Goal: Transaction & Acquisition: Purchase product/service

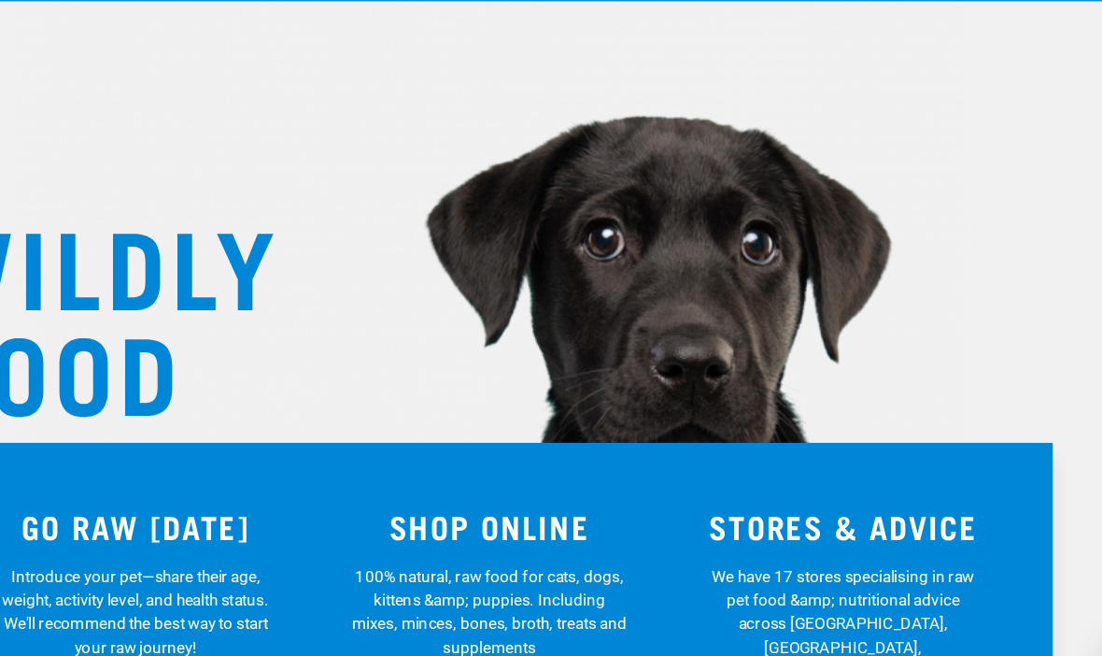
scroll to position [8, 0]
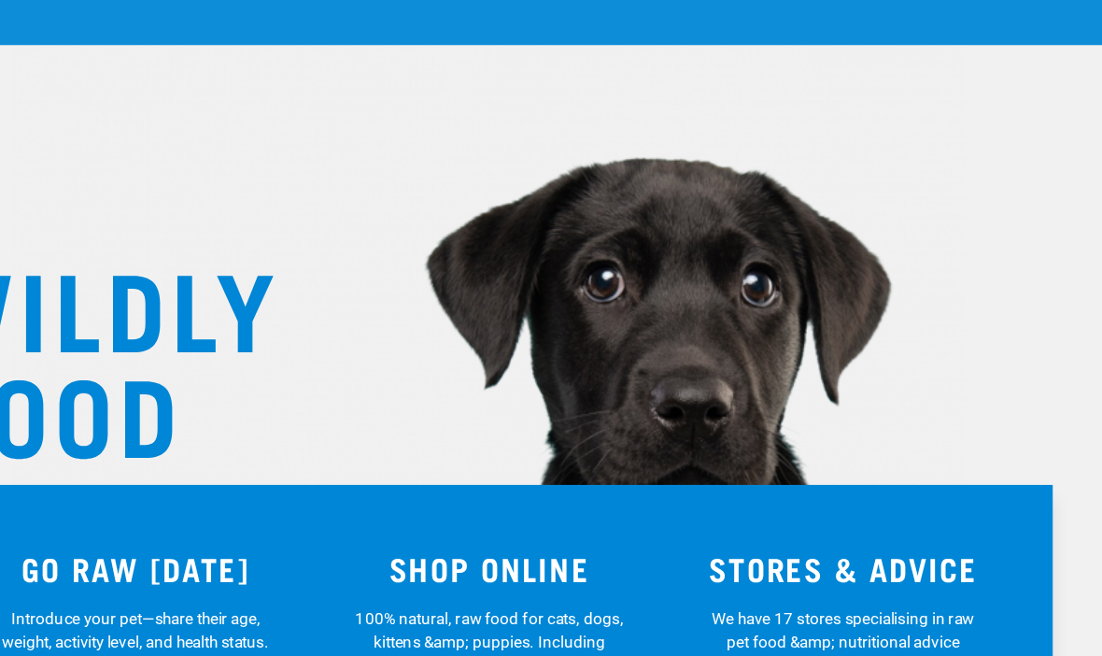
click at [0, 0] on div "Toys & Enrichment" at bounding box center [0, 0] width 0 height 0
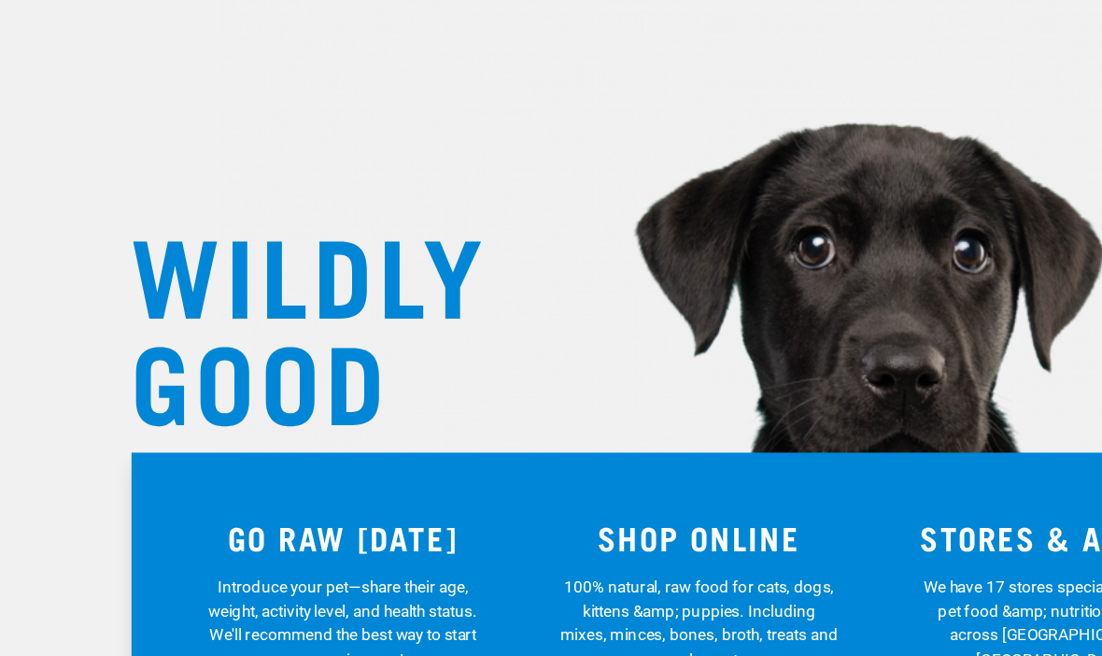
click at [0, 0] on div "Treats" at bounding box center [0, 0] width 0 height 0
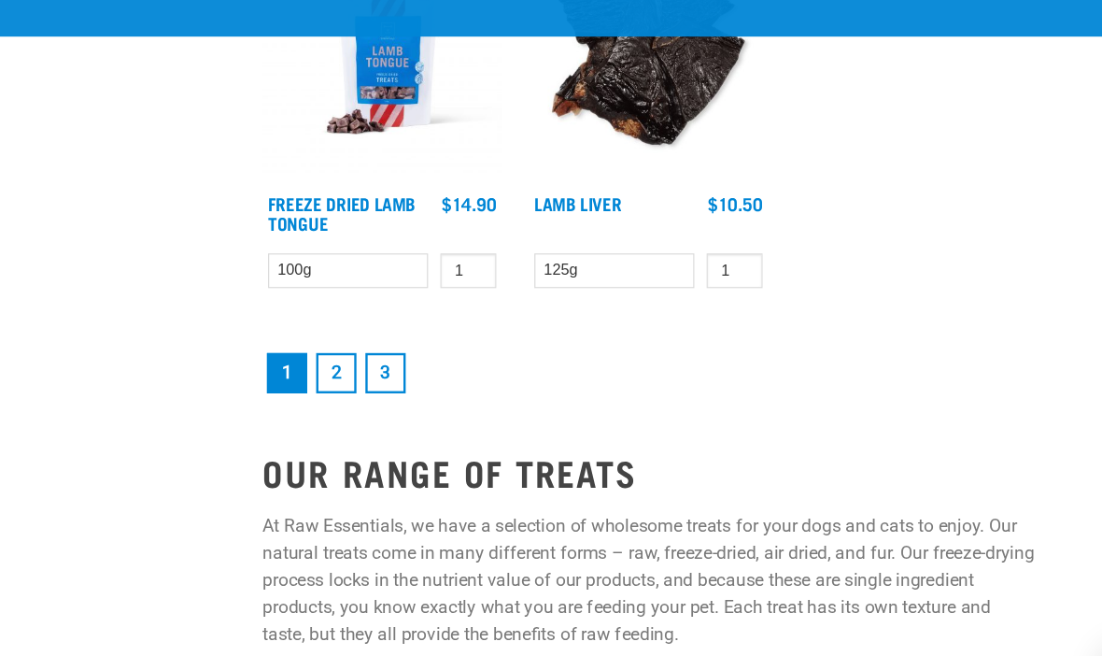
scroll to position [3506, 0]
click at [385, 348] on link "2" at bounding box center [402, 365] width 34 height 34
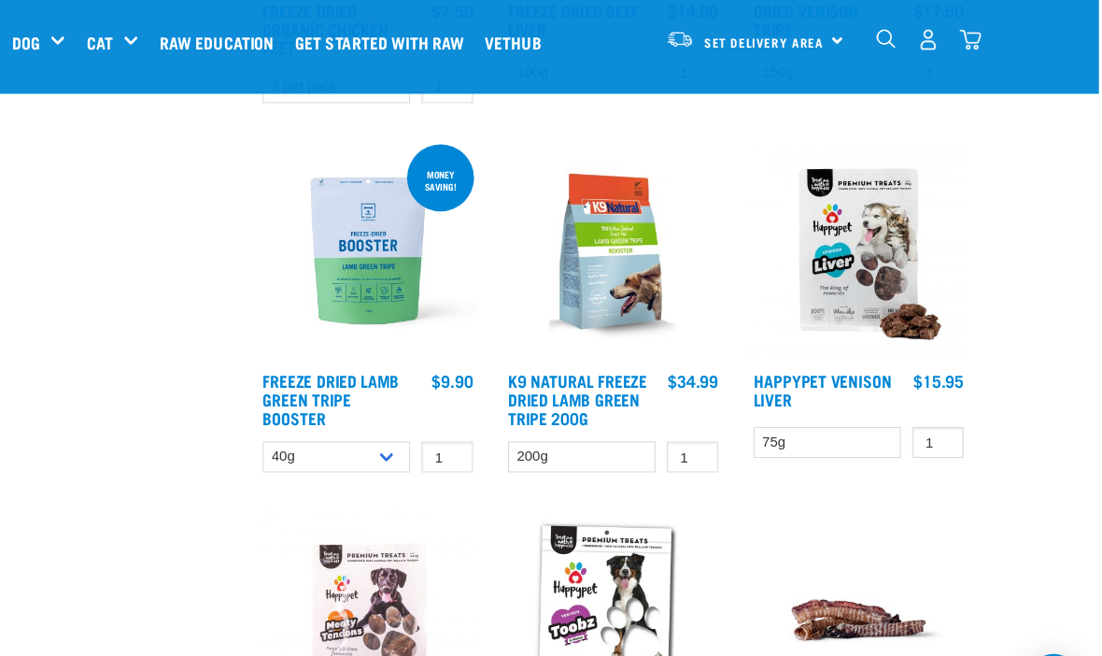
scroll to position [1456, 0]
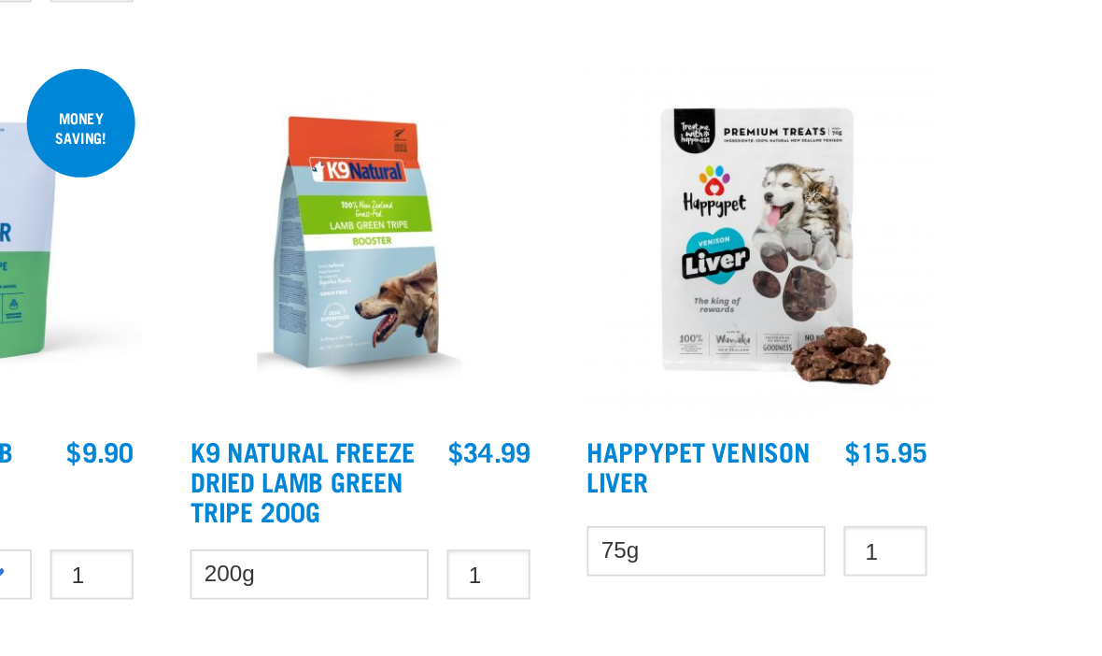
click at [562, 180] on img at bounding box center [662, 228] width 200 height 200
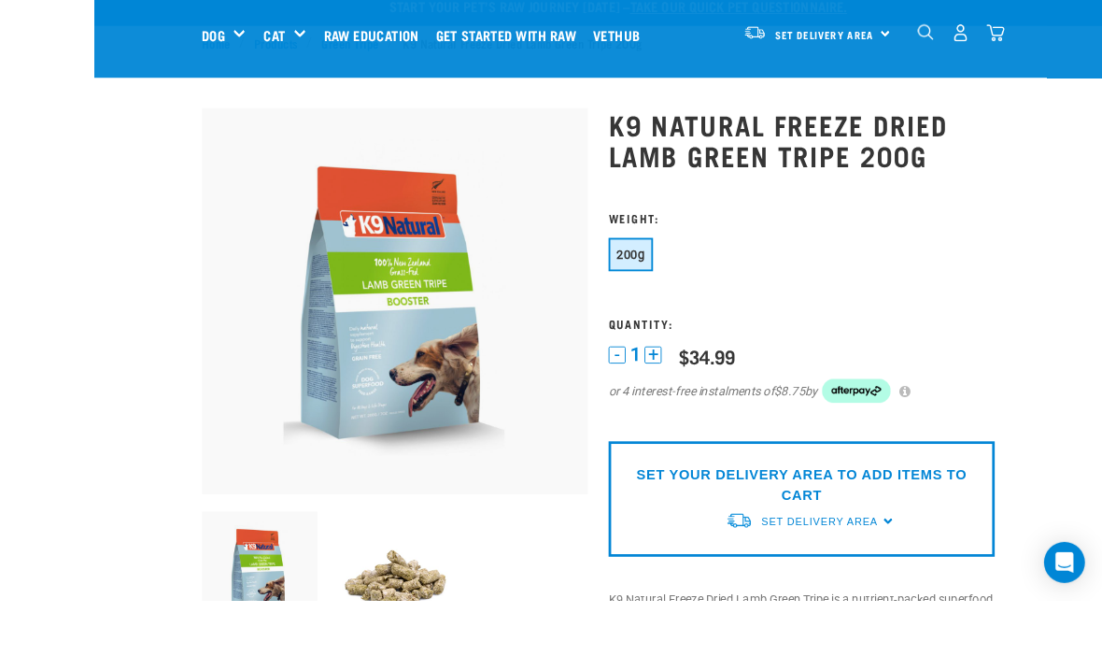
scroll to position [65, 0]
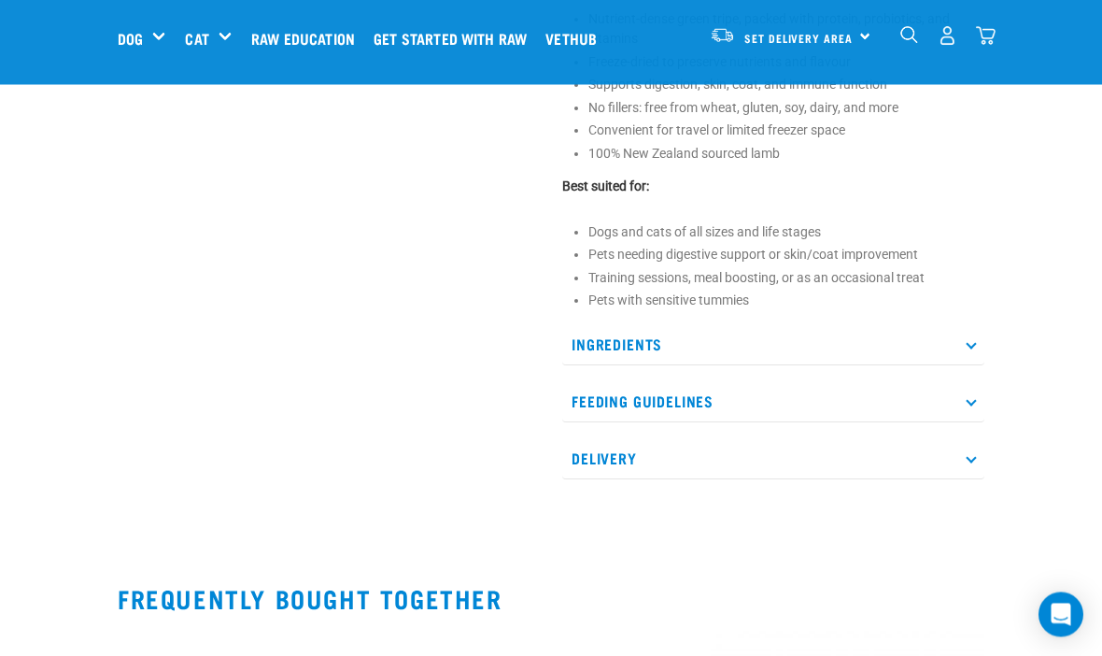
click at [656, 466] on p "Delivery" at bounding box center [773, 459] width 422 height 42
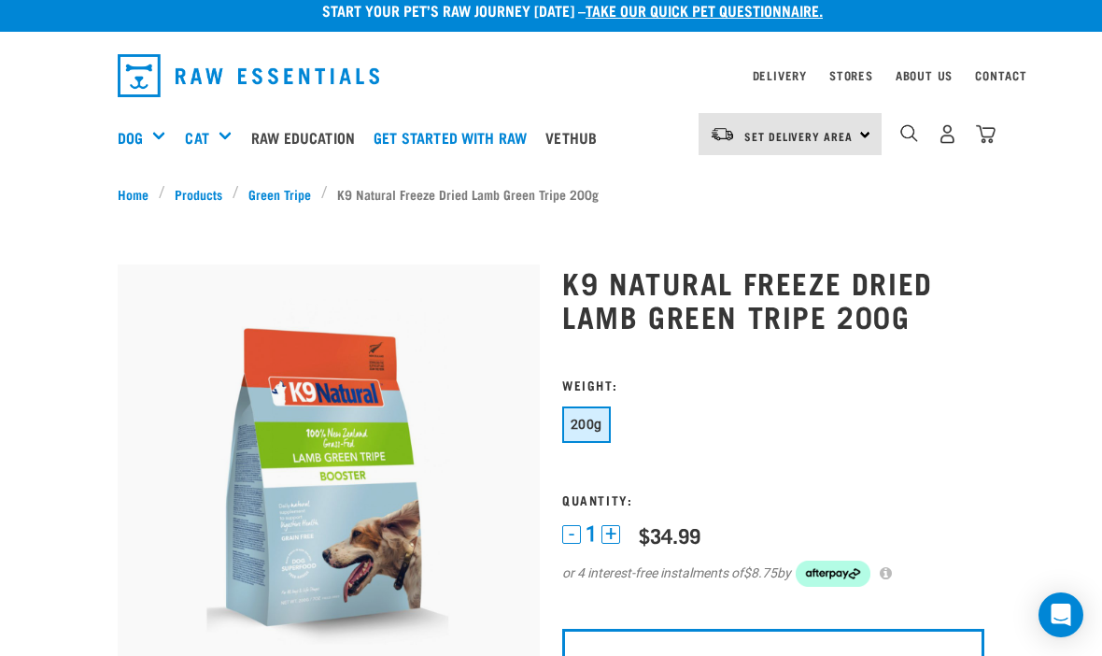
scroll to position [0, 0]
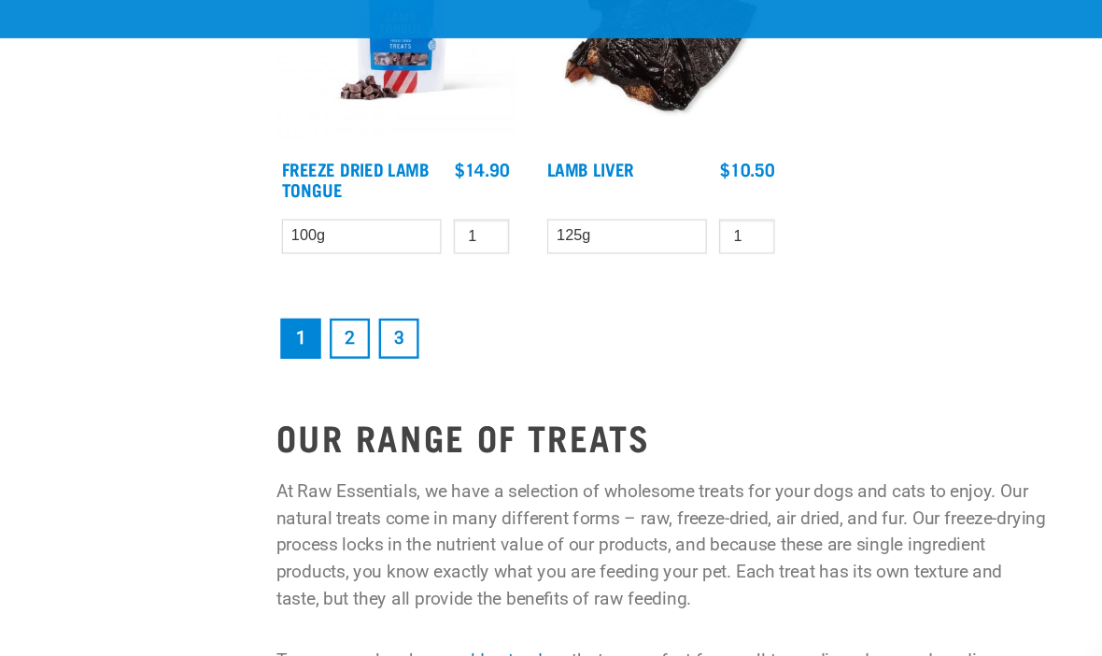
scroll to position [3539, 0]
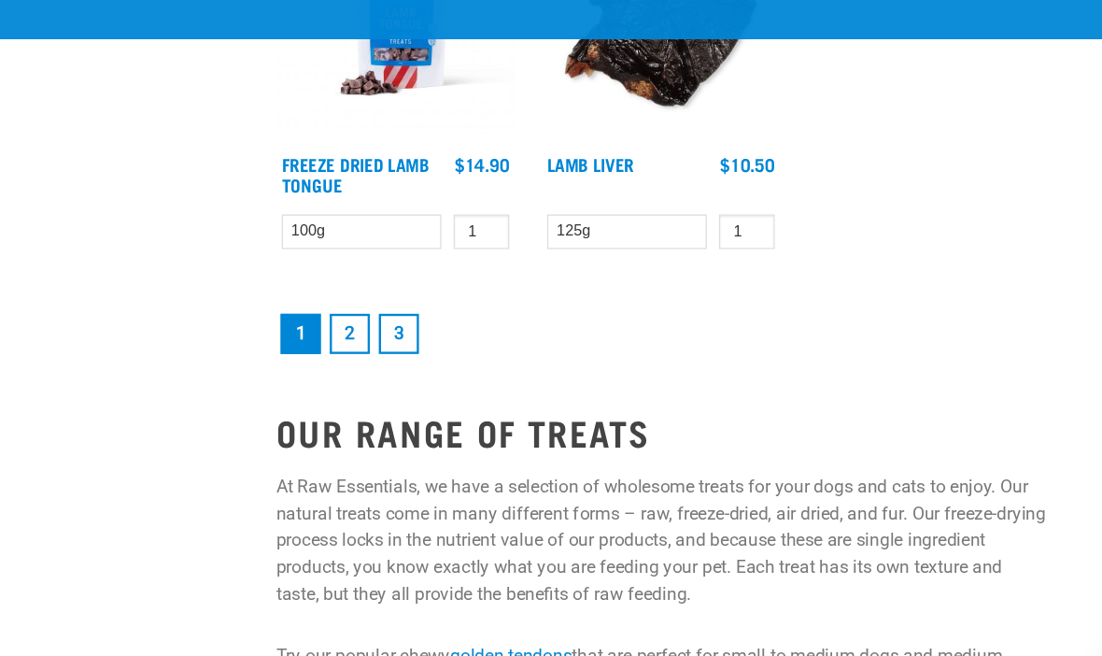
click at [426, 315] on link "3" at bounding box center [443, 332] width 34 height 34
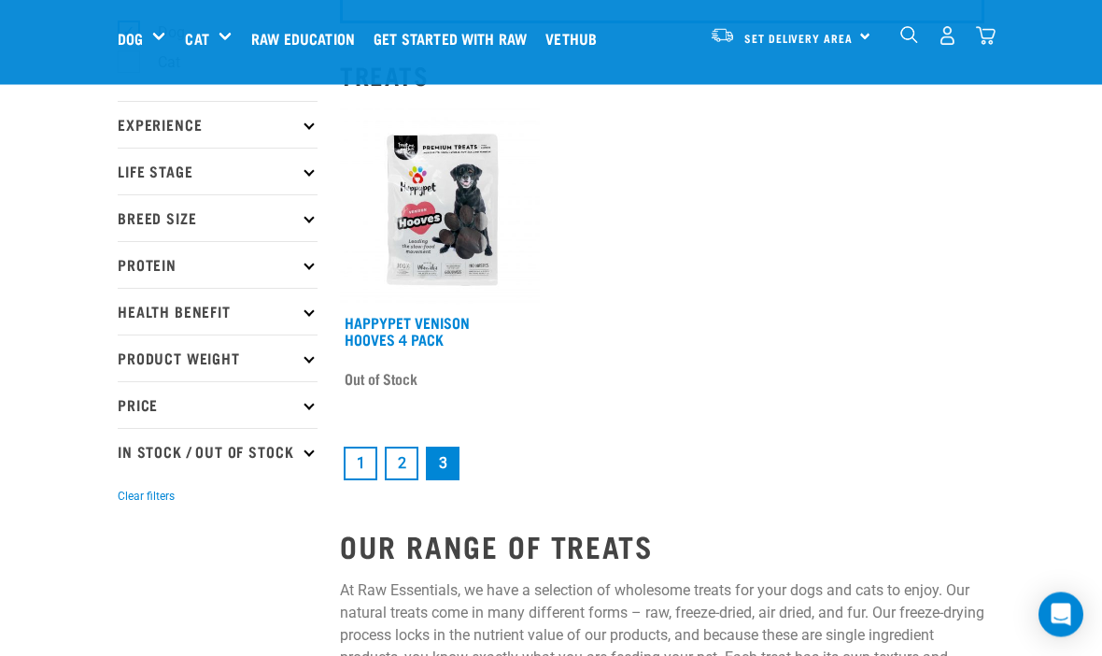
scroll to position [162, 0]
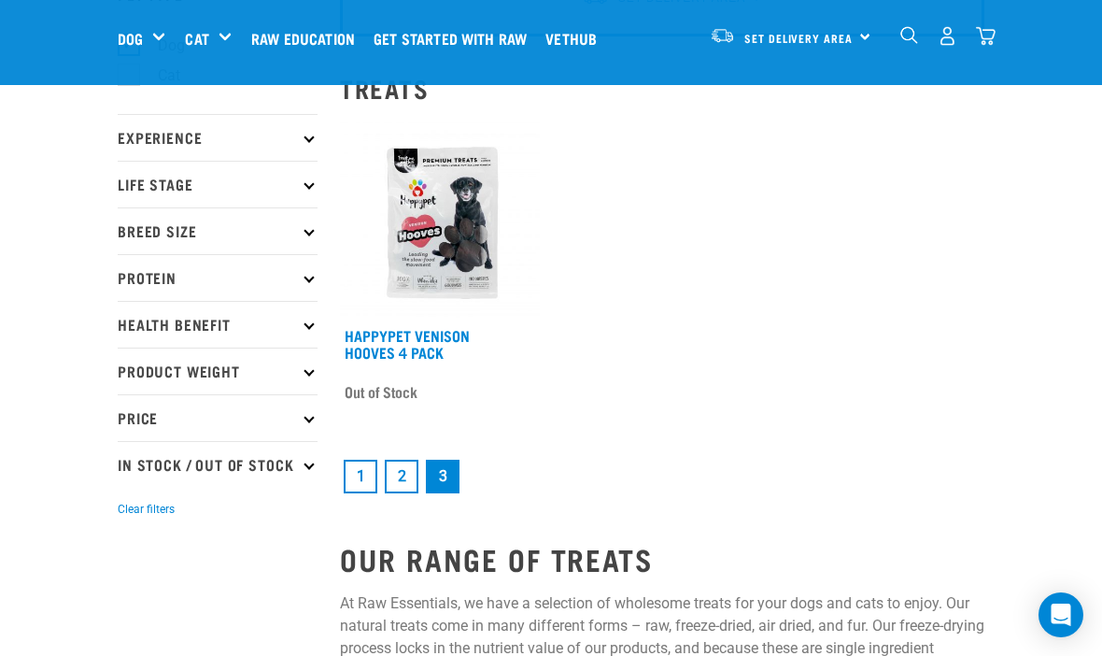
click at [749, 389] on div "Happypet Venison Hooves 4 Pack 1 2 3" at bounding box center [662, 307] width 667 height 402
click at [368, 462] on link "1" at bounding box center [361, 477] width 34 height 34
click at [369, 460] on link "1" at bounding box center [361, 477] width 34 height 34
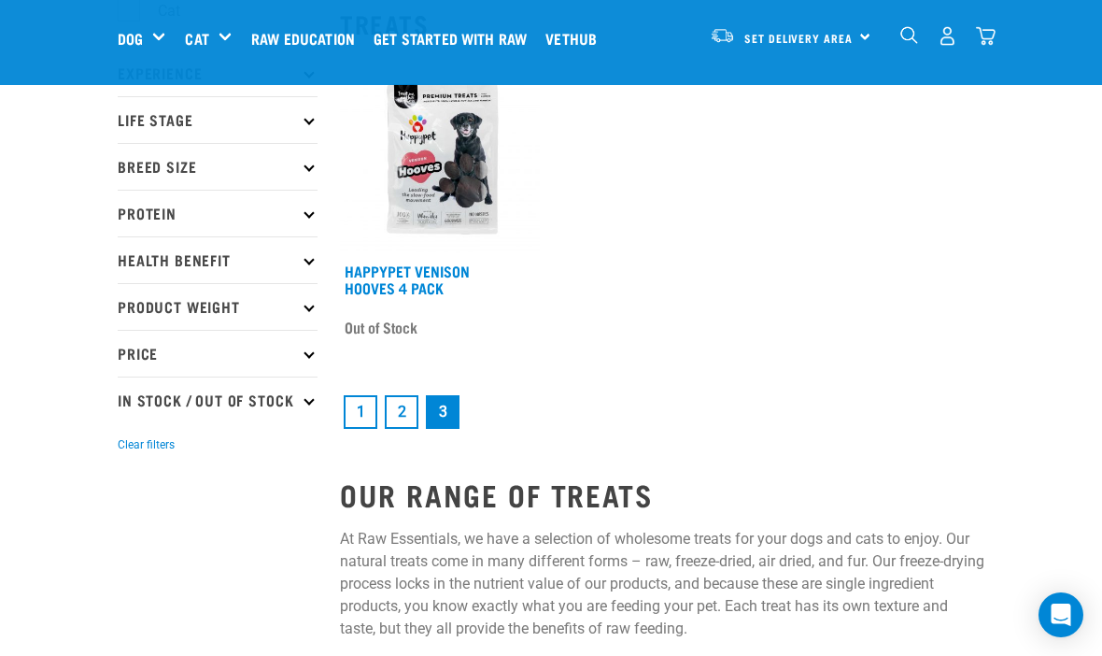
click at [374, 418] on link "1" at bounding box center [361, 412] width 34 height 34
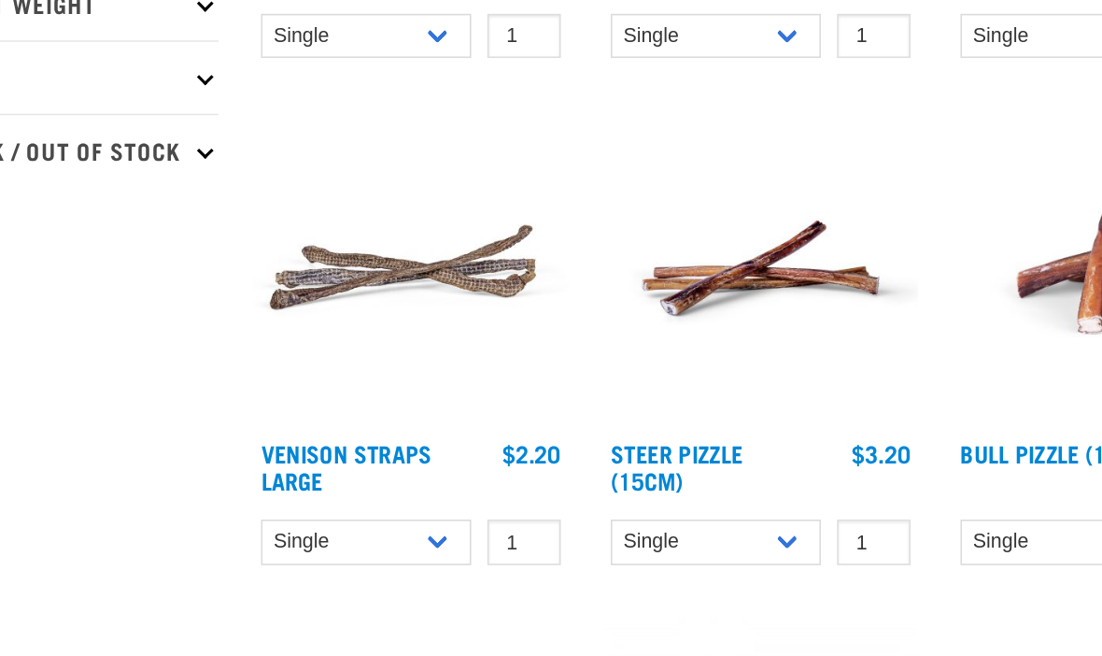
scroll to position [333, 0]
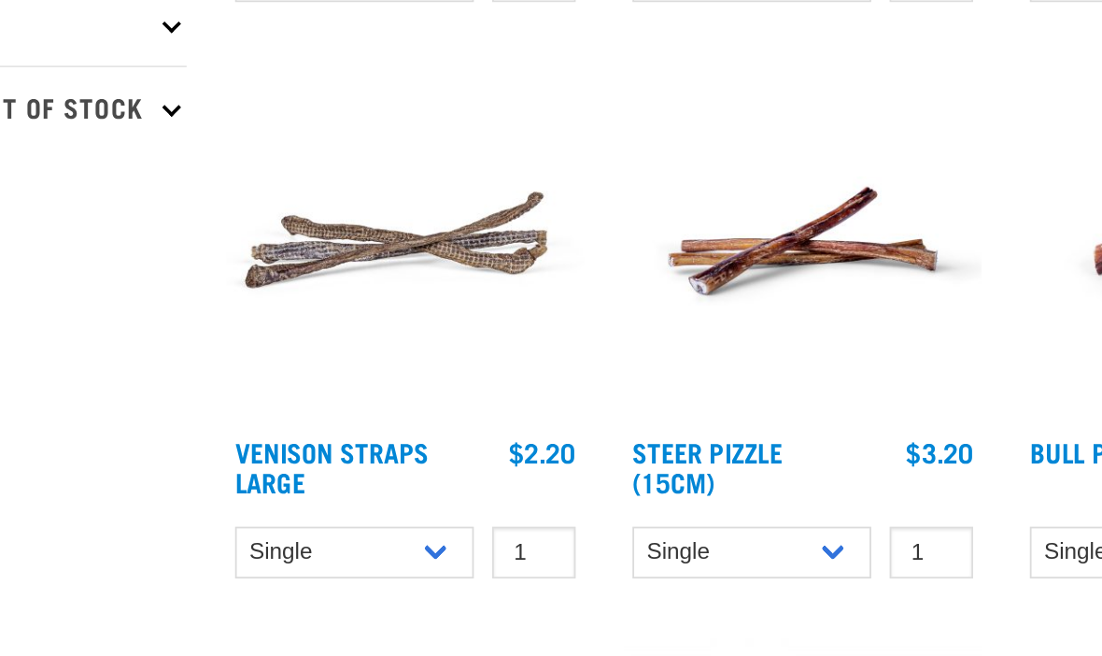
click at [340, 268] on img at bounding box center [440, 368] width 200 height 200
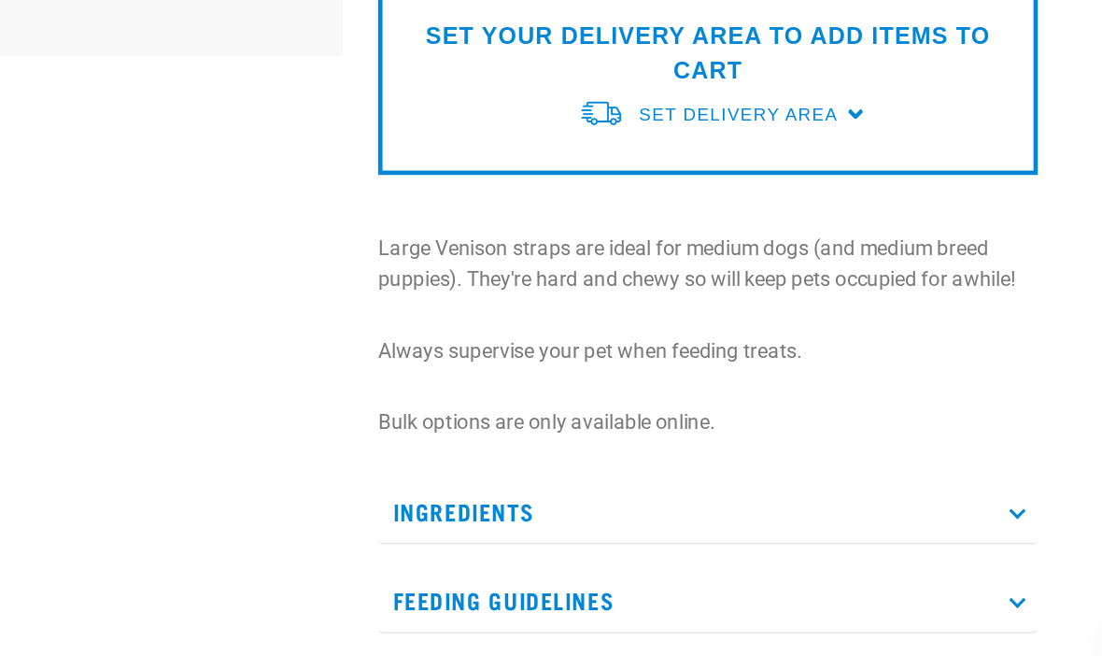
scroll to position [377, 0]
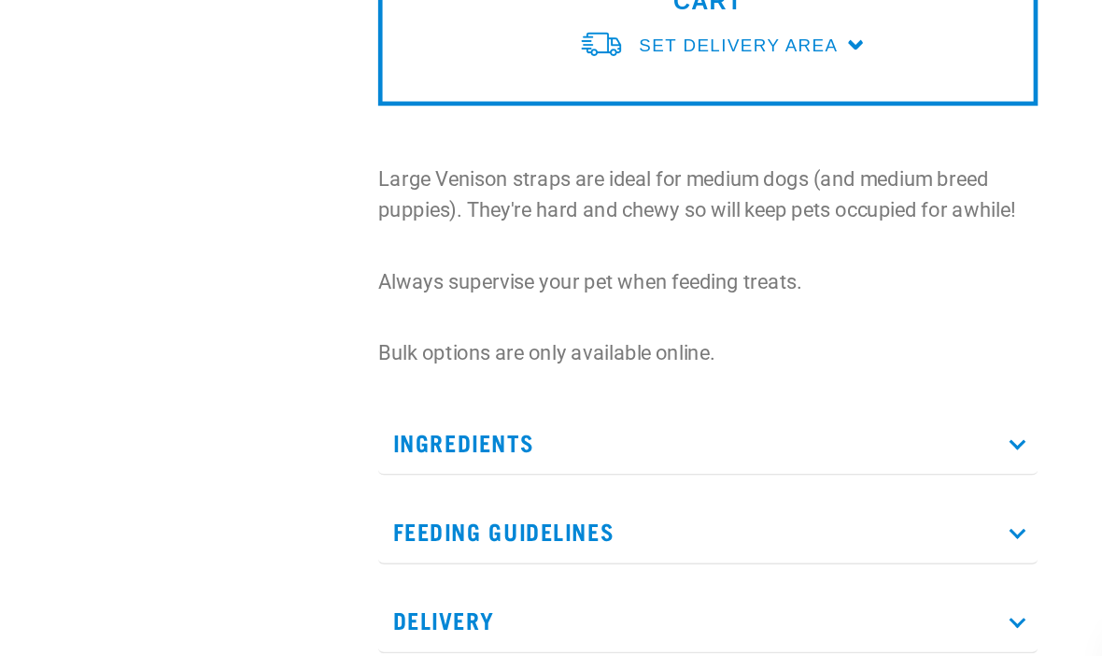
click at [562, 451] on p "Ingredients" at bounding box center [773, 472] width 422 height 42
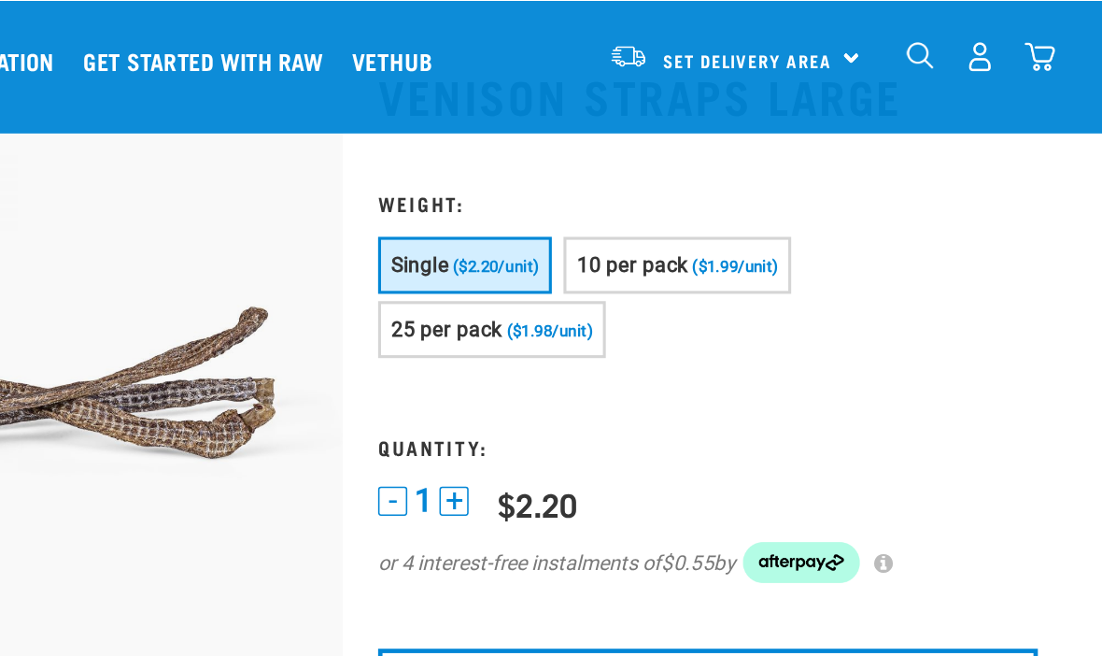
scroll to position [0, 0]
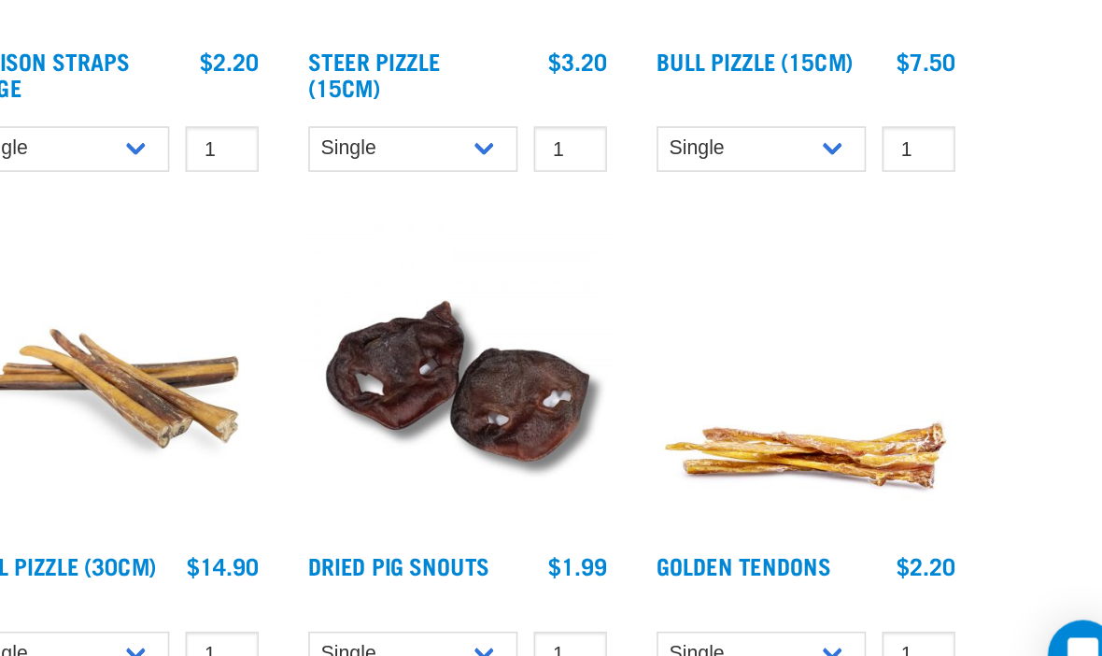
scroll to position [645, 0]
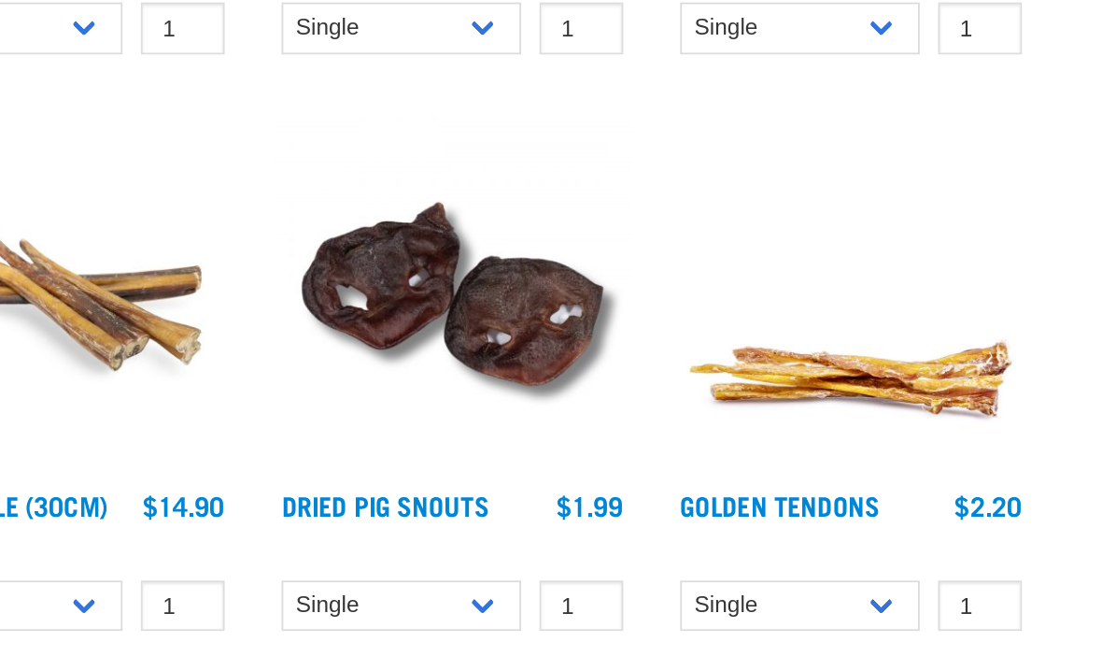
click at [562, 277] on img at bounding box center [662, 377] width 200 height 200
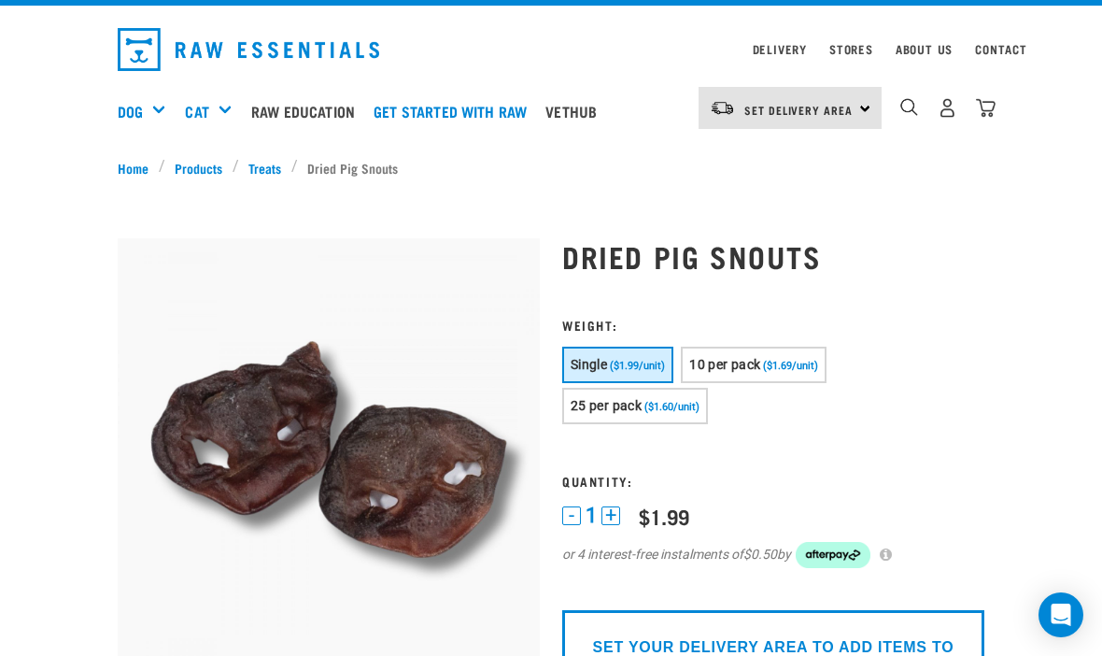
scroll to position [67, 0]
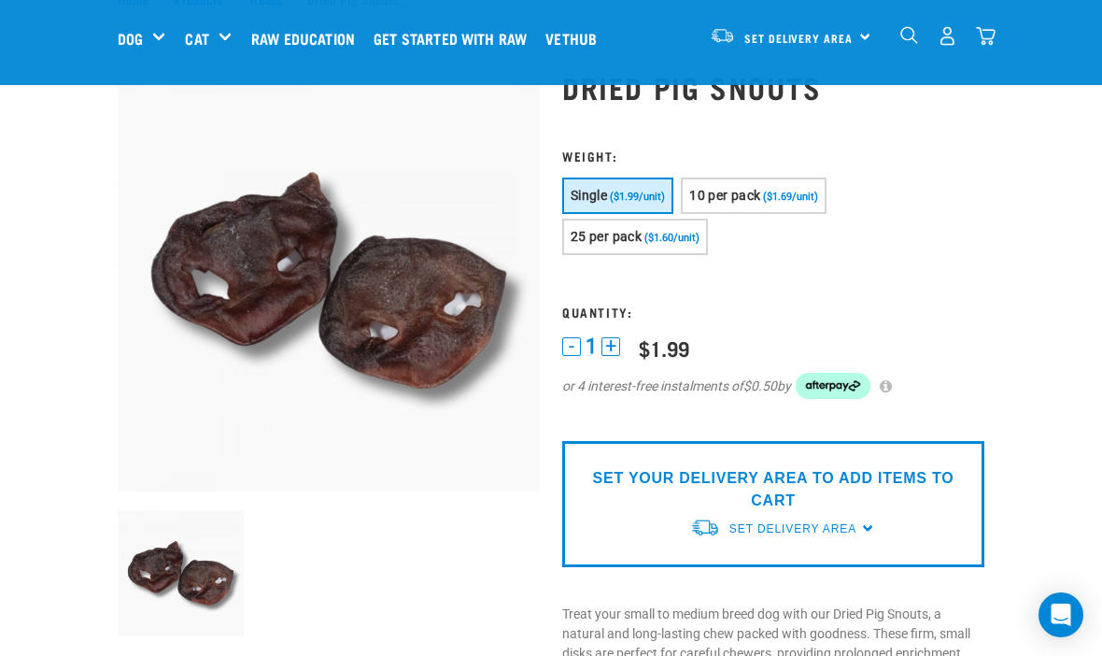
click at [738, 197] on span "10 per pack" at bounding box center [724, 195] width 71 height 15
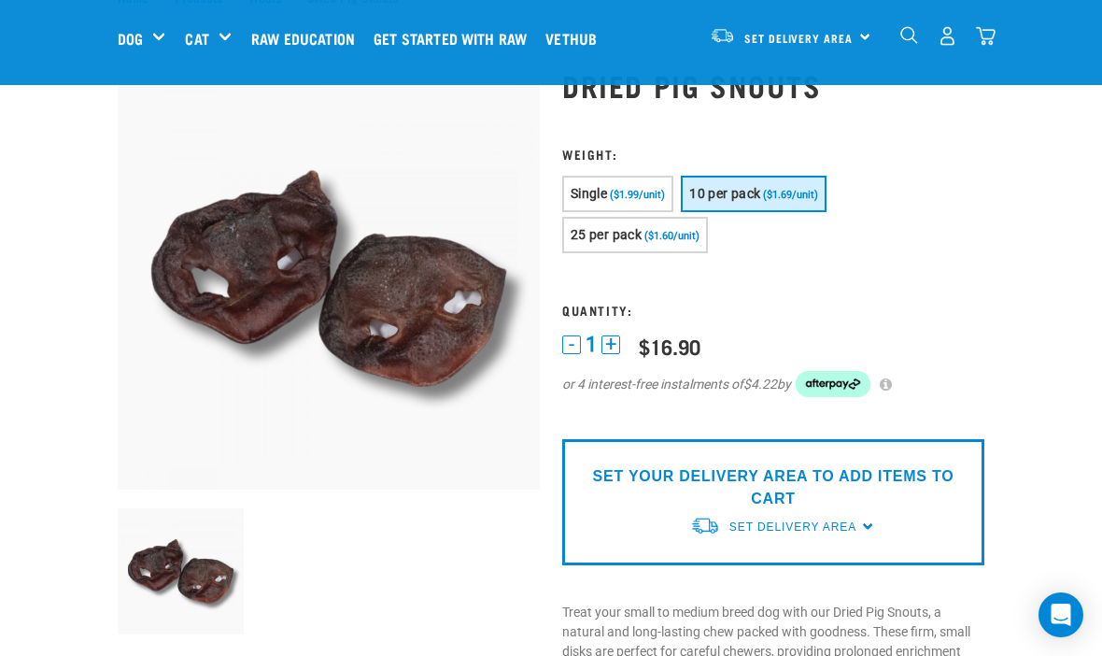
scroll to position [0, 0]
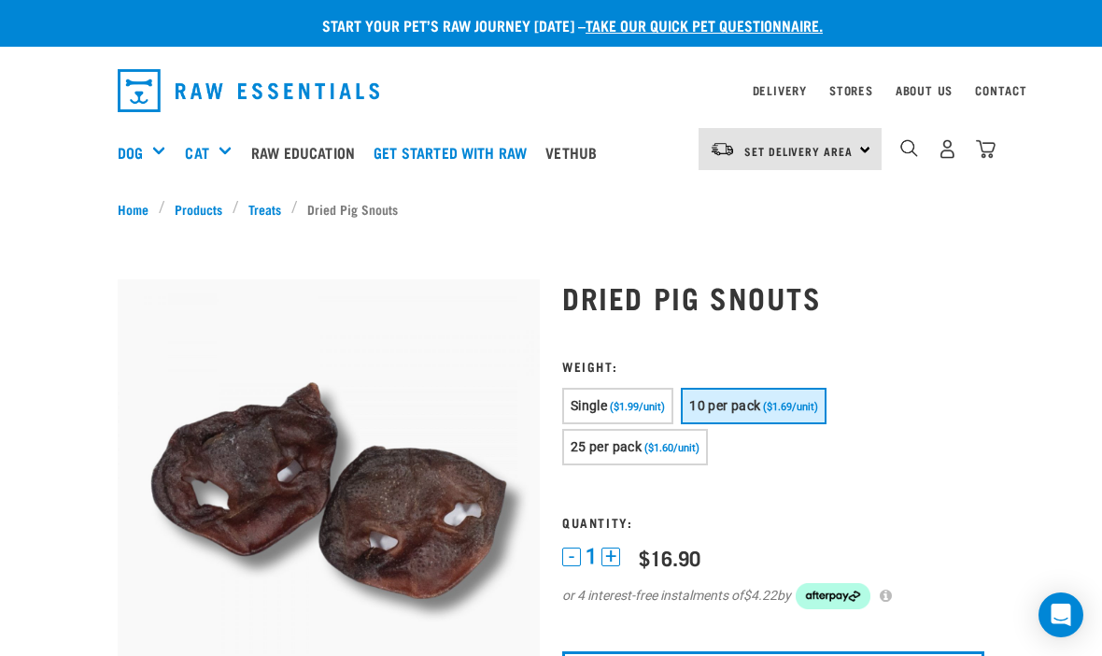
click at [947, 139] on img "dropdown navigation" at bounding box center [948, 149] width 20 height 20
click at [957, 142] on img "dropdown navigation" at bounding box center [948, 149] width 20 height 20
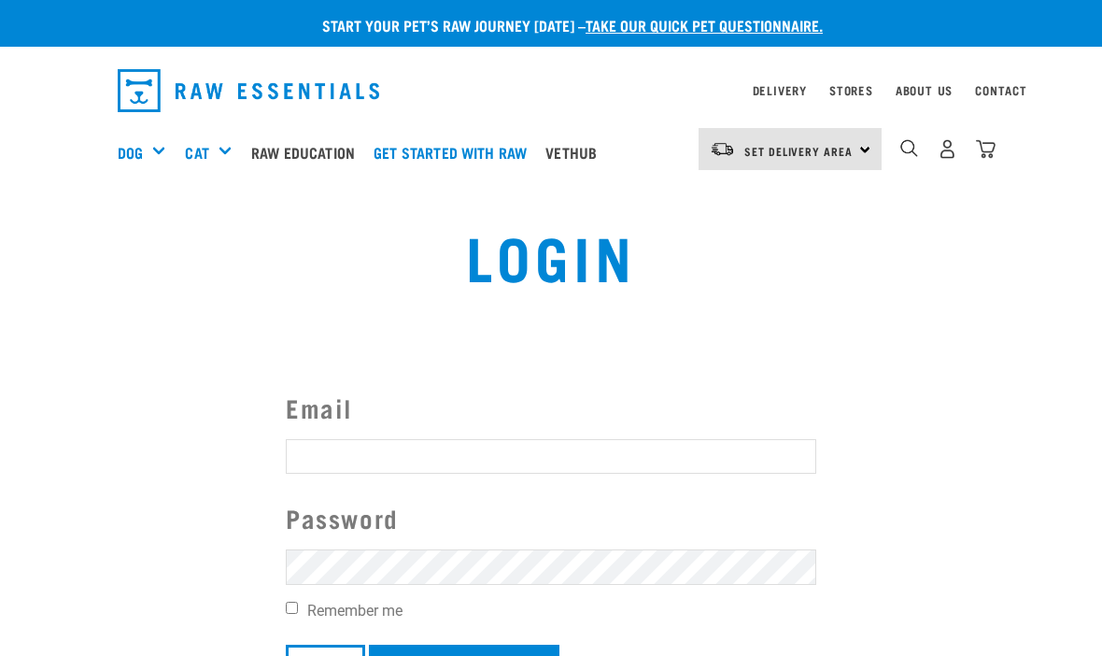
click at [380, 460] on input "Email" at bounding box center [551, 456] width 531 height 34
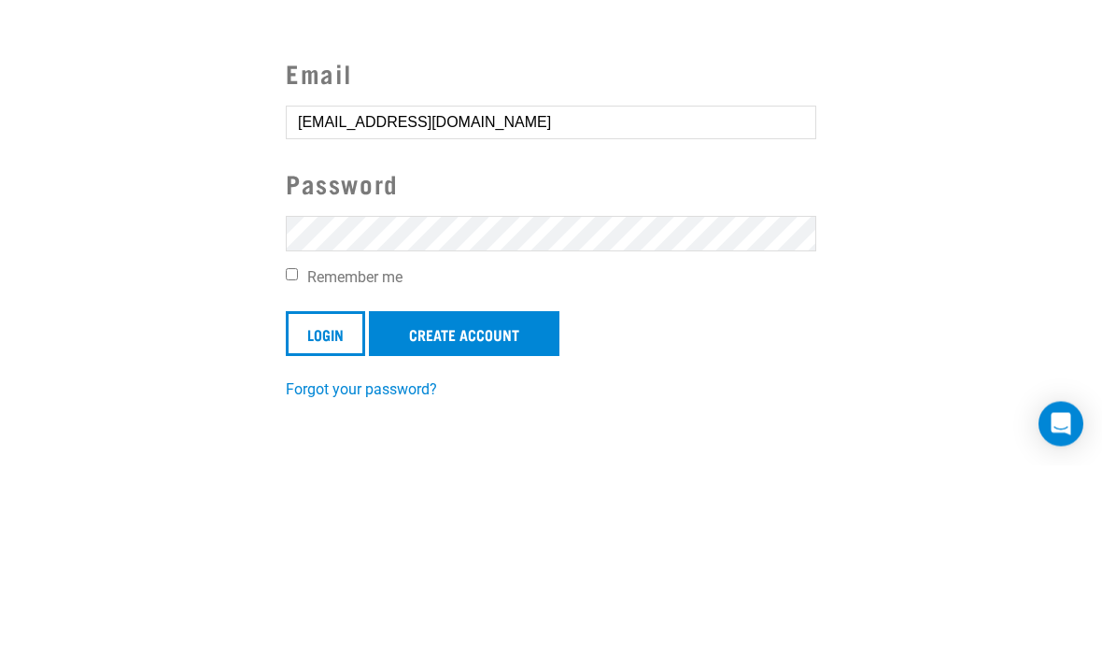
type input "Marywoodsfamily@gmail.com"
click at [344, 458] on label "Remember me" at bounding box center [551, 469] width 531 height 22
click at [298, 460] on input "Remember me" at bounding box center [292, 466] width 12 height 12
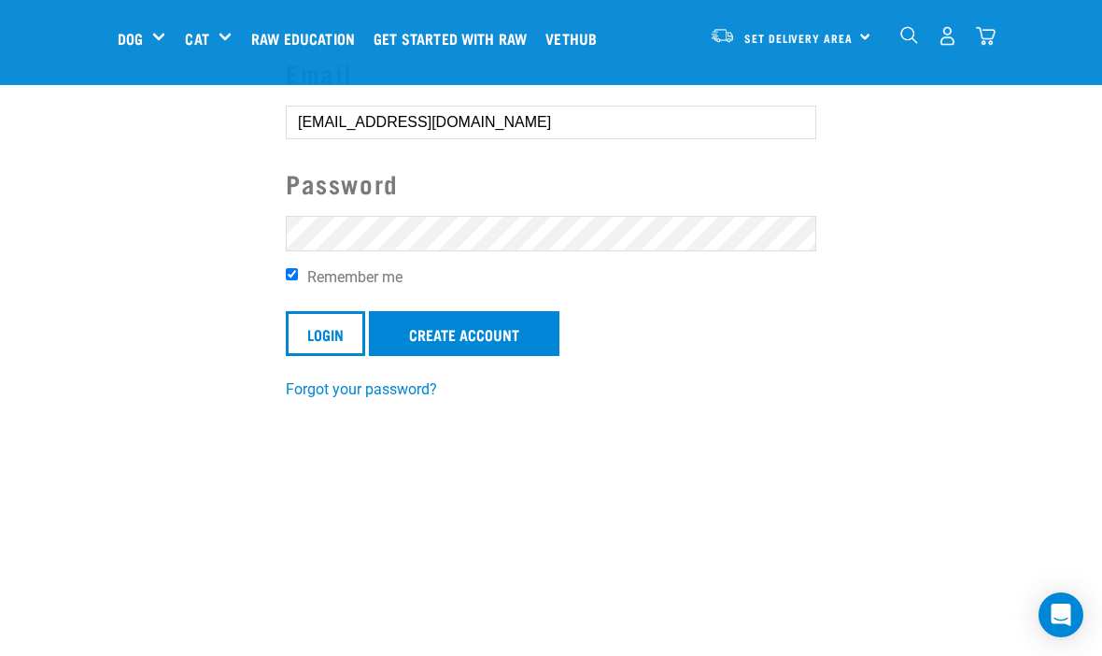
scroll to position [191, 0]
click at [298, 274] on input "Remember me" at bounding box center [292, 275] width 12 height 12
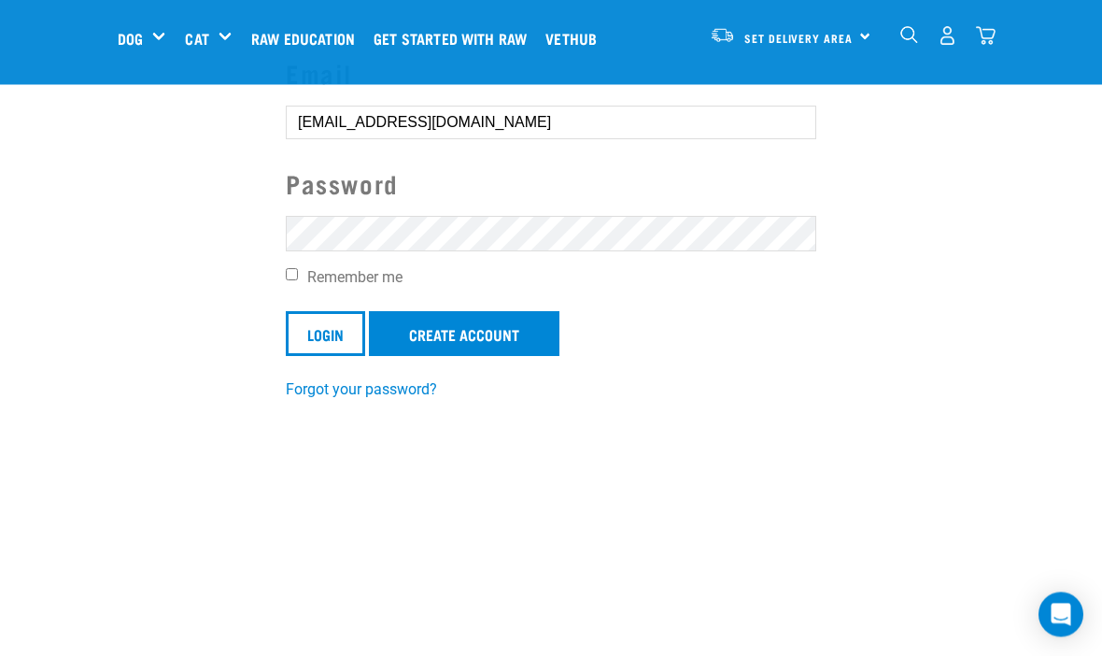
click at [290, 279] on input "Remember me" at bounding box center [292, 275] width 12 height 12
checkbox input "true"
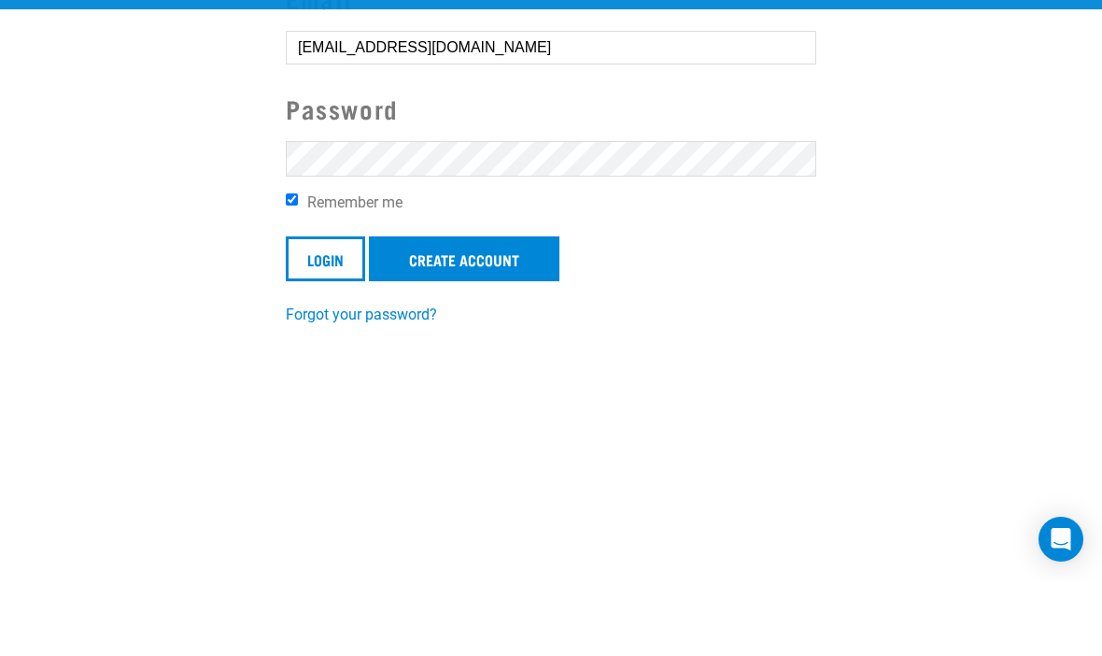
click at [337, 312] on input "Login" at bounding box center [325, 334] width 79 height 45
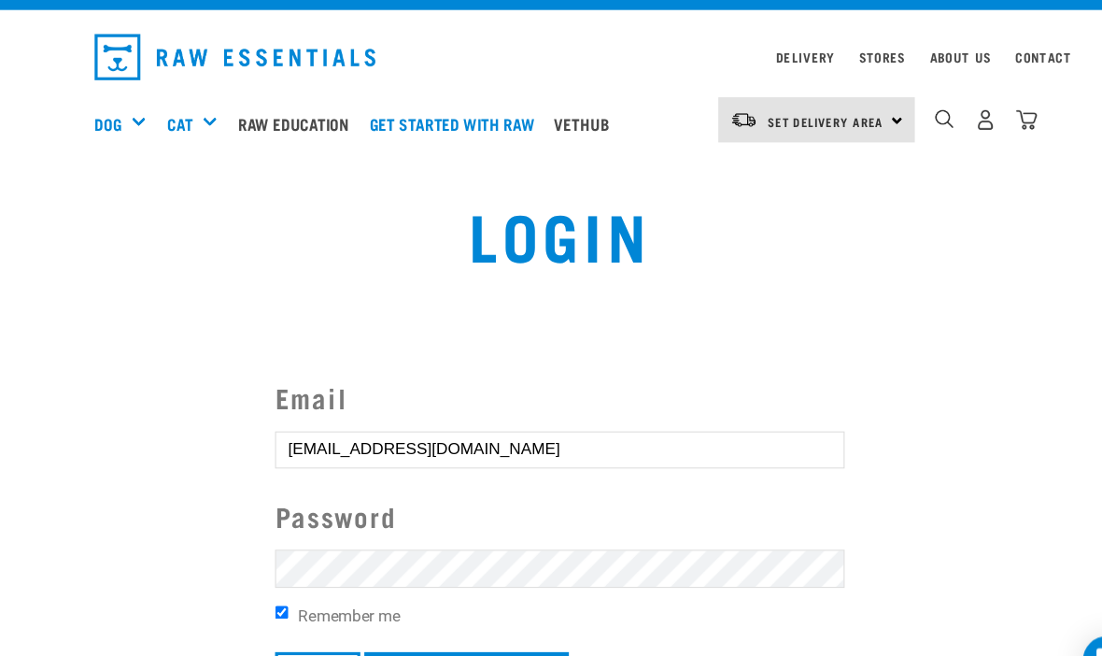
scroll to position [37, 0]
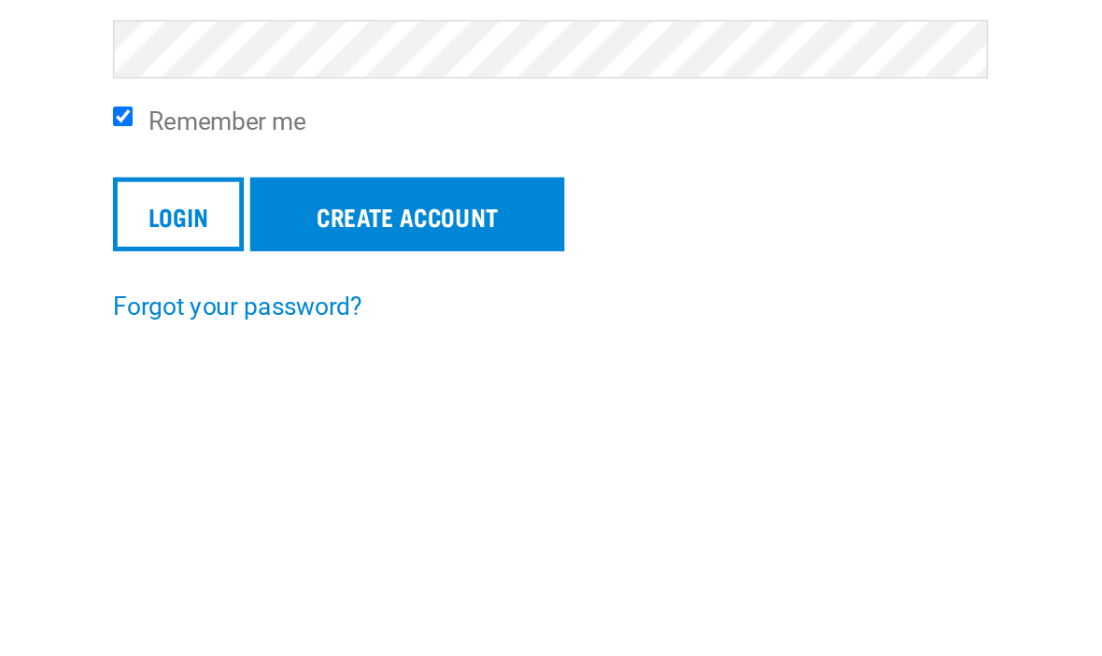
click at [369, 465] on link "Create Account" at bounding box center [464, 487] width 191 height 45
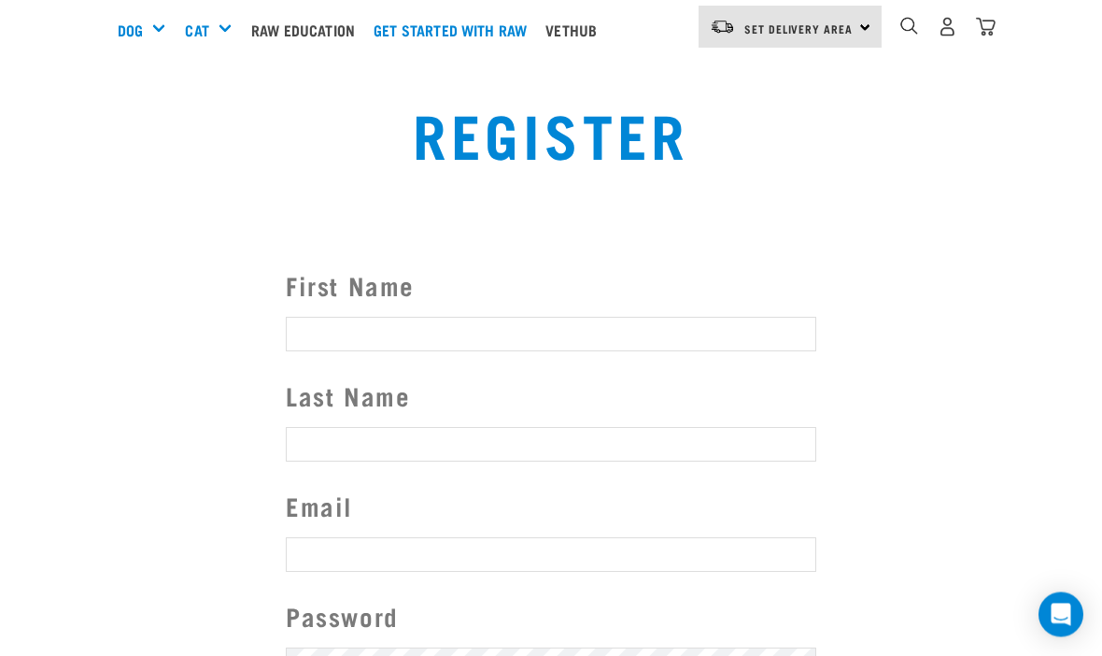
scroll to position [122, 0]
click at [363, 325] on input "First Name" at bounding box center [551, 334] width 531 height 34
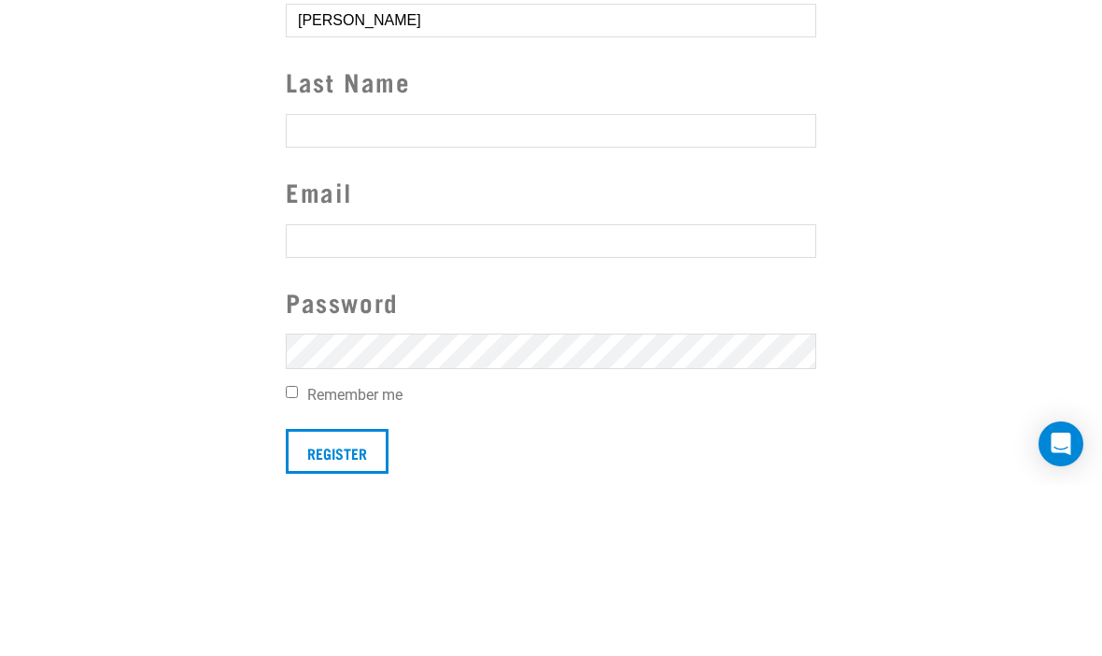
type input "Mary"
click at [374, 285] on input "Last Name" at bounding box center [551, 302] width 531 height 34
type input "Woods"
click at [418, 395] on input "text" at bounding box center [551, 412] width 531 height 34
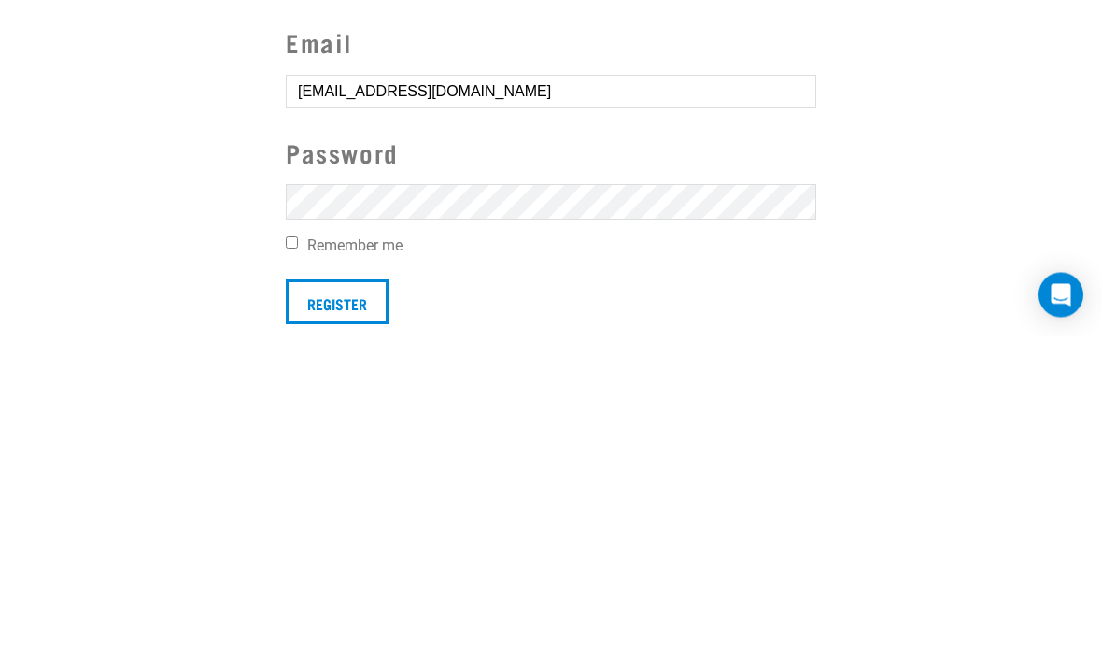
type input "Marywoodsfamily@gmail.com"
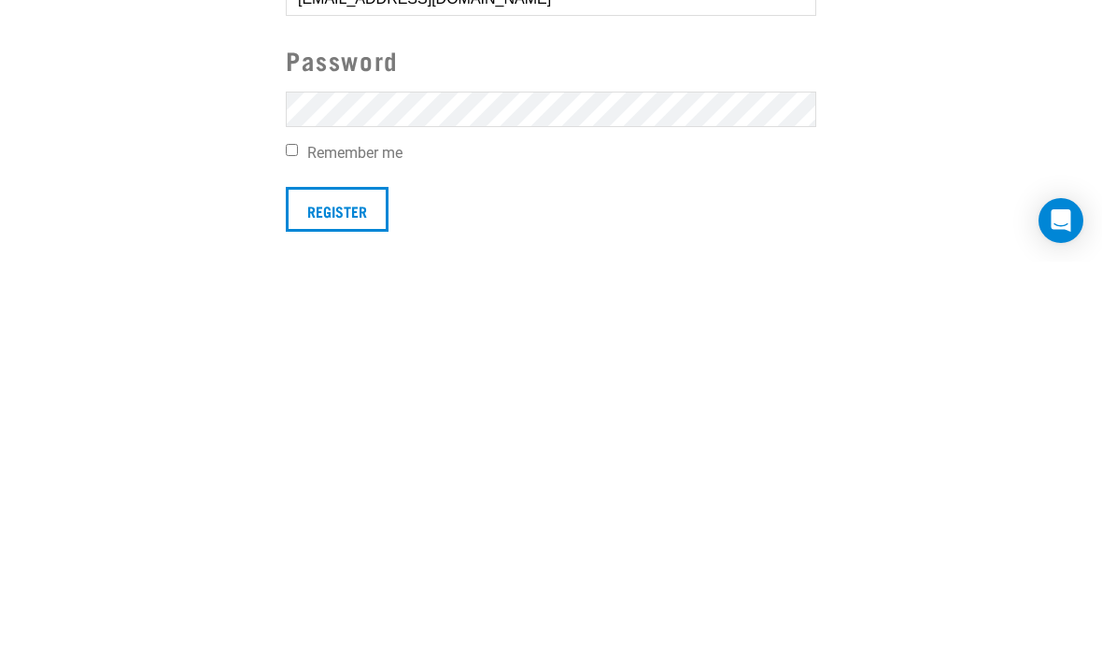
scroll to position [149, 0]
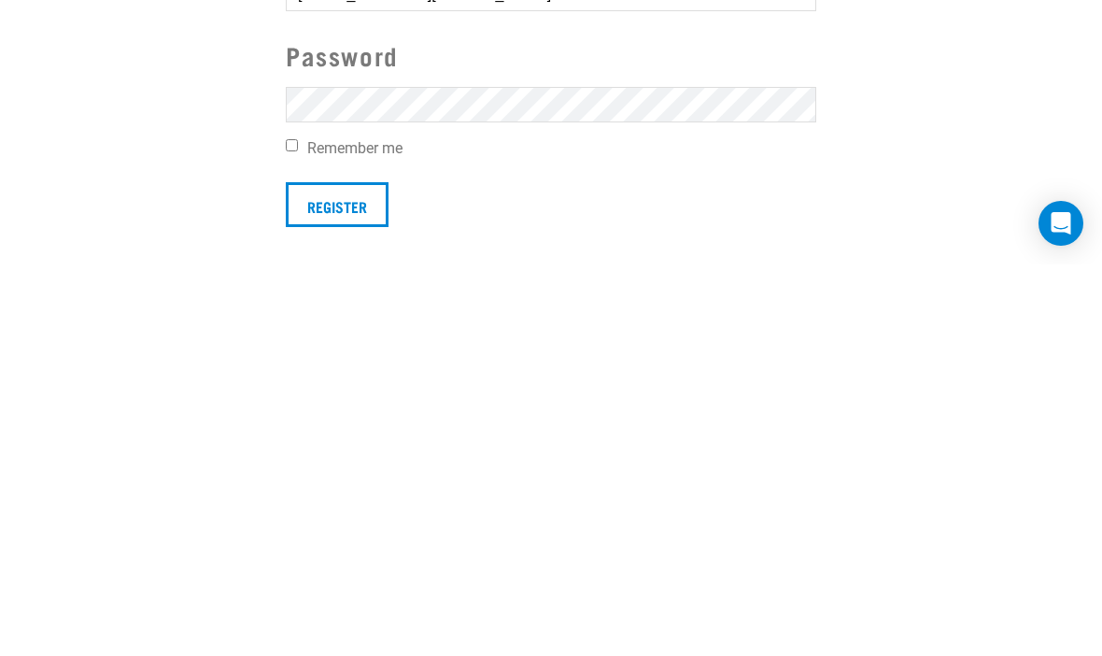
click at [324, 574] on input "Register" at bounding box center [337, 596] width 103 height 45
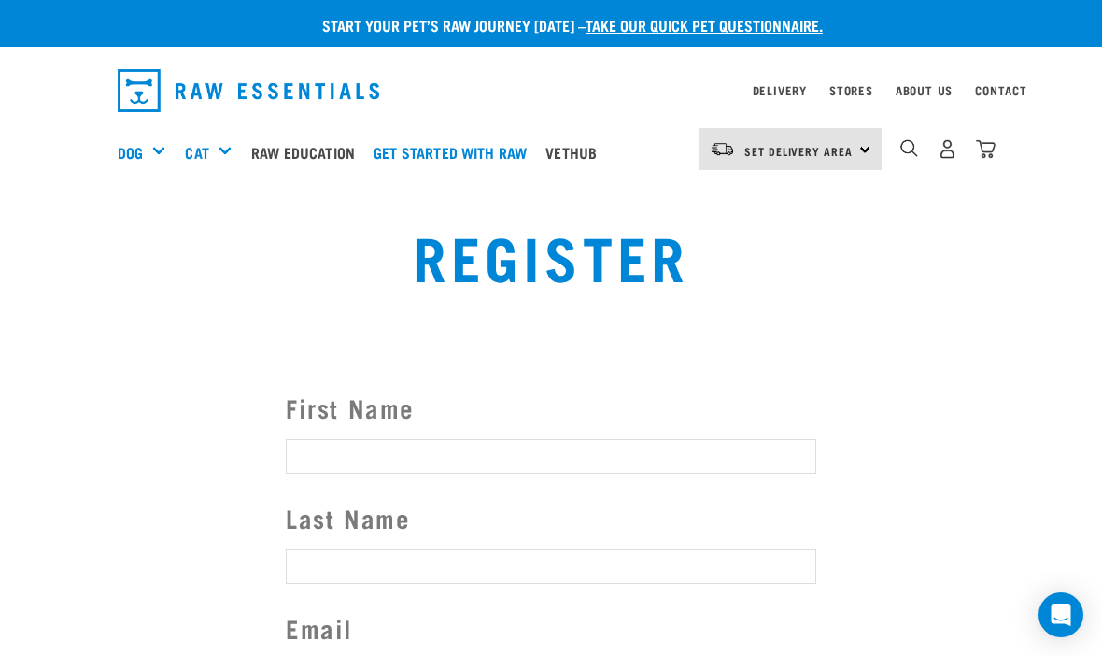
click at [1091, 264] on div "Register" at bounding box center [551, 270] width 1102 height 142
click at [365, 453] on input "First Name" at bounding box center [551, 456] width 531 height 34
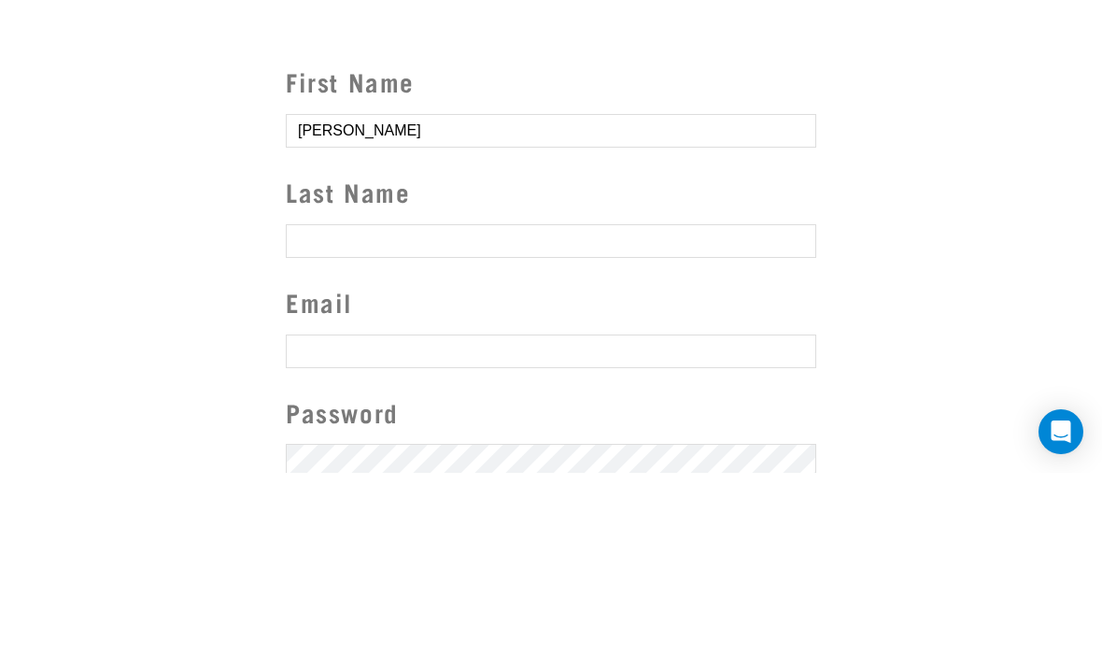
type input "Mary"
click at [356, 407] on input "Last Name" at bounding box center [551, 424] width 531 height 34
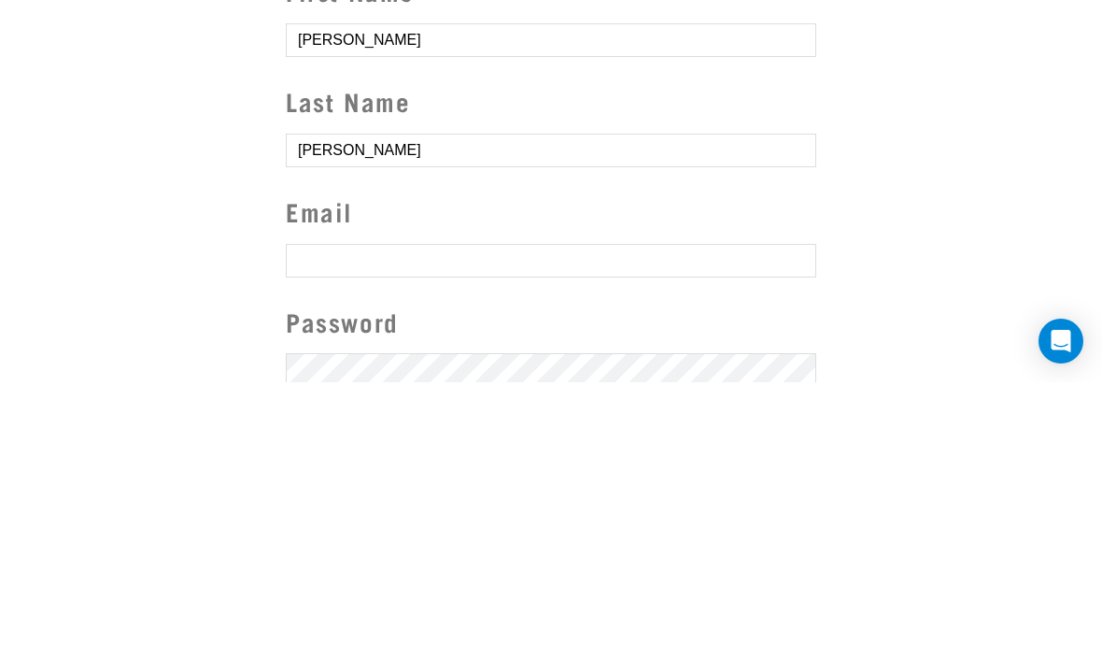
type input "Woods"
click at [351, 517] on input "text" at bounding box center [551, 534] width 531 height 34
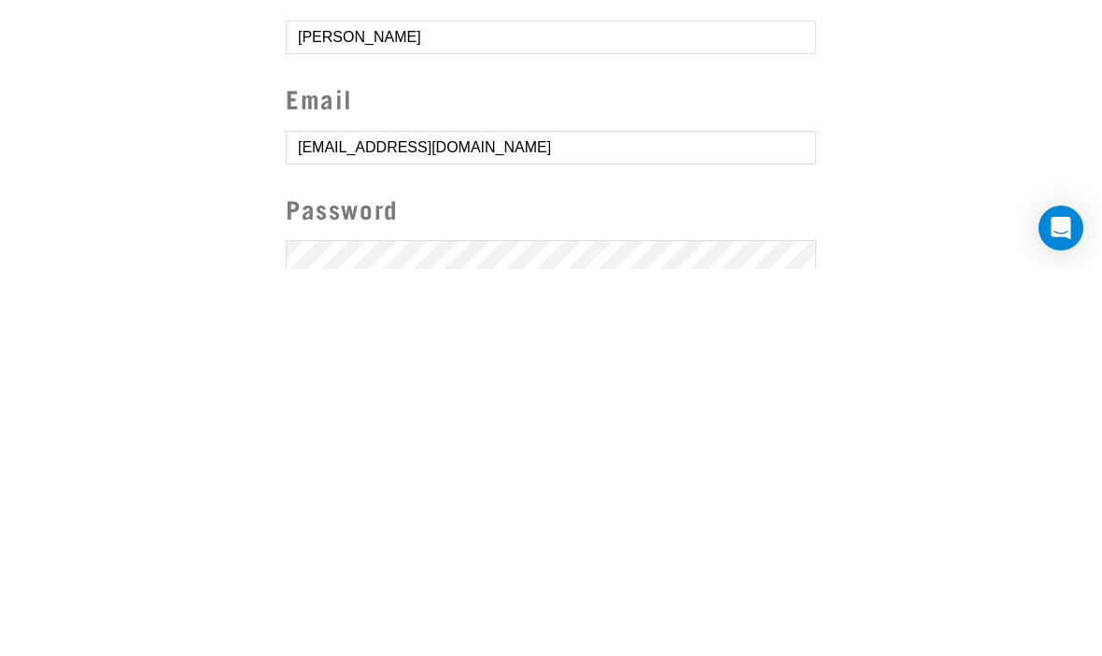
type input "marywoodsfamily@gmail.com"
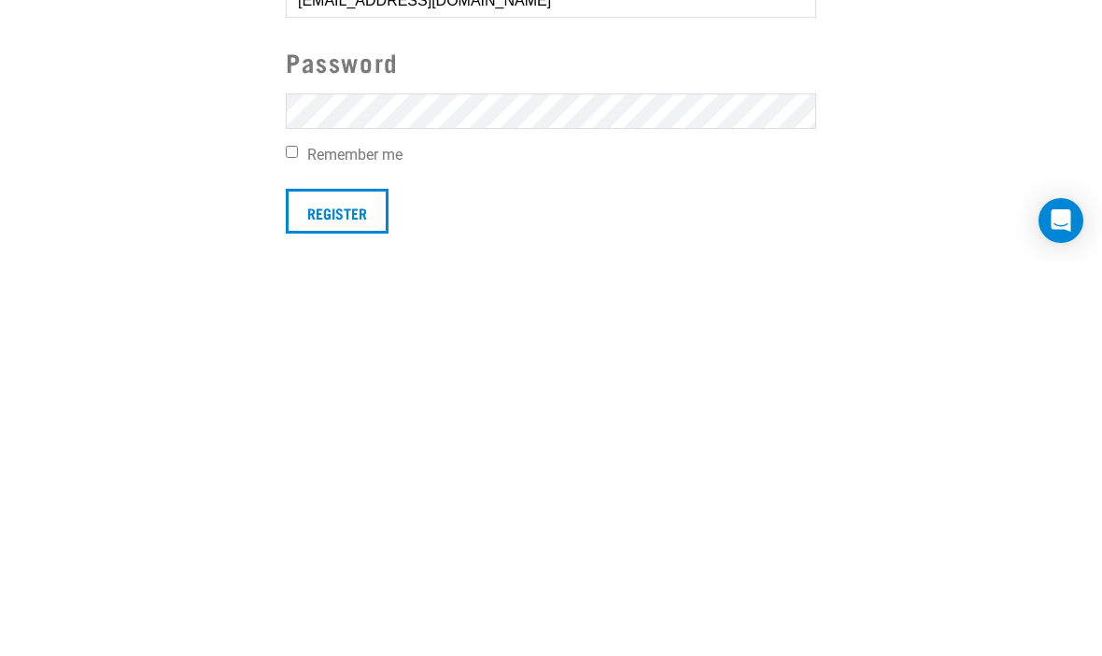
scroll to position [144, 0]
click at [350, 578] on input "Register" at bounding box center [337, 600] width 103 height 45
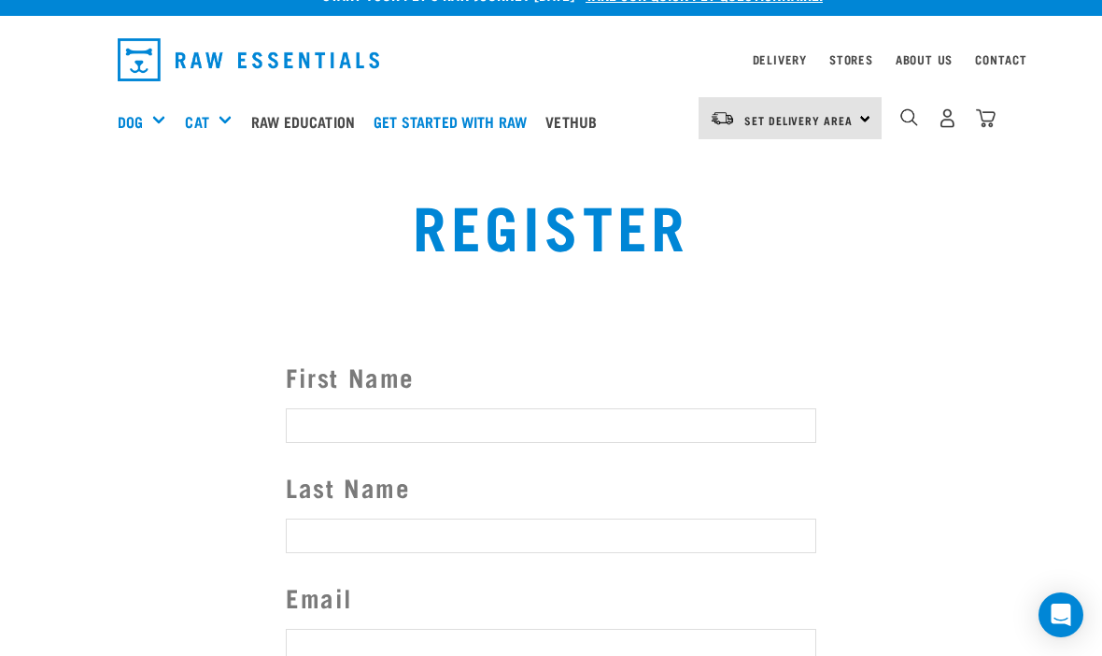
scroll to position [7, 0]
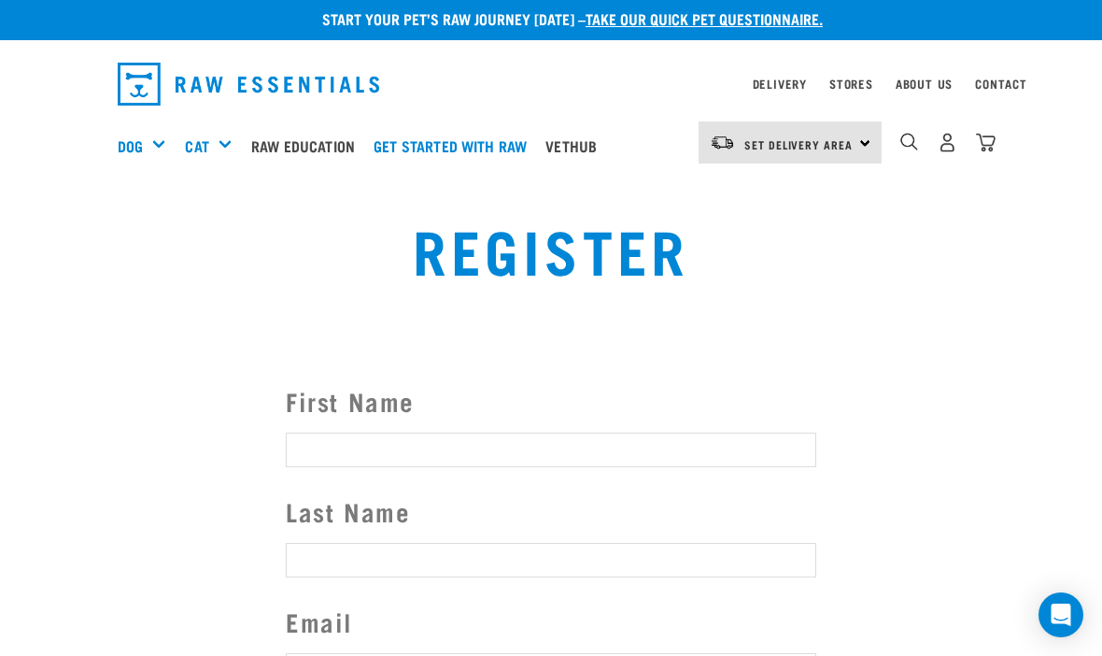
click at [945, 148] on img "dropdown navigation" at bounding box center [948, 143] width 20 height 20
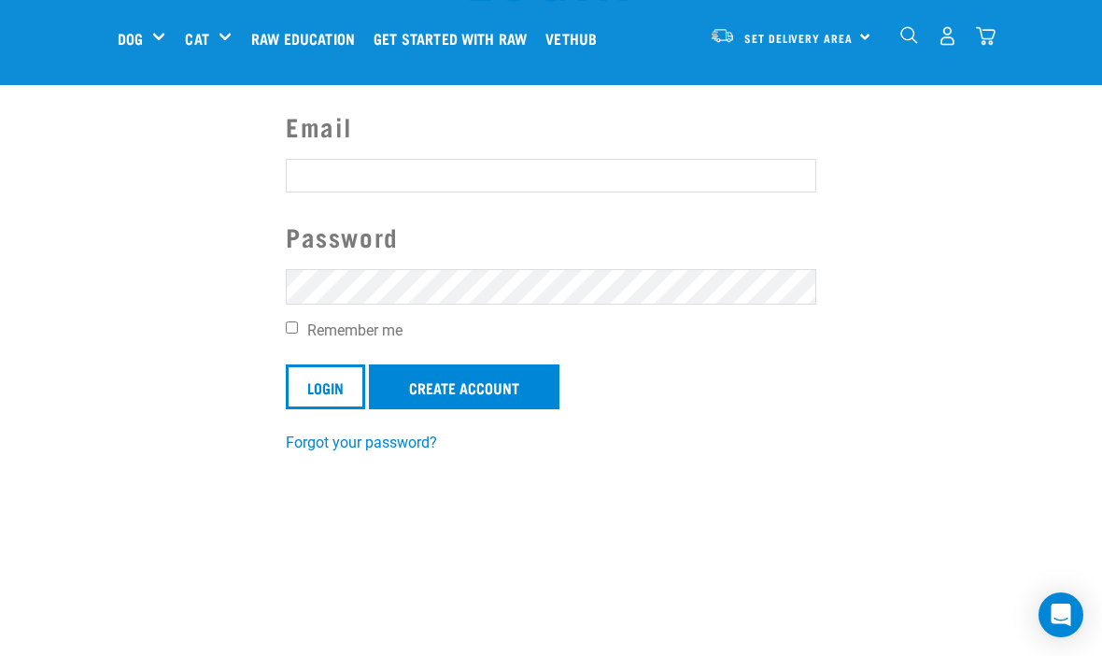
click at [333, 161] on input "Email" at bounding box center [551, 176] width 531 height 34
type input "M"
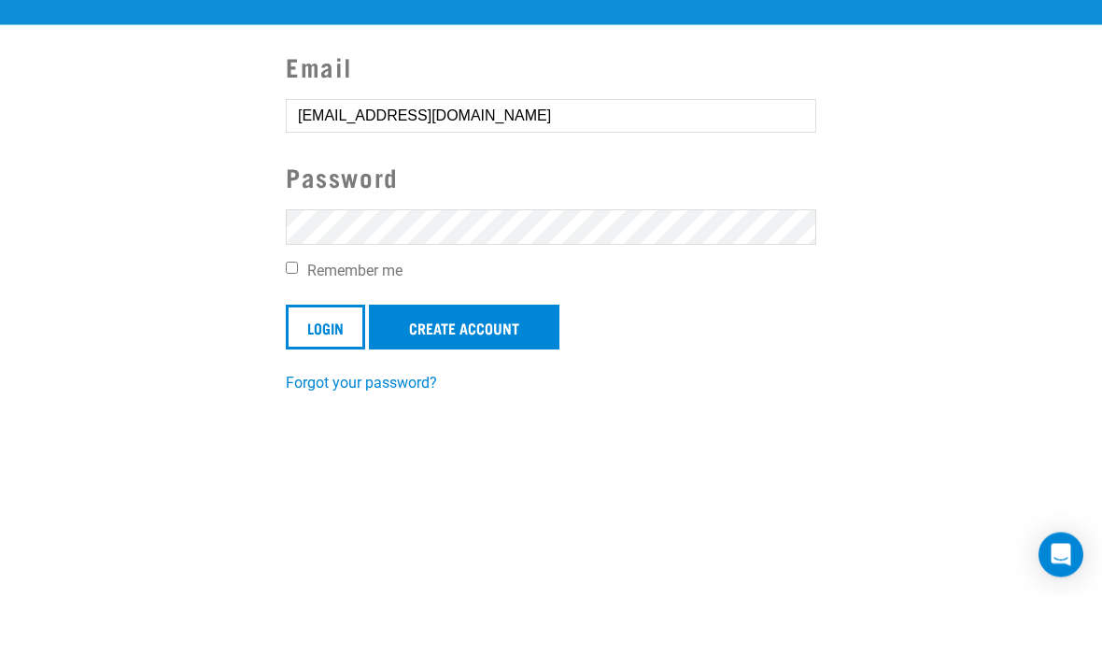
type input "[EMAIL_ADDRESS][DOMAIN_NAME]"
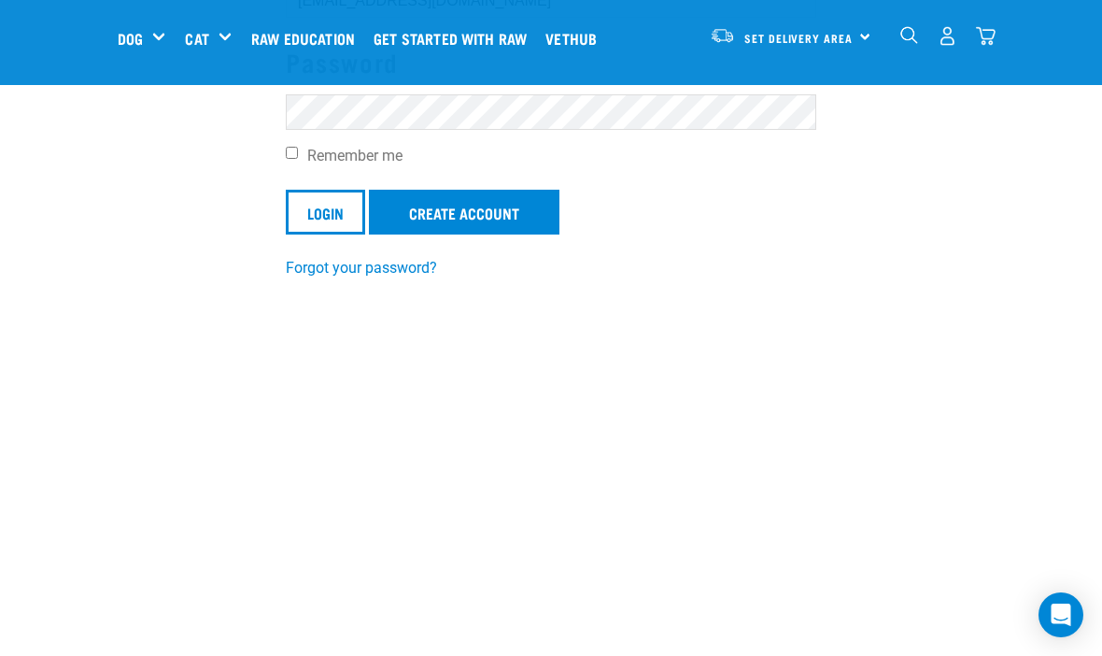
click at [343, 224] on input "Login" at bounding box center [325, 212] width 79 height 45
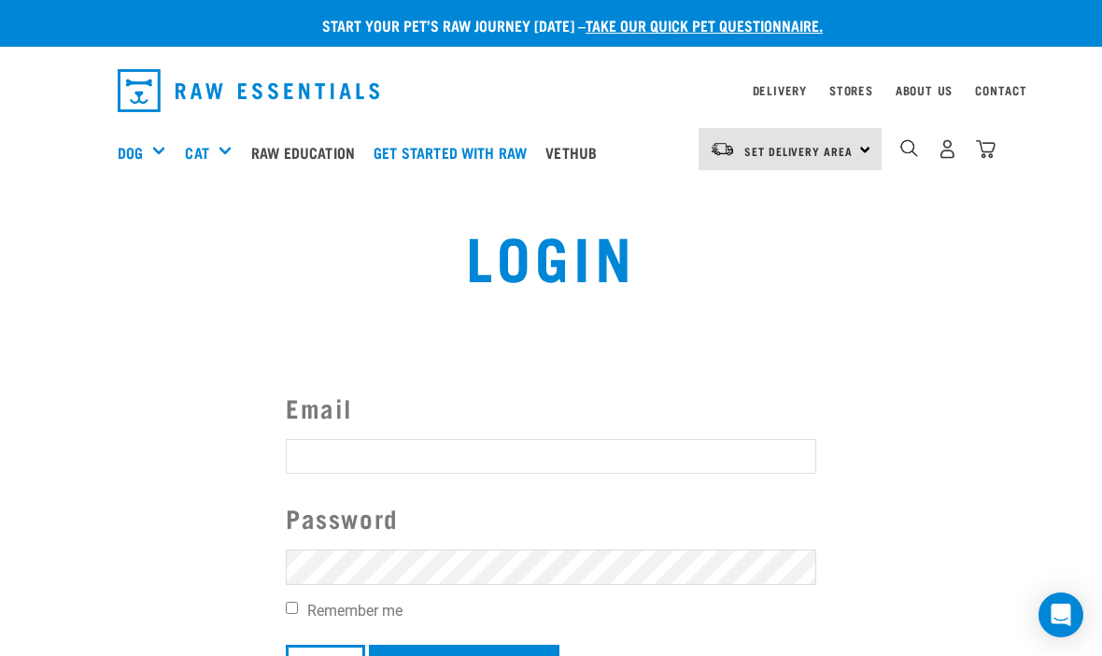
click at [57, 355] on div "Invalid username or password." at bounding box center [0, 328] width 113 height 146
click at [346, 452] on input "Email" at bounding box center [551, 456] width 531 height 34
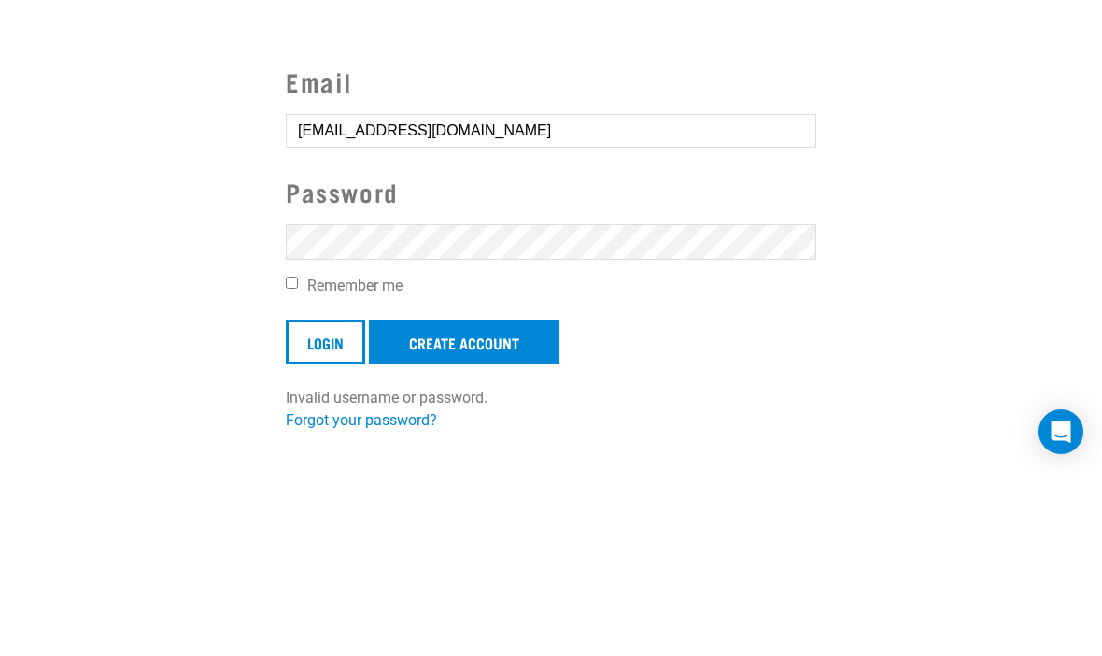
type input "Marywoodsfamily@gmail.com"
click at [1024, 198] on section "Email Marywoodsfamily@gmail.com Password Remember me Login Create Account Inval…" at bounding box center [551, 417] width 1102 height 439
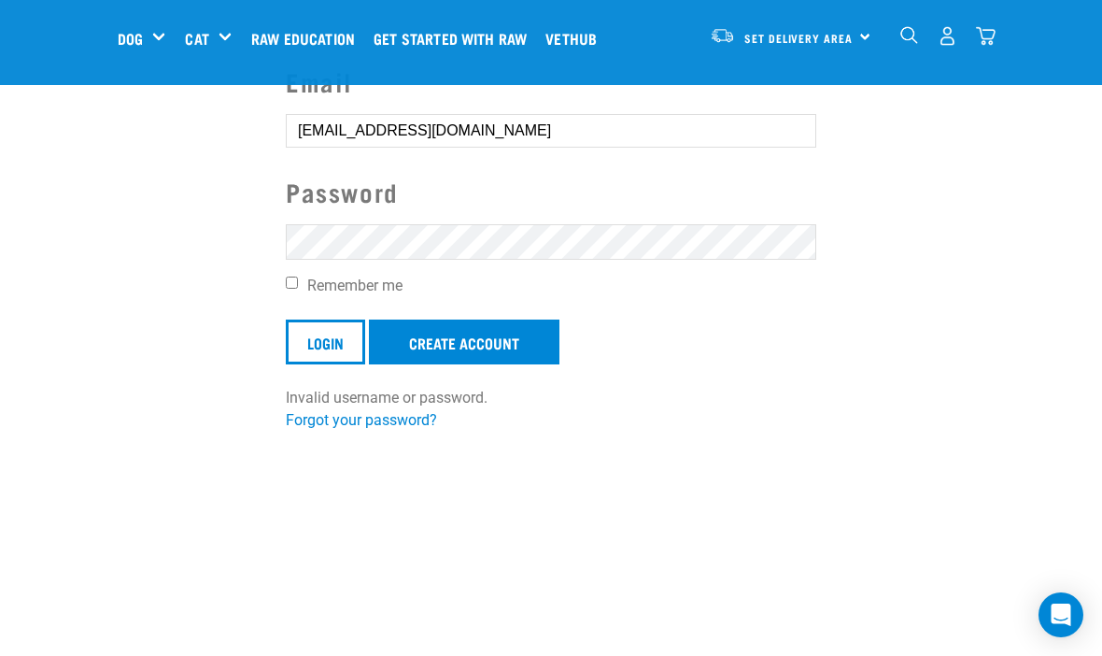
click at [338, 426] on link "Forgot your password?" at bounding box center [361, 420] width 151 height 18
click at [361, 424] on link "Forgot your password?" at bounding box center [361, 420] width 151 height 18
click at [358, 411] on link "Forgot your password?" at bounding box center [361, 420] width 151 height 18
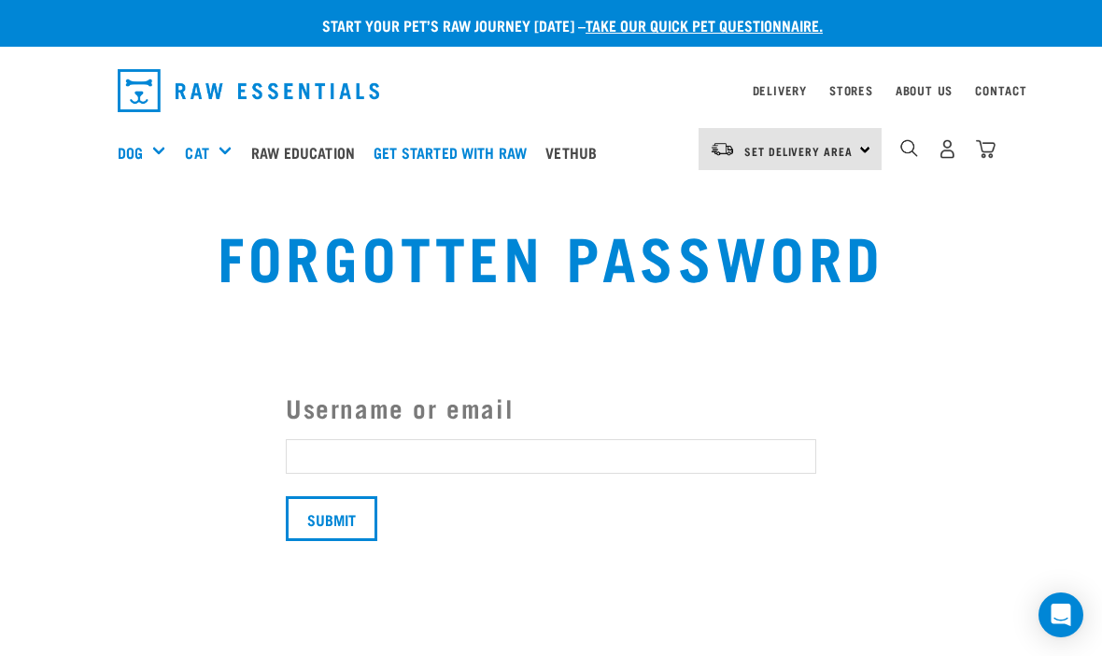
click at [350, 473] on input "Username or email" at bounding box center [551, 456] width 531 height 34
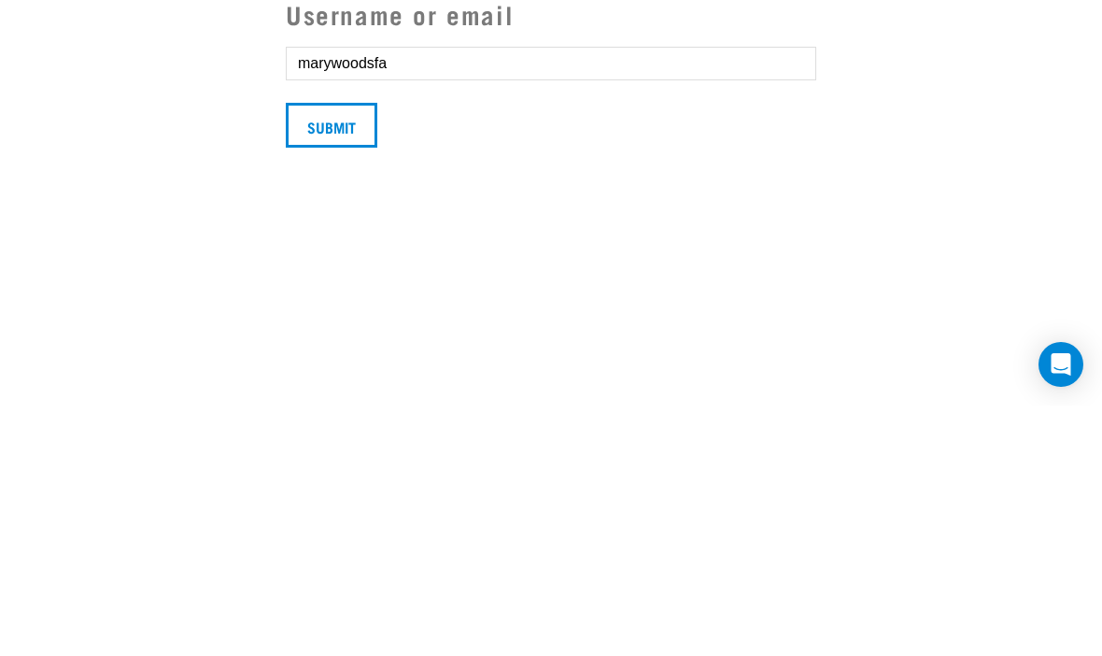
click at [2, 257] on section "Username or email marywoodsfa Submit" at bounding box center [551, 320] width 1102 height 245
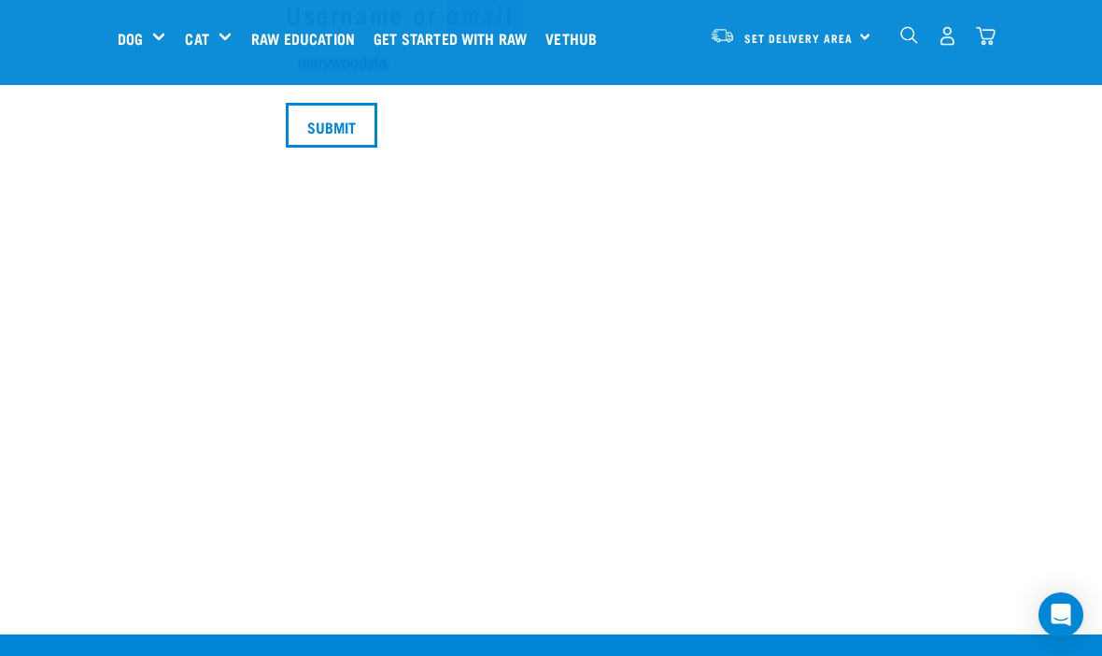
click at [740, 262] on div "Our Products Raw Education Your Stories FAQs Get started with Raw Our Stores De…" at bounding box center [551, 642] width 1102 height 900
click at [426, 80] on input "marywoodsfa" at bounding box center [551, 64] width 531 height 34
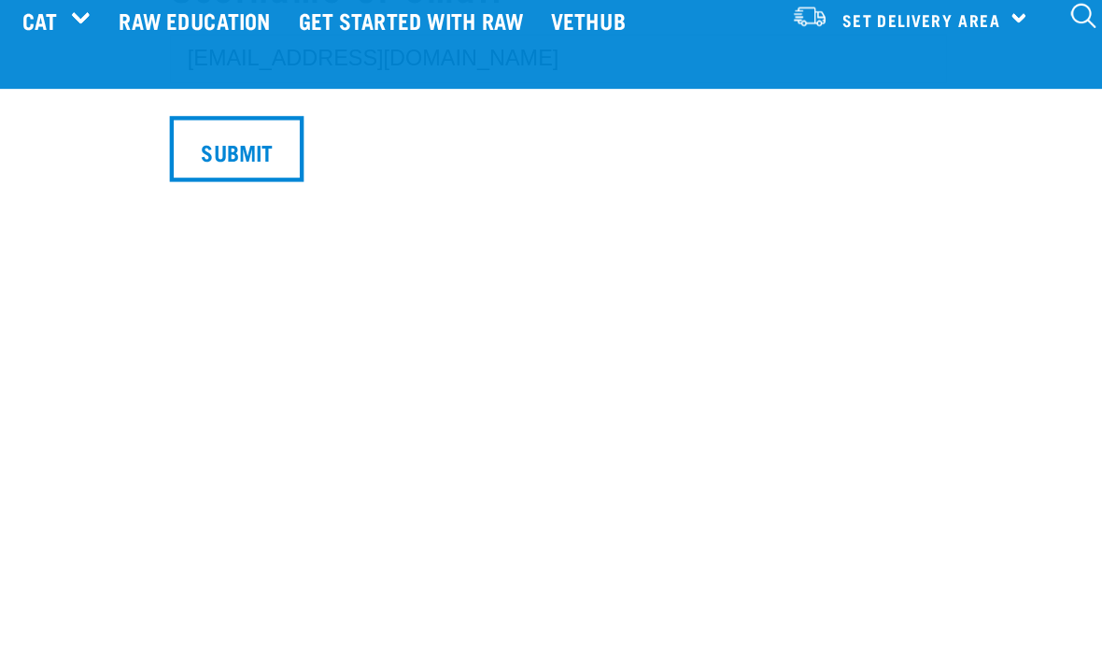
type input "[EMAIL_ADDRESS][DOMAIN_NAME]"
click at [286, 149] on input "Submit" at bounding box center [332, 126] width 92 height 45
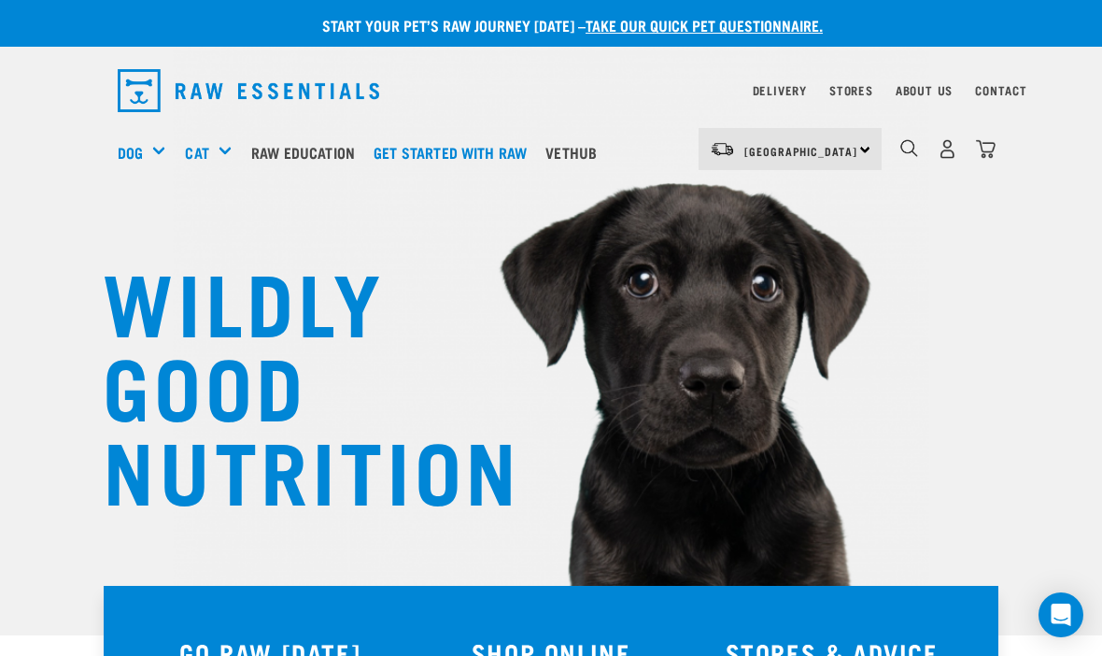
click at [966, 135] on div "0" at bounding box center [948, 149] width 96 height 42
click at [957, 141] on img "dropdown navigation" at bounding box center [948, 149] width 20 height 20
click at [951, 151] on img "dropdown navigation" at bounding box center [948, 149] width 20 height 20
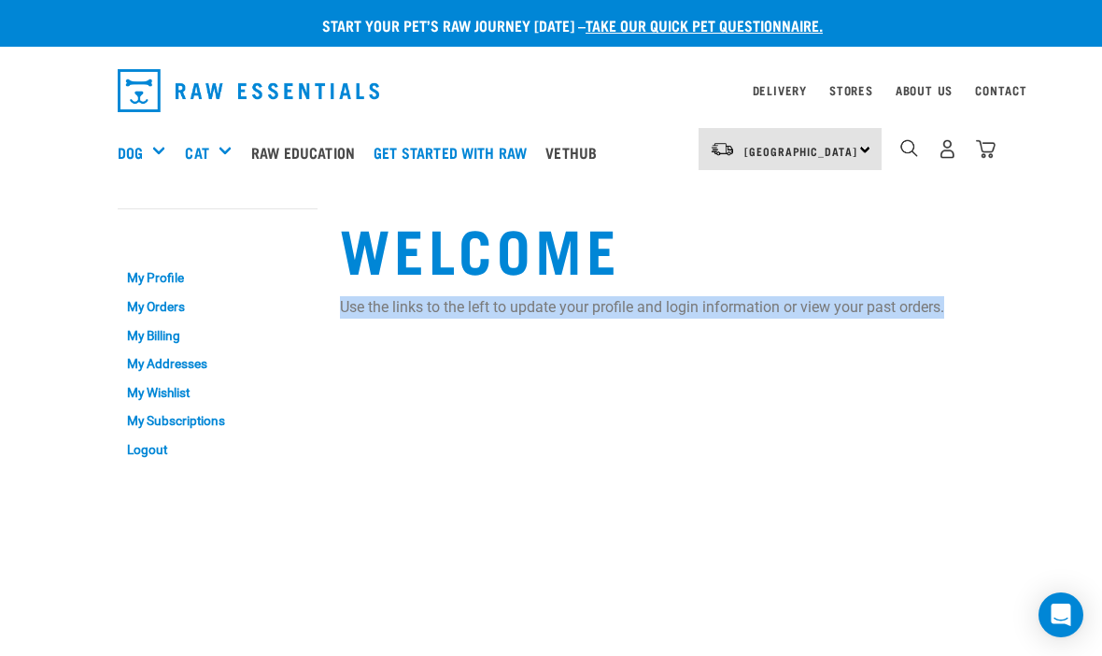
click at [950, 146] on img "dropdown navigation" at bounding box center [948, 149] width 20 height 20
click at [725, 371] on div "Welcome Use the links to the left to update your profile and login information …" at bounding box center [662, 336] width 667 height 297
click at [165, 272] on link "My Profile" at bounding box center [218, 278] width 200 height 29
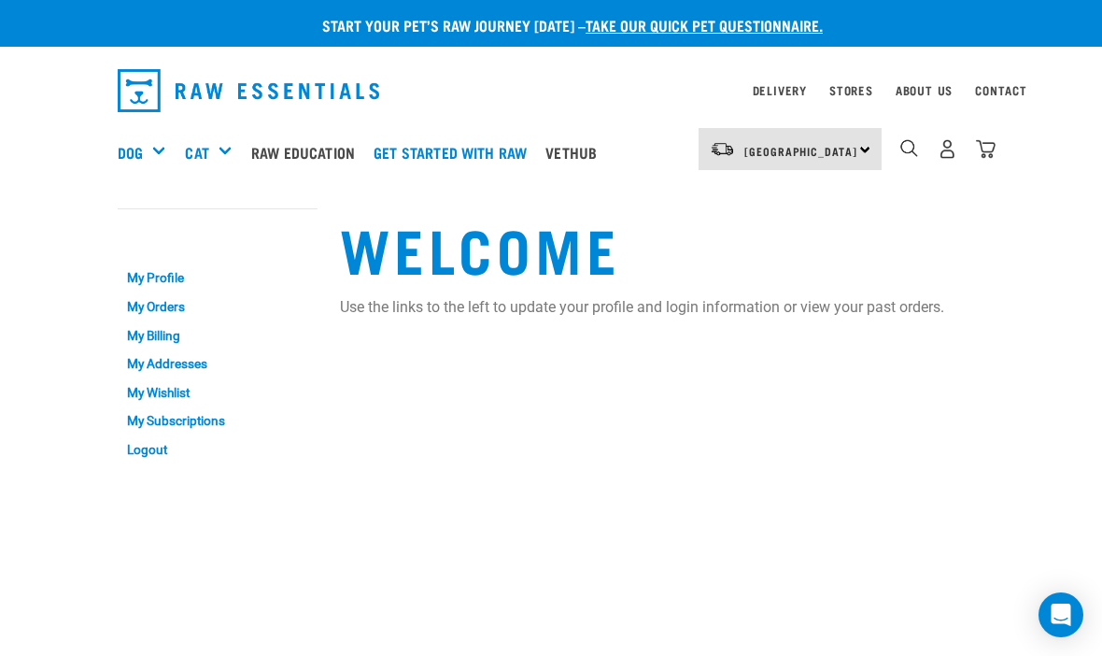
click at [175, 287] on link "My Profile" at bounding box center [218, 278] width 200 height 29
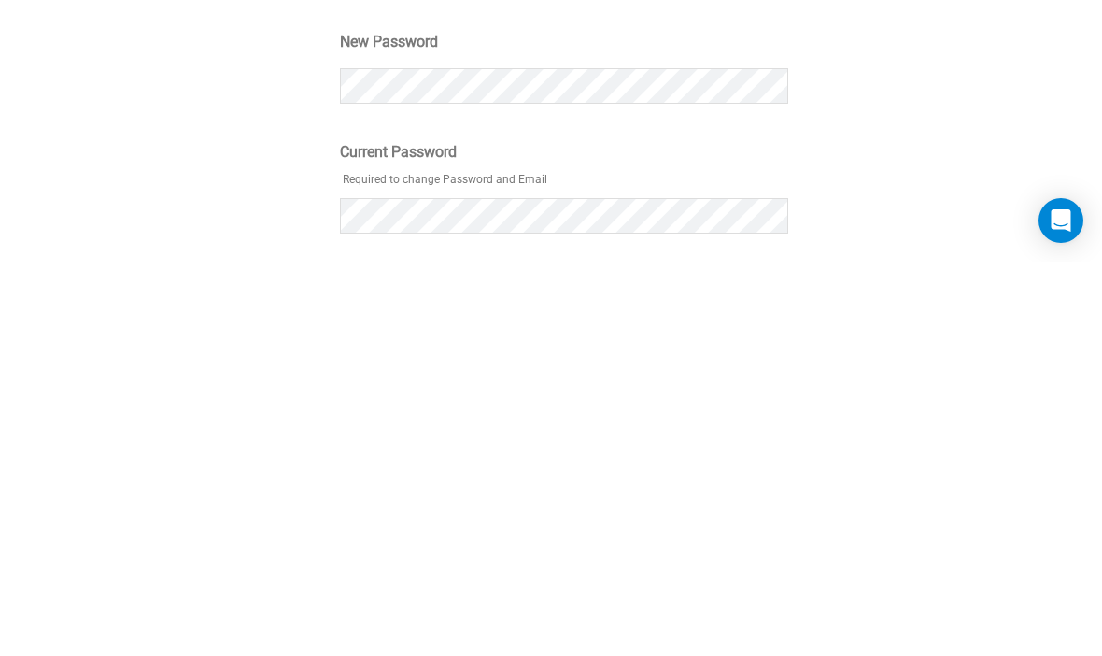
scroll to position [235, 0]
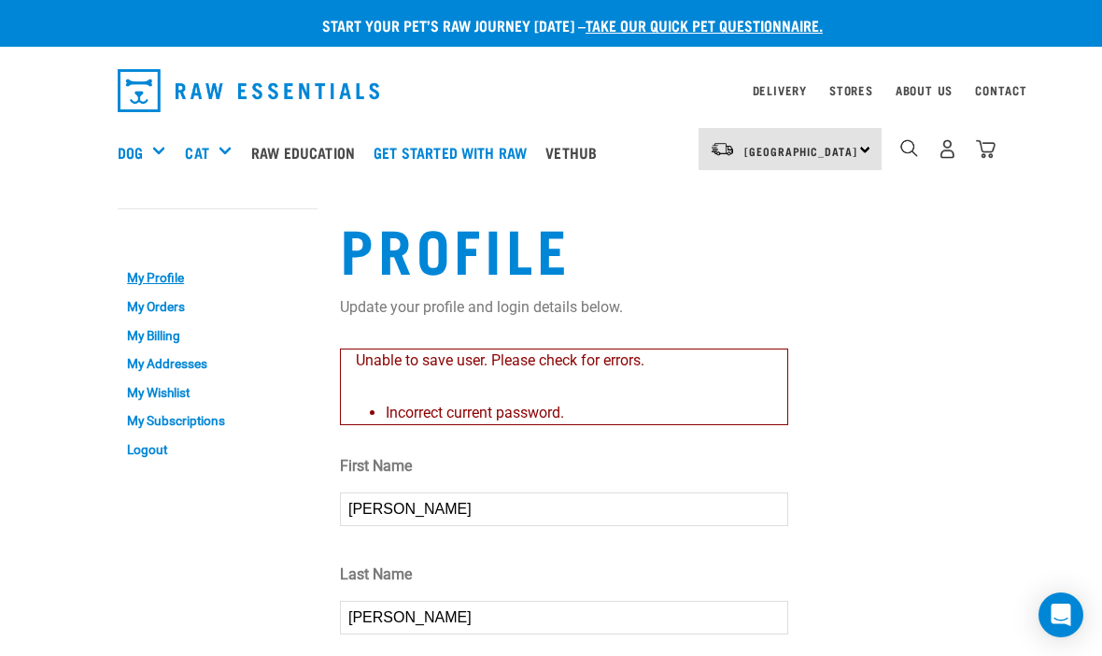
click at [35, 304] on button "delete" at bounding box center [26, 294] width 19 height 19
click at [50, 308] on div "Couldn’t save user." at bounding box center [0, 327] width 98 height 123
click at [0, 0] on h5 "Shop All Dog" at bounding box center [0, 0] width 0 height 0
click at [178, 157] on div "Dog" at bounding box center [149, 152] width 63 height 75
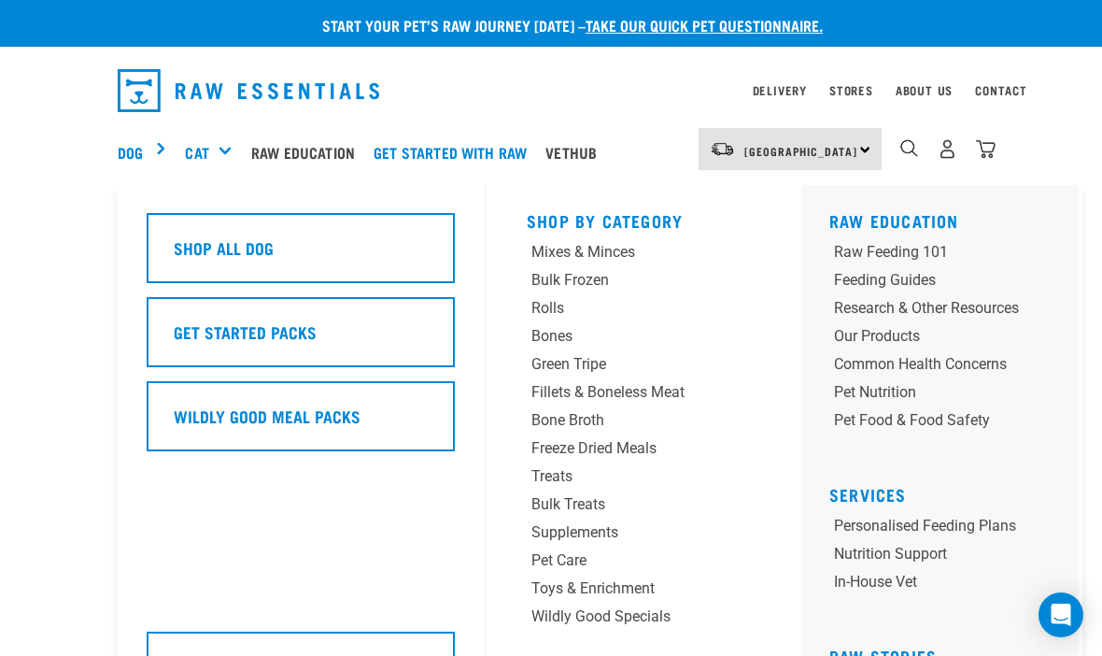
click at [573, 485] on div "Treats" at bounding box center [623, 476] width 184 height 22
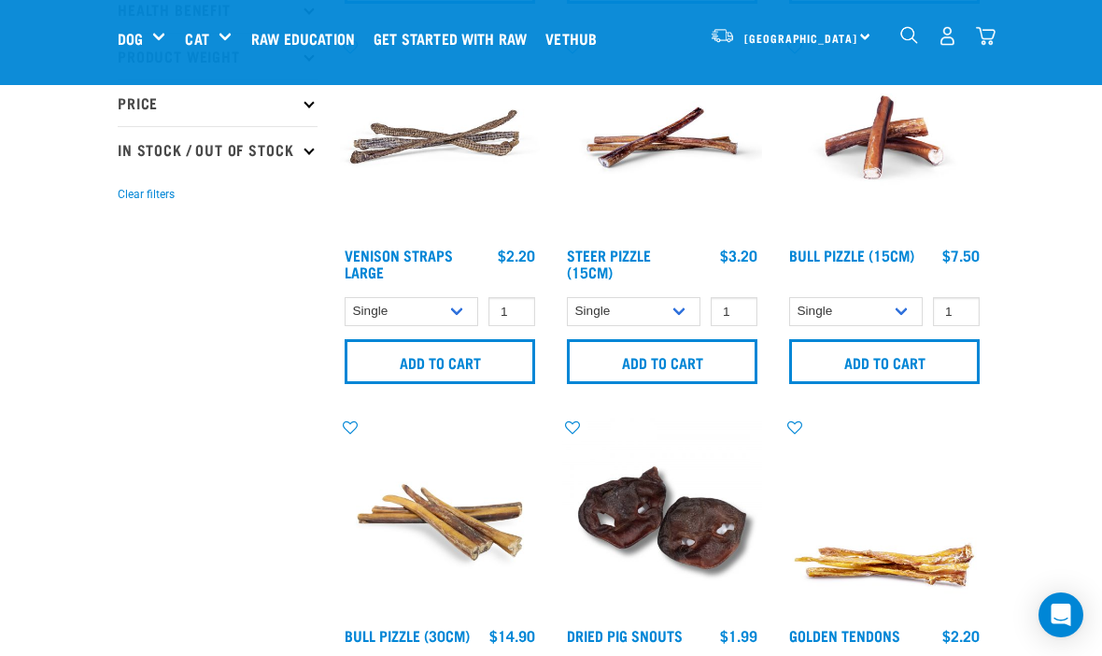
scroll to position [552, 0]
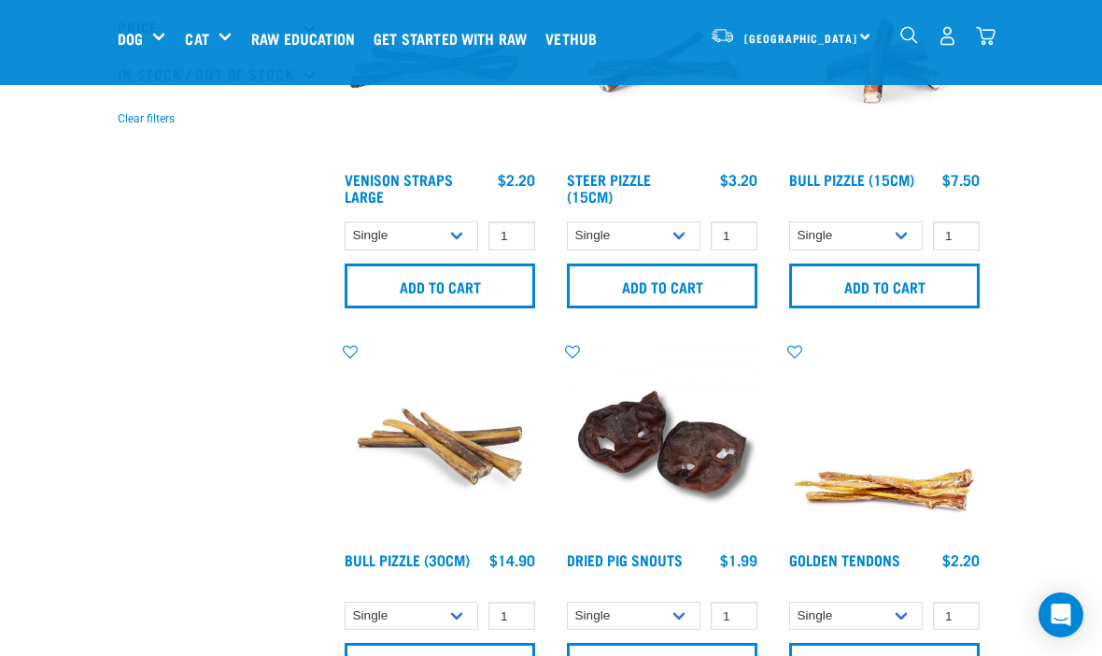
click at [639, 443] on img at bounding box center [662, 442] width 200 height 200
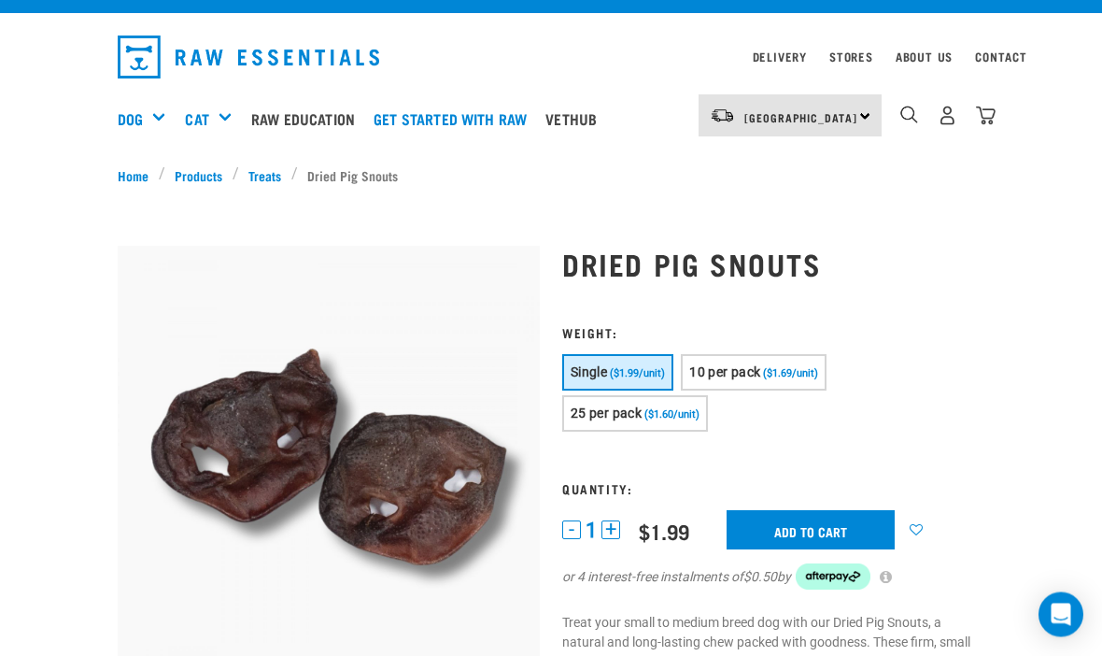
scroll to position [34, 0]
click at [747, 382] on button "10 per pack ($1.69/unit)" at bounding box center [754, 372] width 146 height 36
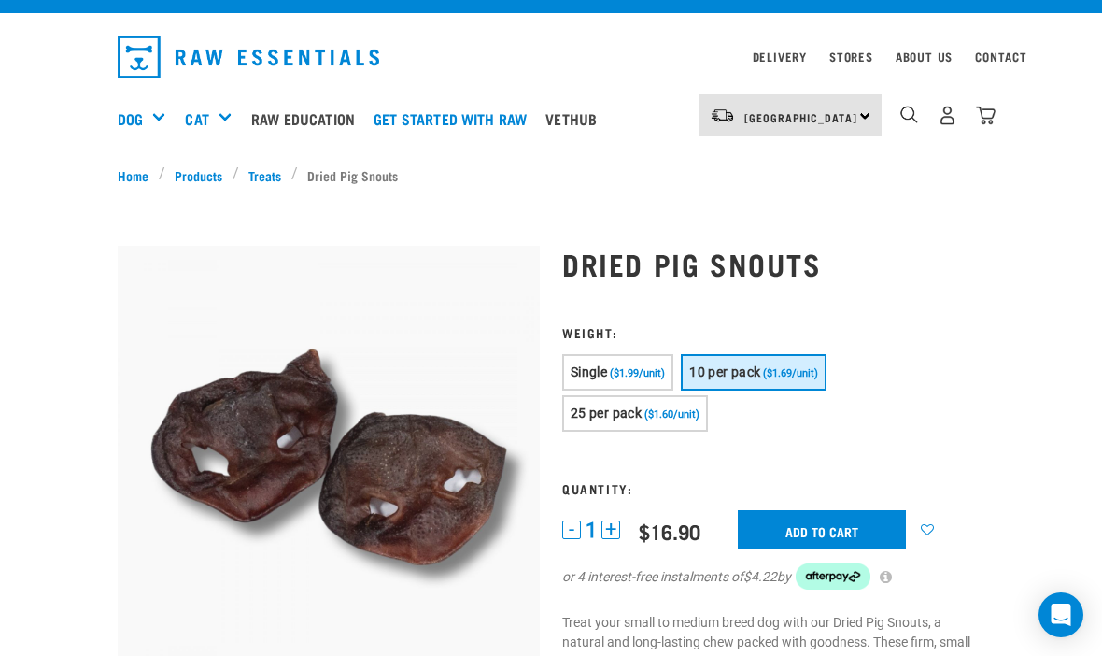
click at [808, 535] on input "Add to cart" at bounding box center [822, 529] width 168 height 39
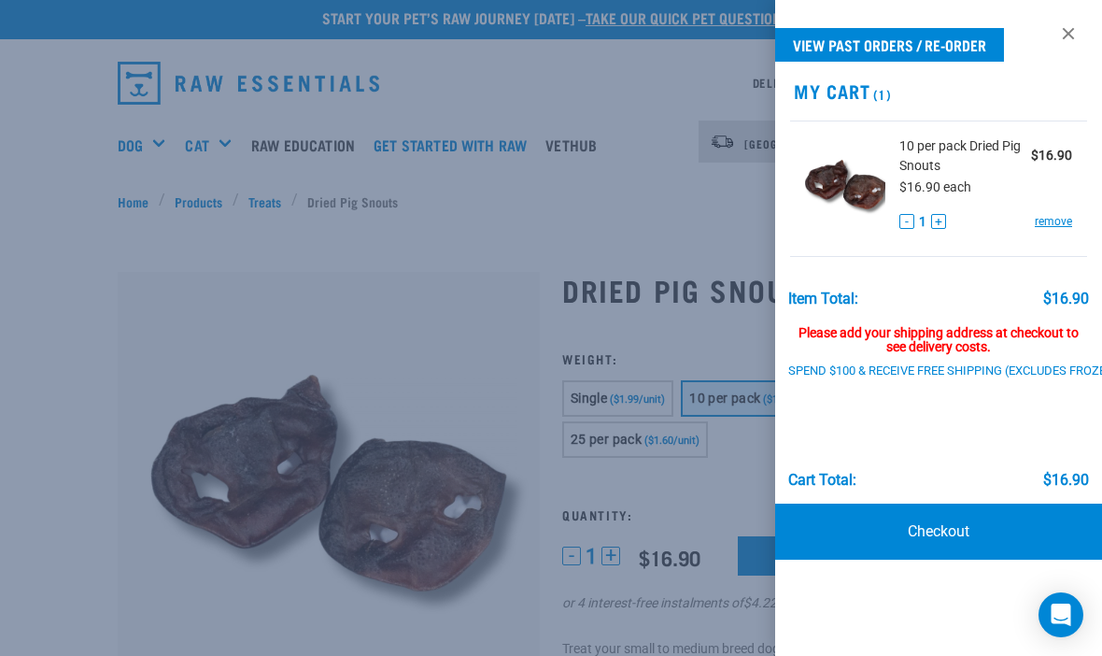
scroll to position [0, 0]
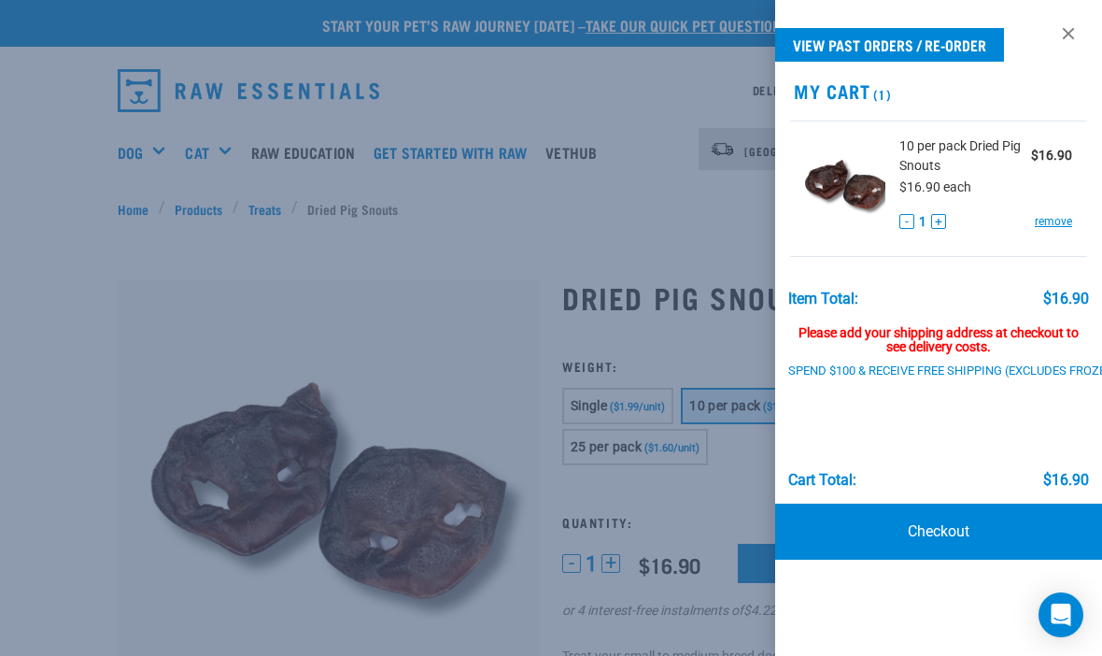
click at [1095, 45] on div "View past orders / re-order My Cart (1) 10 per pack Dried Pig Snouts $16.90 $16…" at bounding box center [938, 328] width 327 height 656
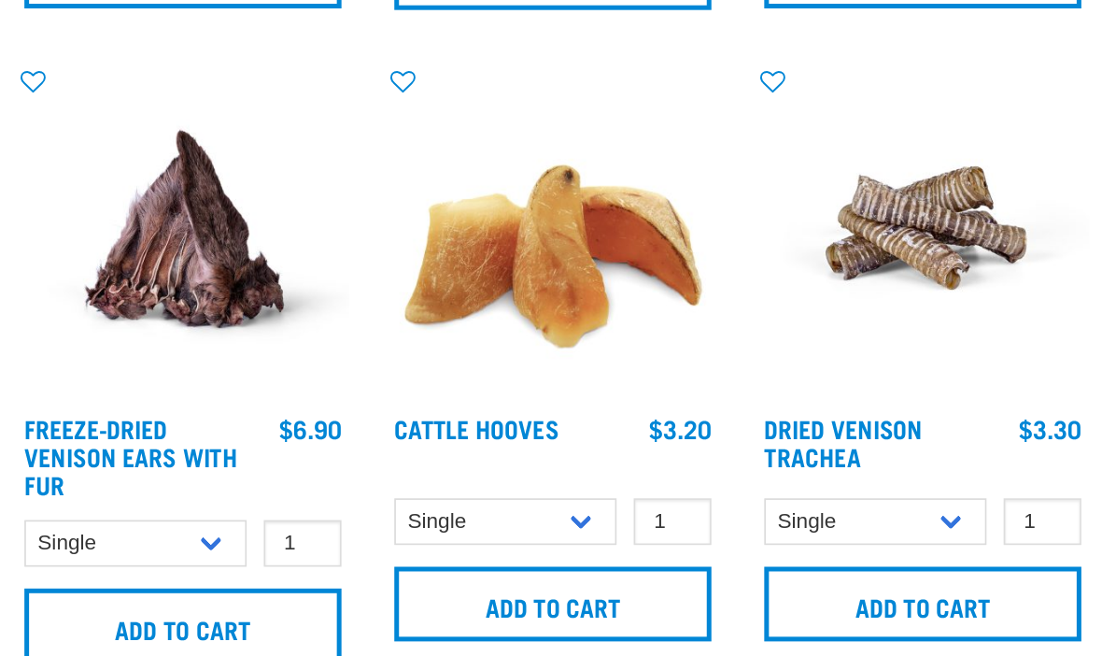
scroll to position [2155, 0]
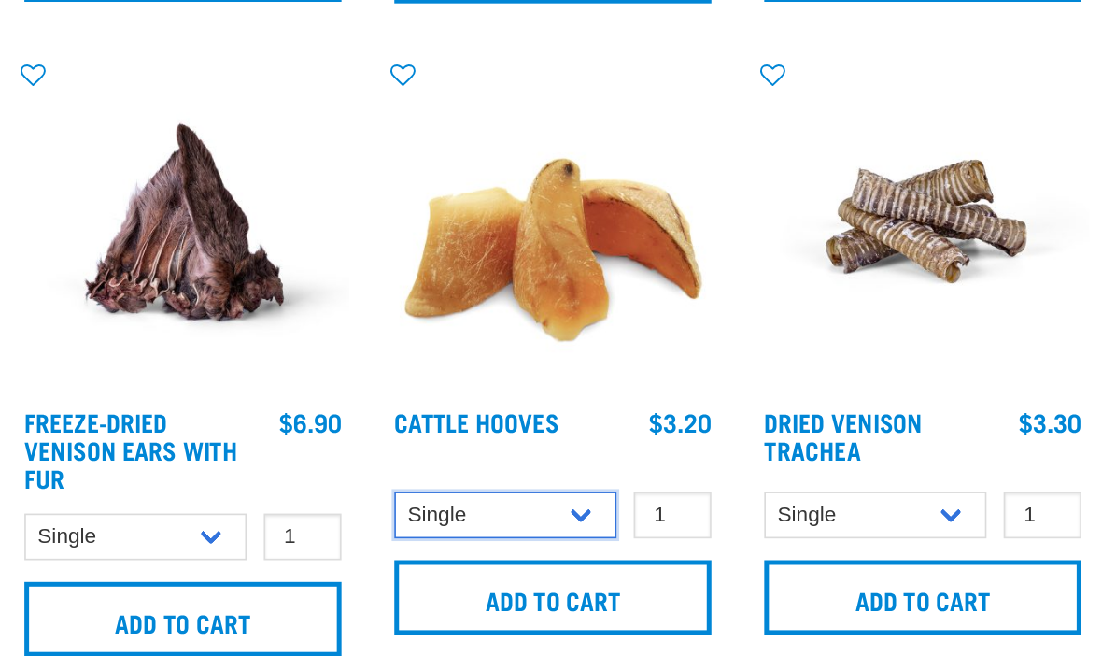
click at [567, 518] on select "Single 10 per pack Bulk (30 pack)" at bounding box center [634, 532] width 134 height 29
click at [711, 518] on input "1" at bounding box center [734, 532] width 47 height 29
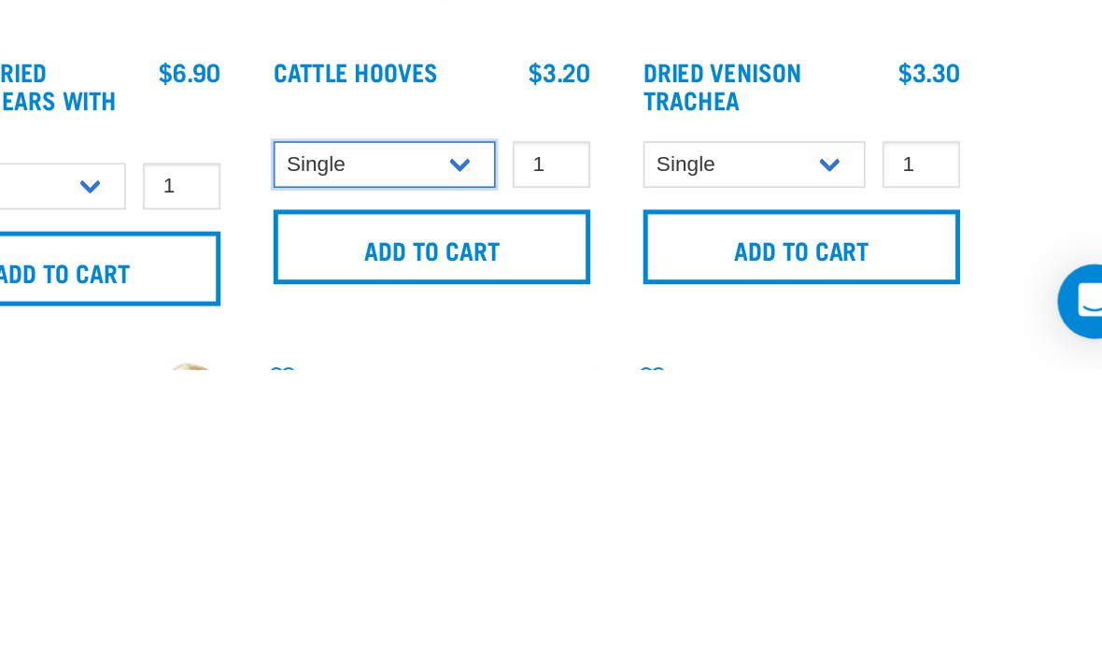
click at [567, 518] on select "Single 10 per pack Bulk (30 pack)" at bounding box center [634, 532] width 134 height 29
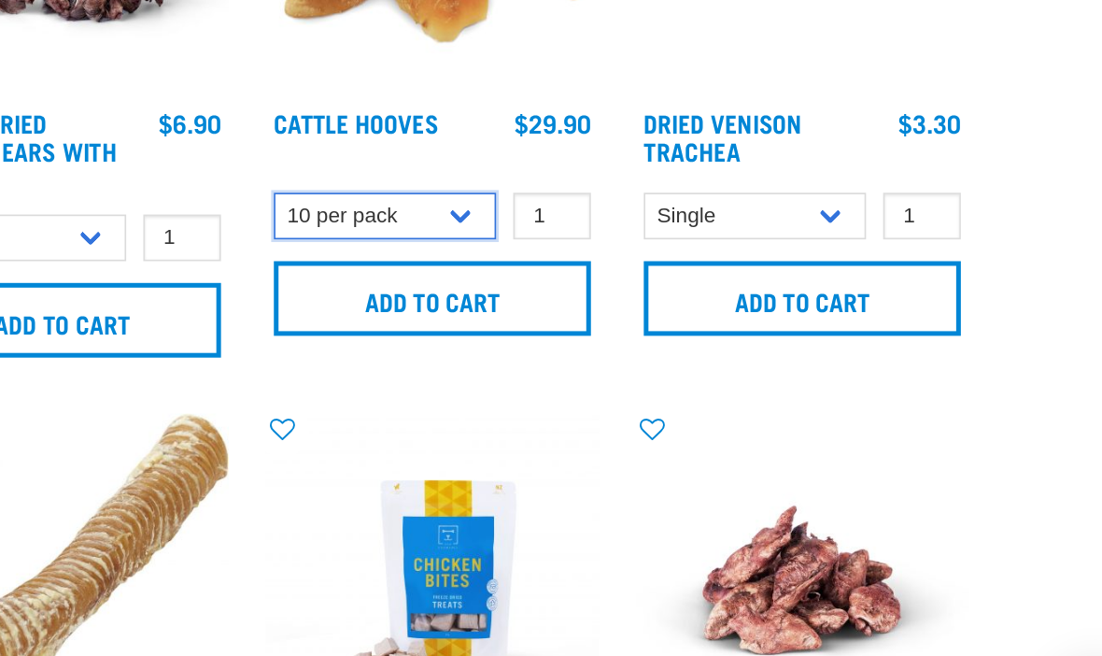
click at [567, 308] on select "Single 10 per pack Bulk (30 pack)" at bounding box center [634, 322] width 134 height 29
select select "691"
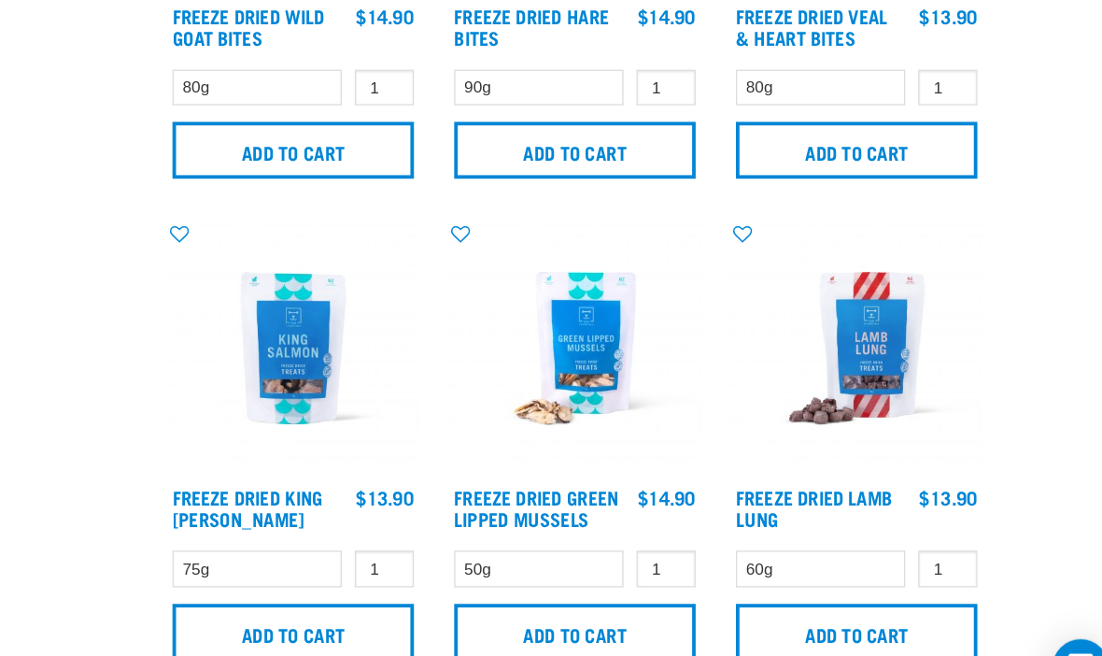
scroll to position [3307, 0]
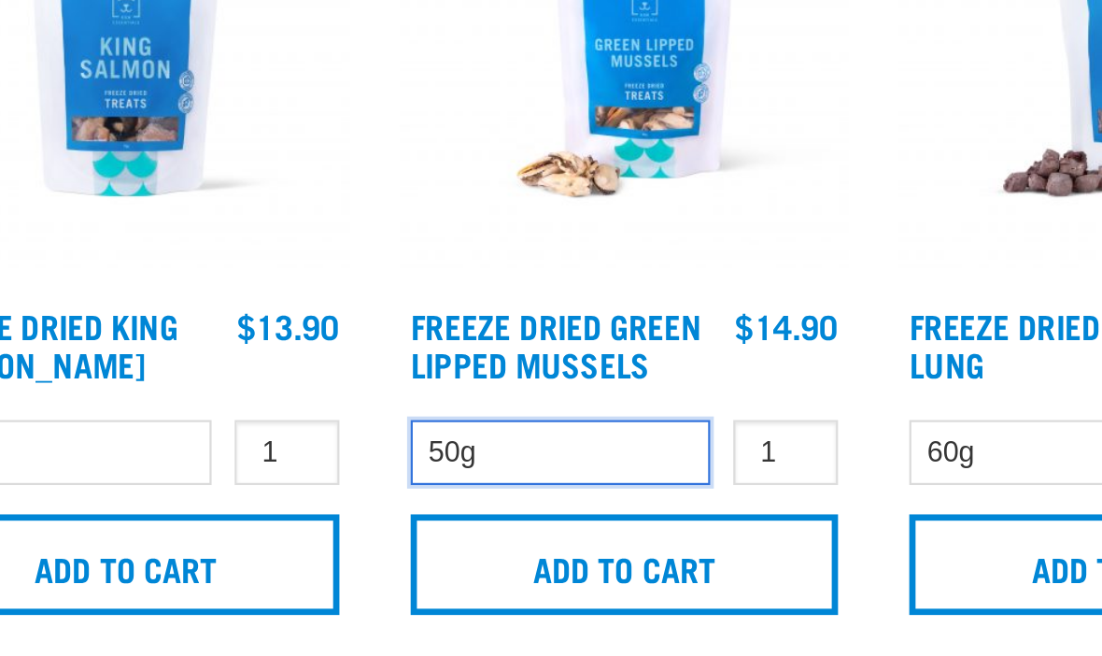
click at [567, 518] on select "50g" at bounding box center [634, 532] width 134 height 29
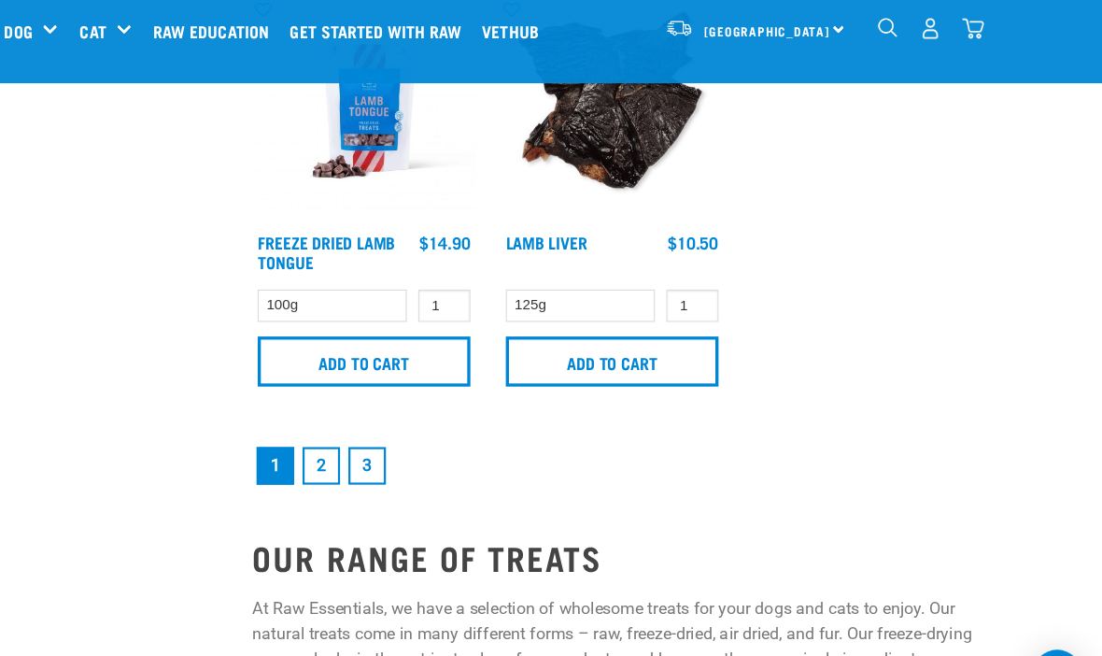
scroll to position [3941, 0]
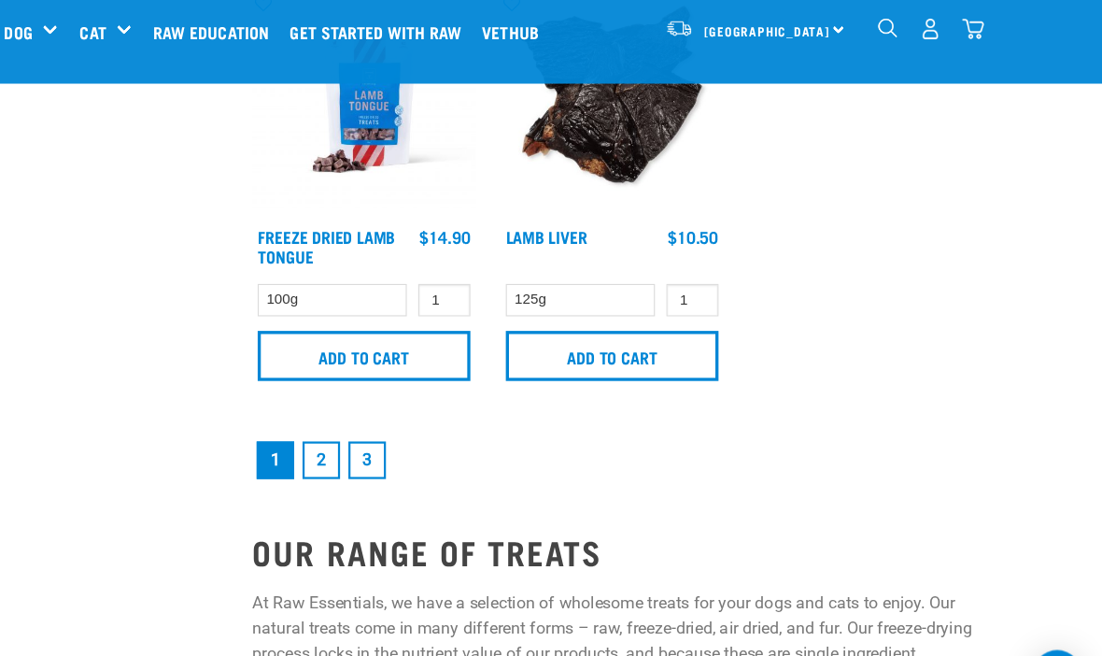
click at [385, 419] on link "2" at bounding box center [402, 422] width 34 height 34
click at [385, 405] on link "2" at bounding box center [402, 422] width 34 height 34
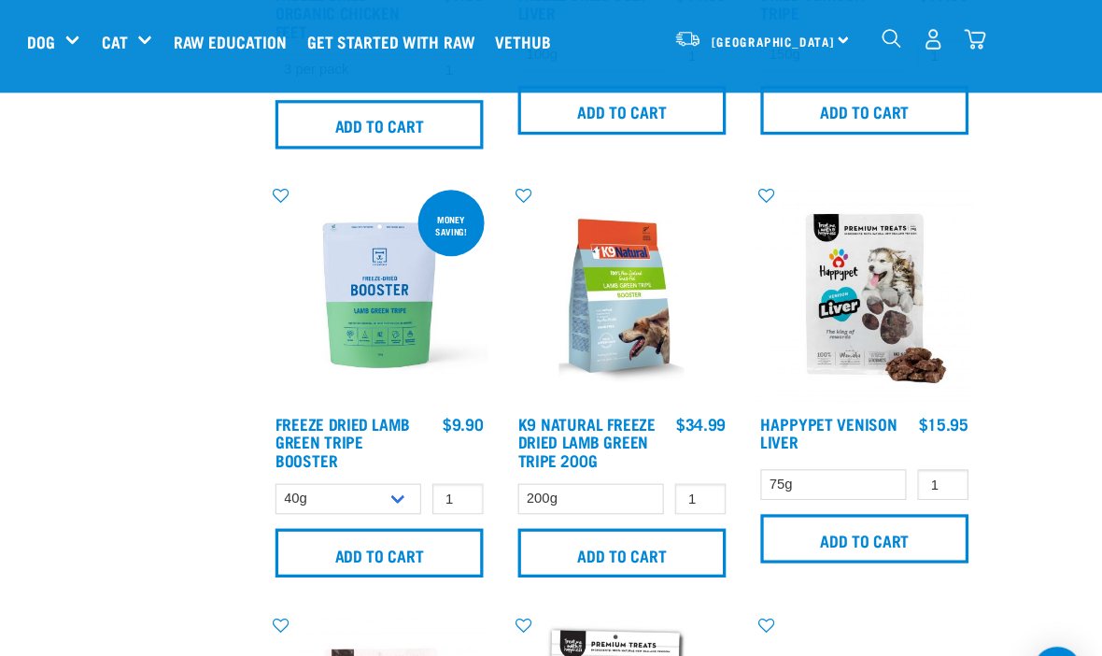
scroll to position [1501, 0]
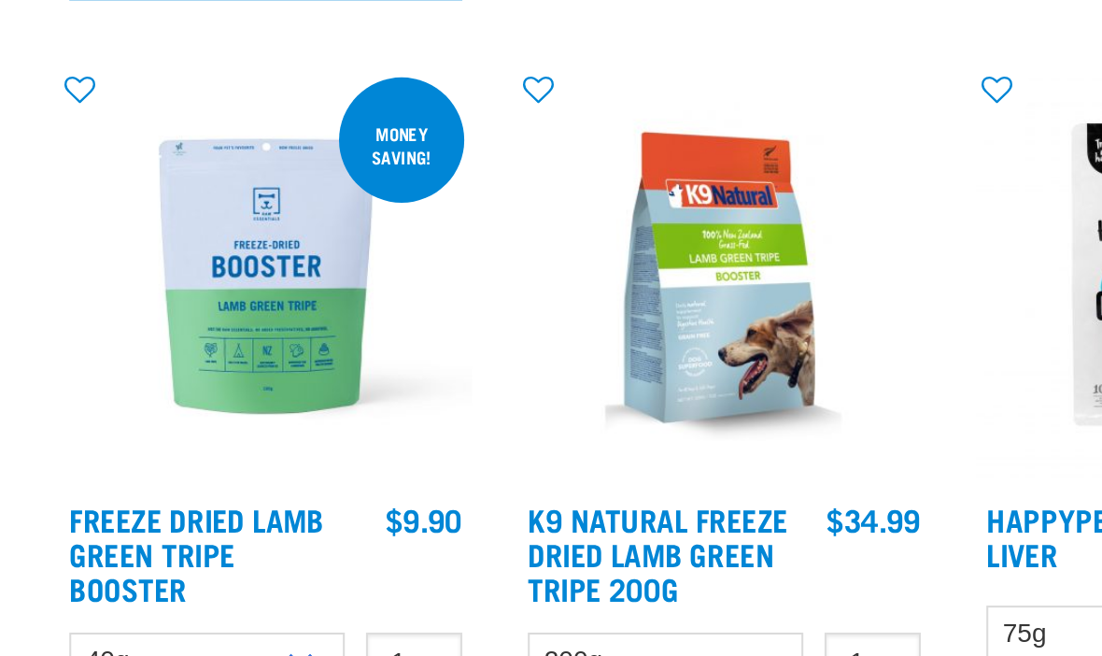
click at [340, 170] on img at bounding box center [440, 270] width 200 height 200
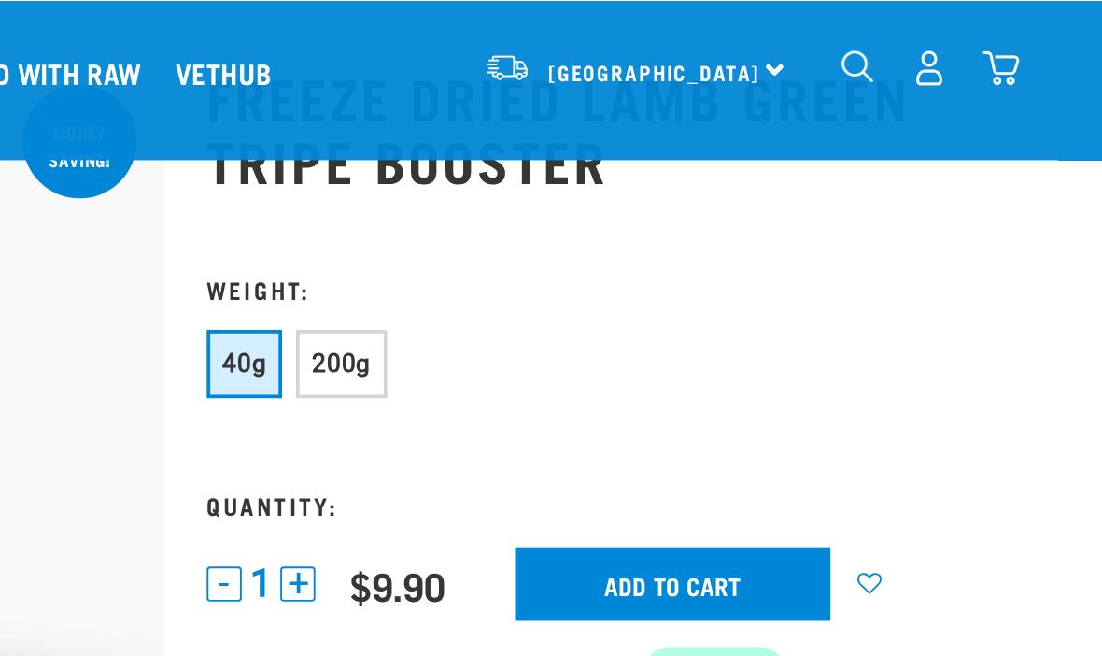
scroll to position [97, 0]
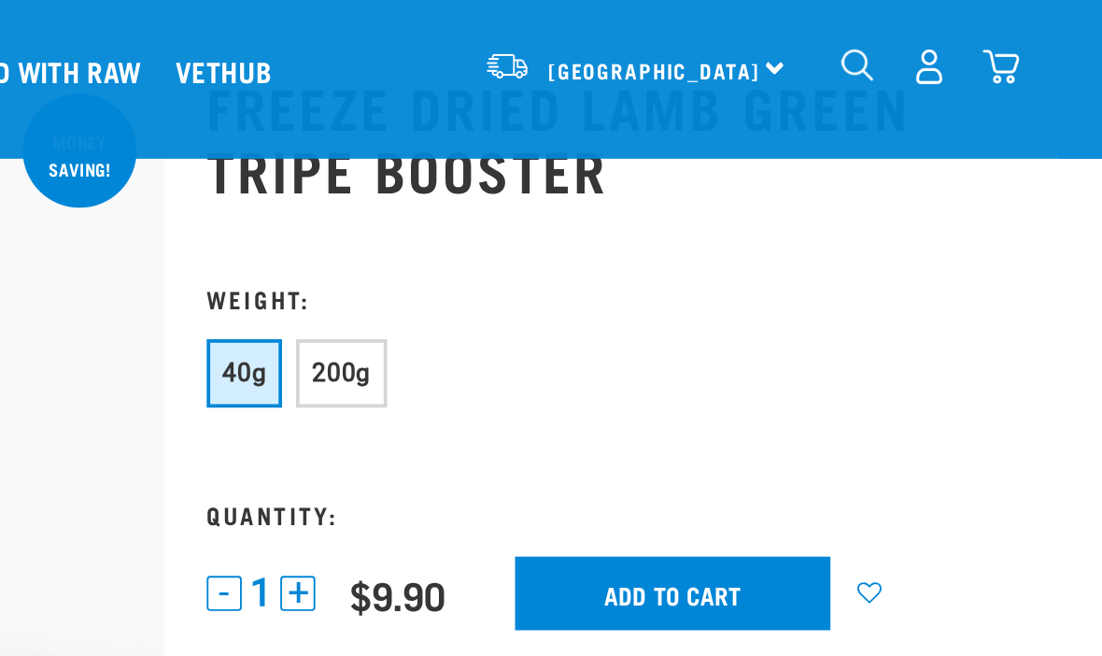
click at [618, 204] on span "200g" at bounding box center [634, 198] width 32 height 15
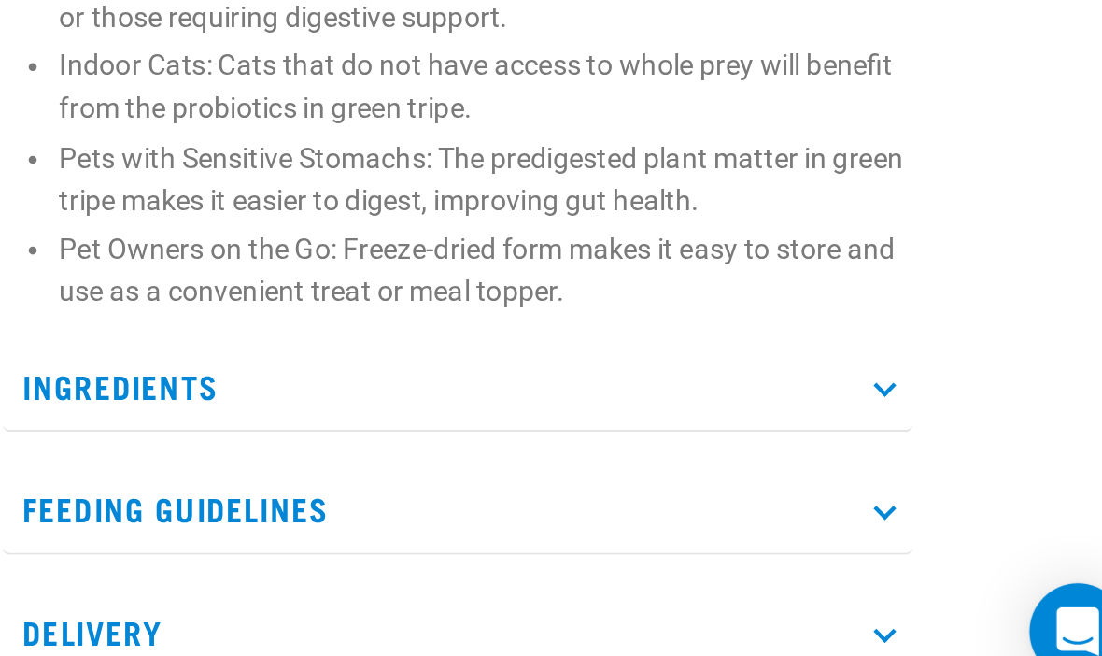
scroll to position [801, 0]
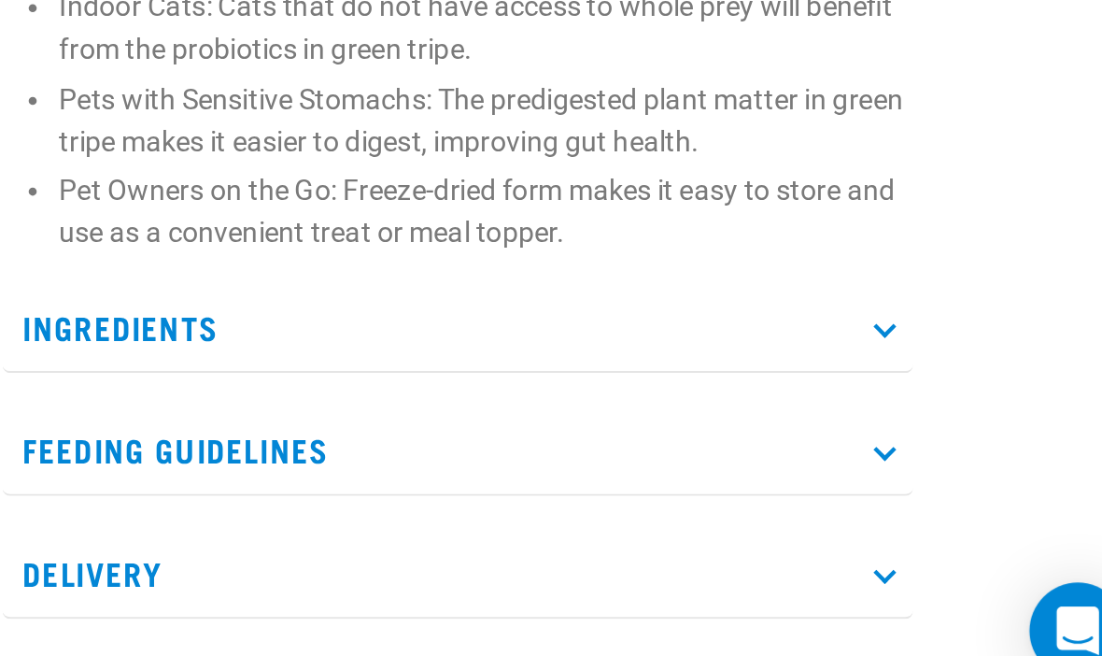
click at [562, 453] on p "Ingredients" at bounding box center [773, 474] width 422 height 42
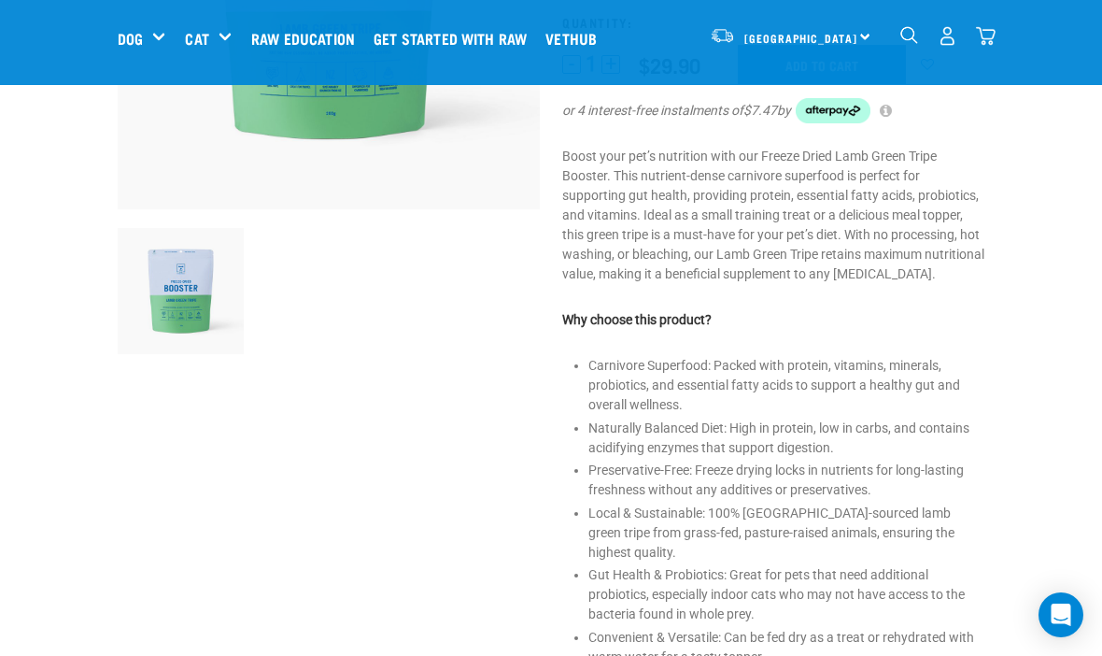
scroll to position [0, 0]
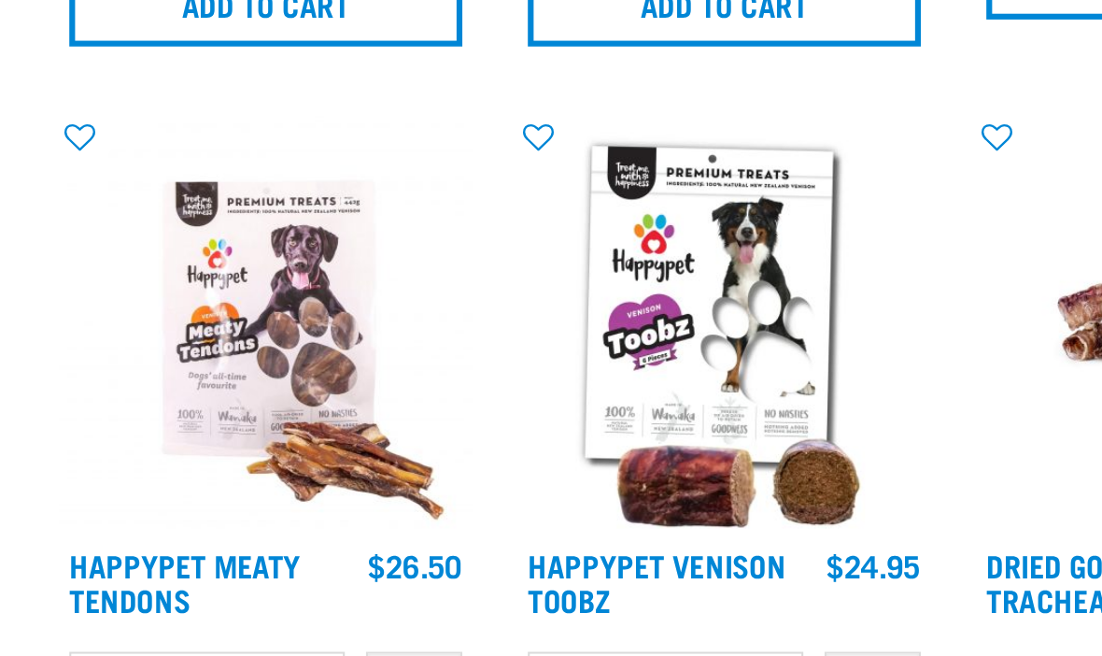
click at [562, 159] on img at bounding box center [662, 102] width 200 height 200
click at [562, 157] on img at bounding box center [662, 102] width 200 height 200
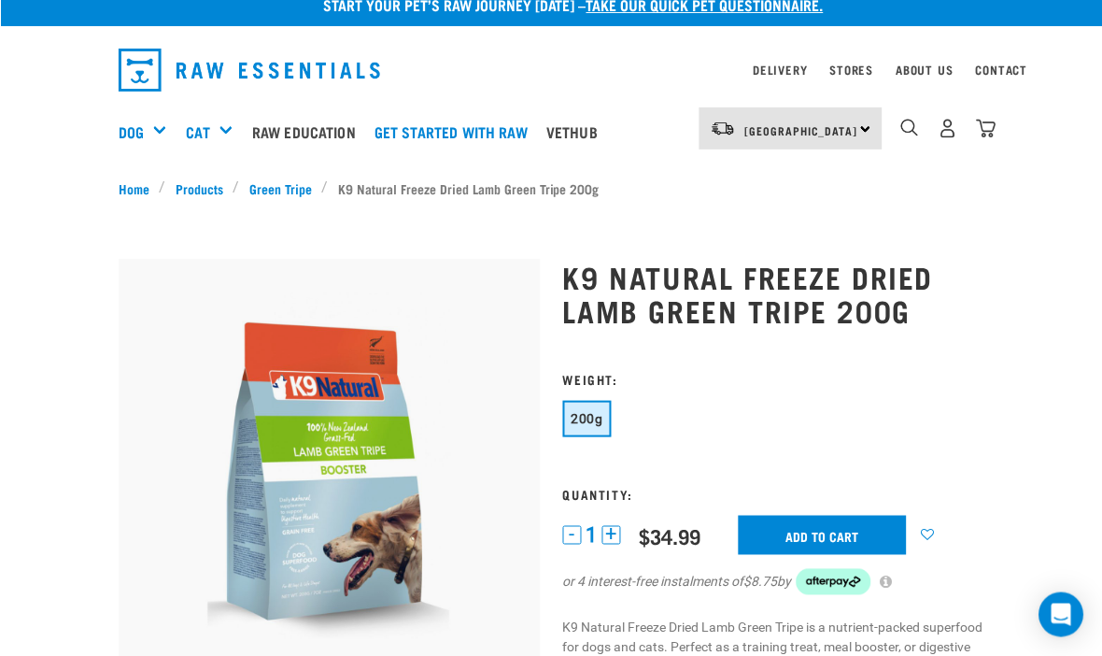
scroll to position [79, 0]
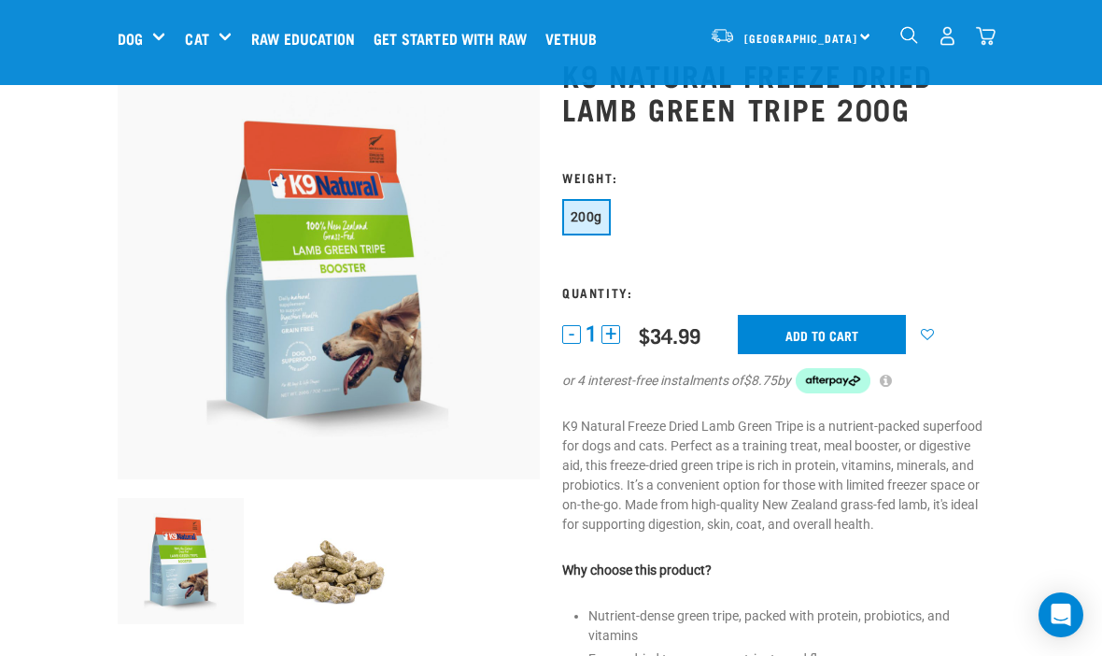
click at [813, 334] on input "Add to cart" at bounding box center [822, 334] width 168 height 39
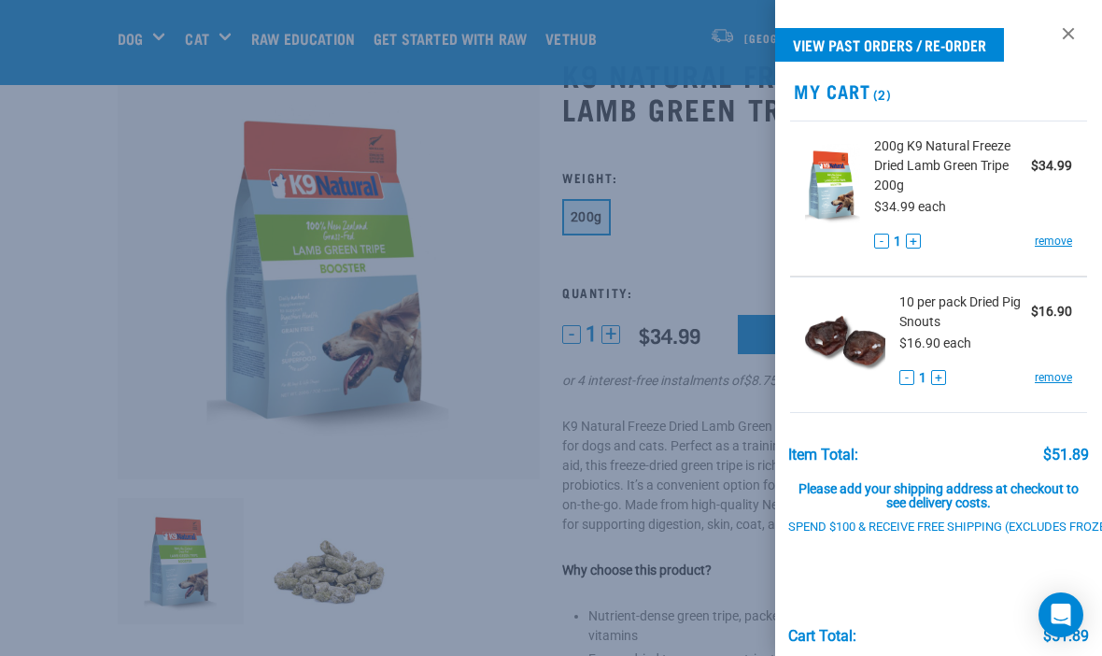
click at [1064, 35] on link at bounding box center [1069, 34] width 30 height 30
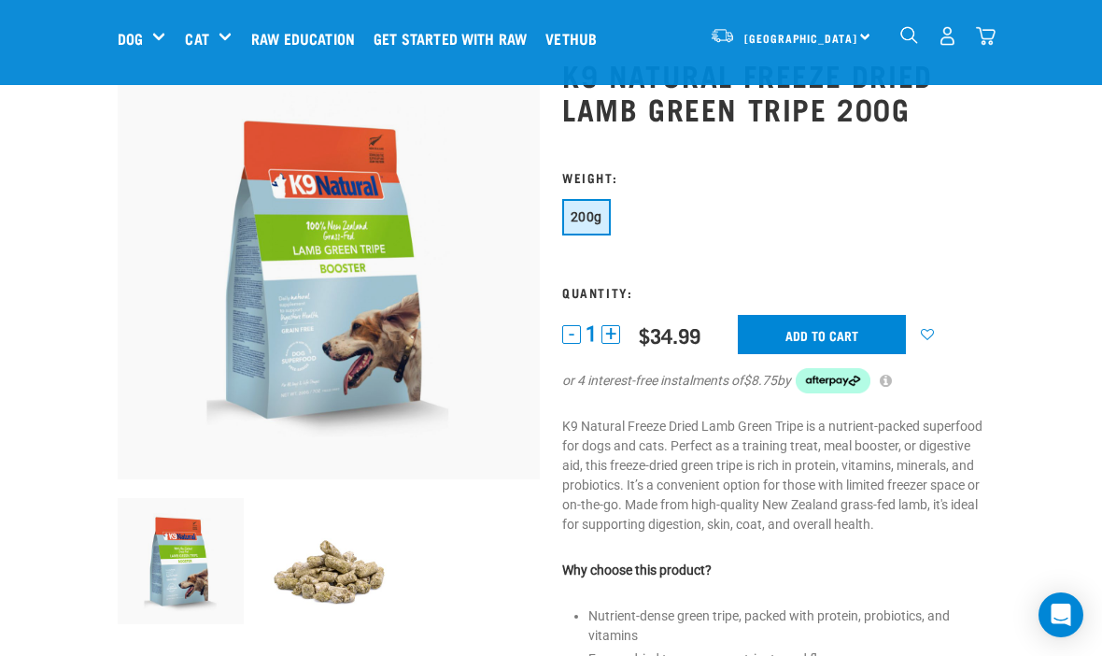
scroll to position [0, 0]
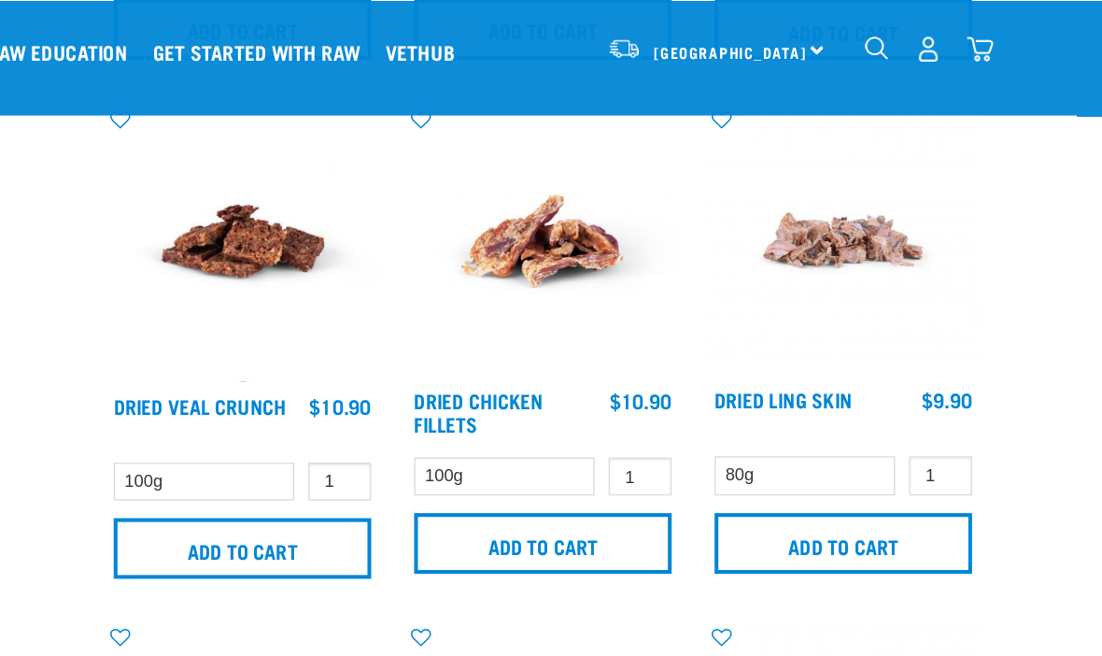
scroll to position [816, 0]
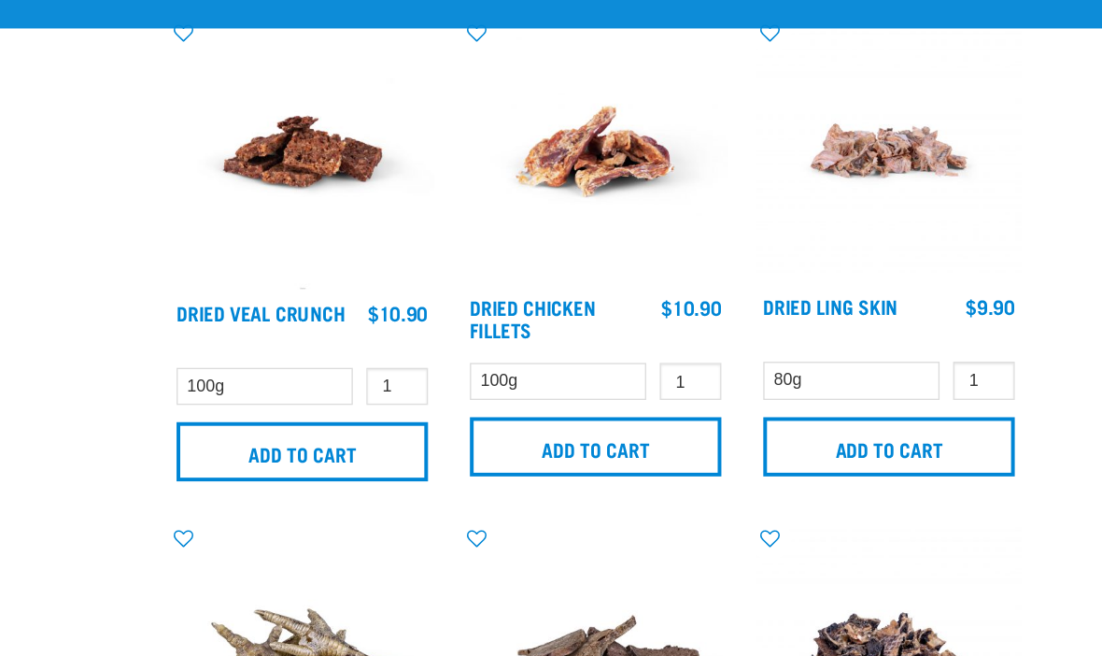
click at [340, 104] on img at bounding box center [440, 180] width 200 height 204
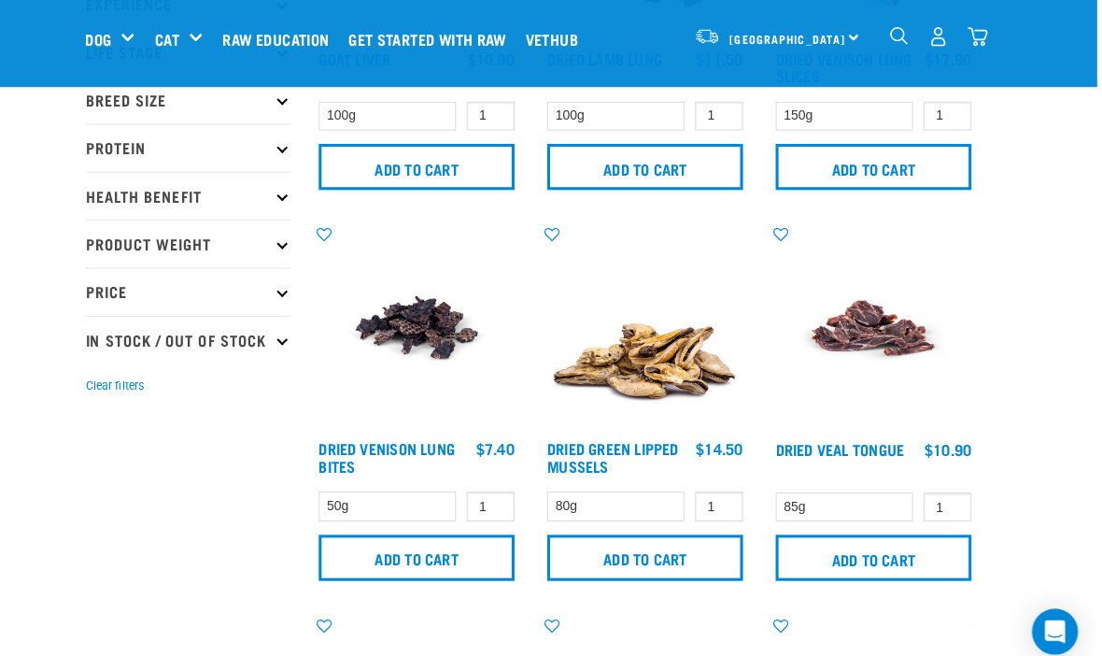
scroll to position [295, 0]
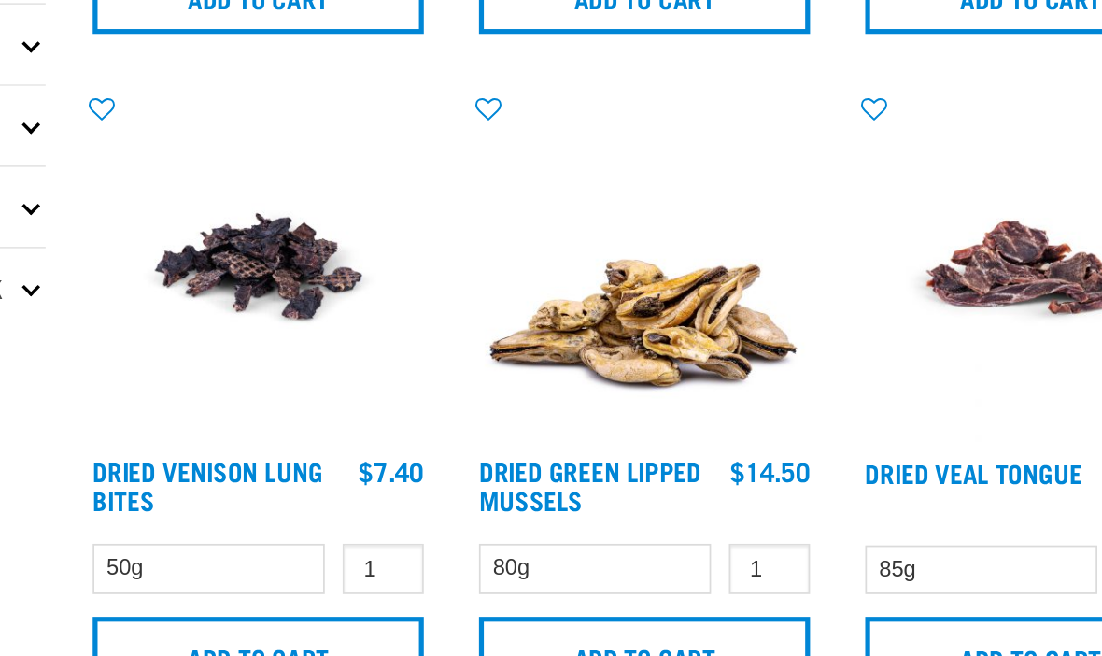
click at [562, 219] on img at bounding box center [662, 319] width 200 height 200
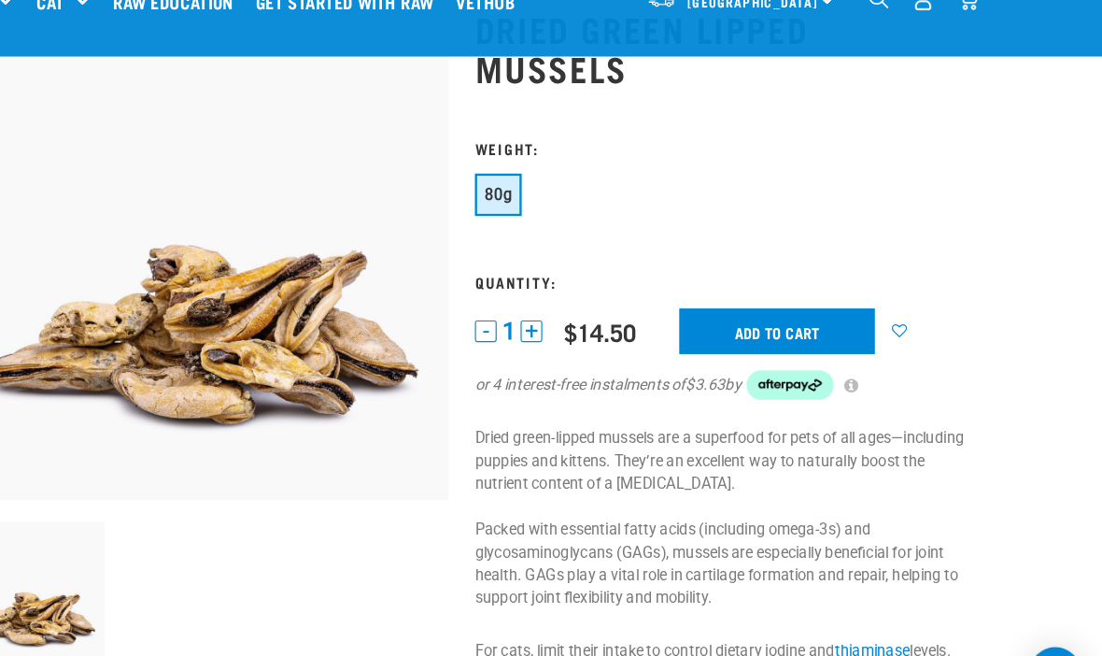
scroll to position [206, 0]
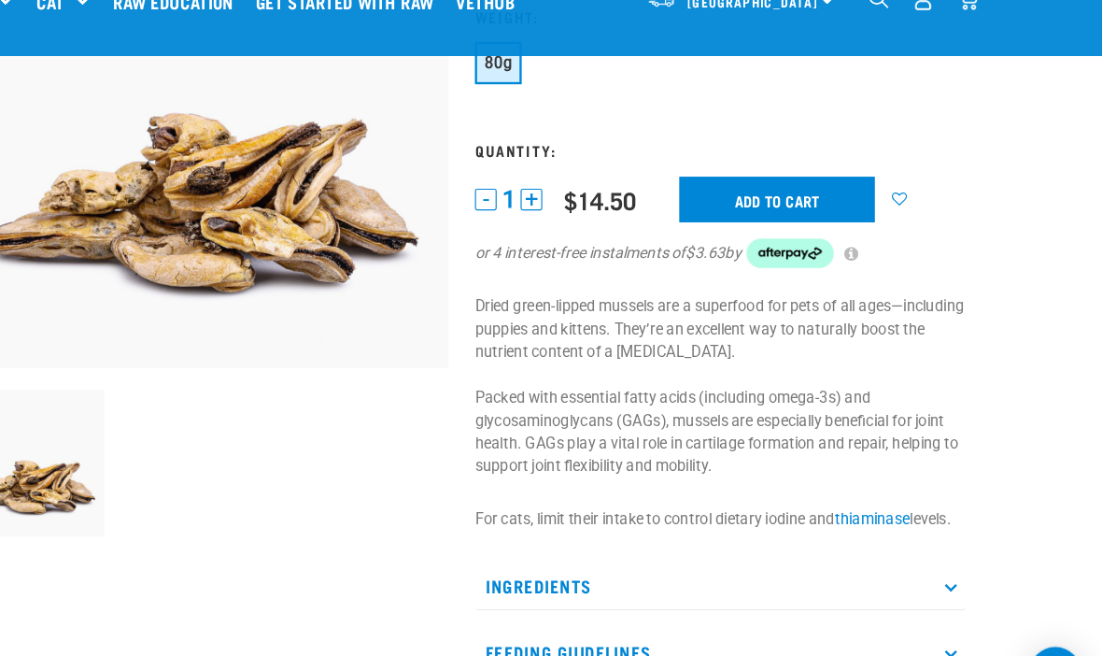
click at [602, 199] on button "+" at bounding box center [611, 208] width 19 height 19
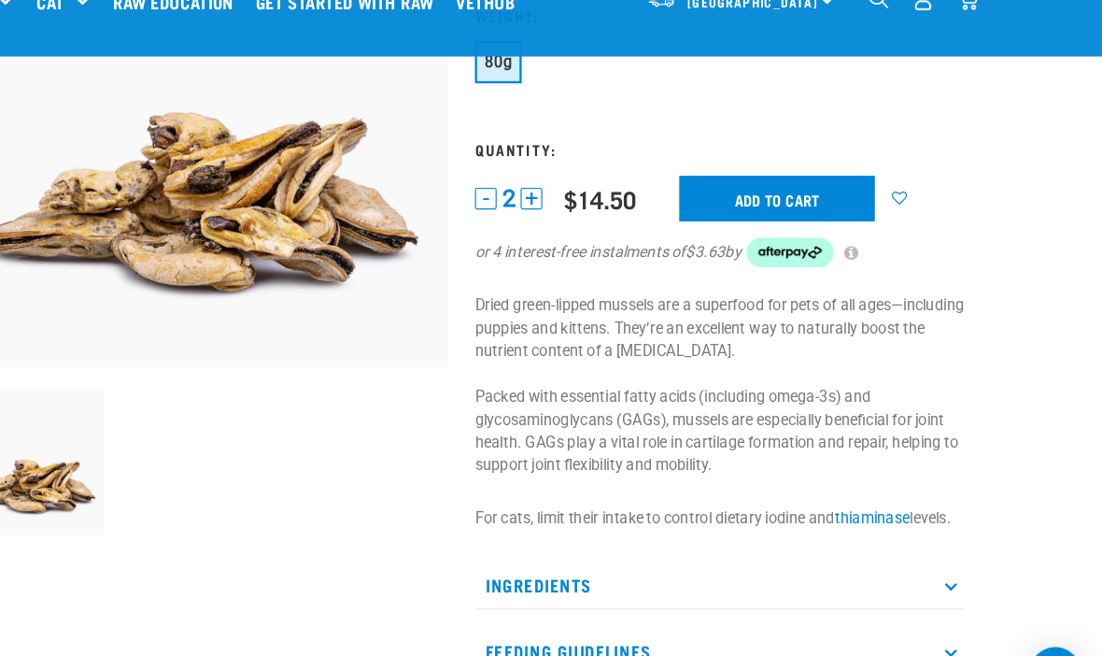
click at [738, 188] on input "Add to cart" at bounding box center [822, 207] width 168 height 39
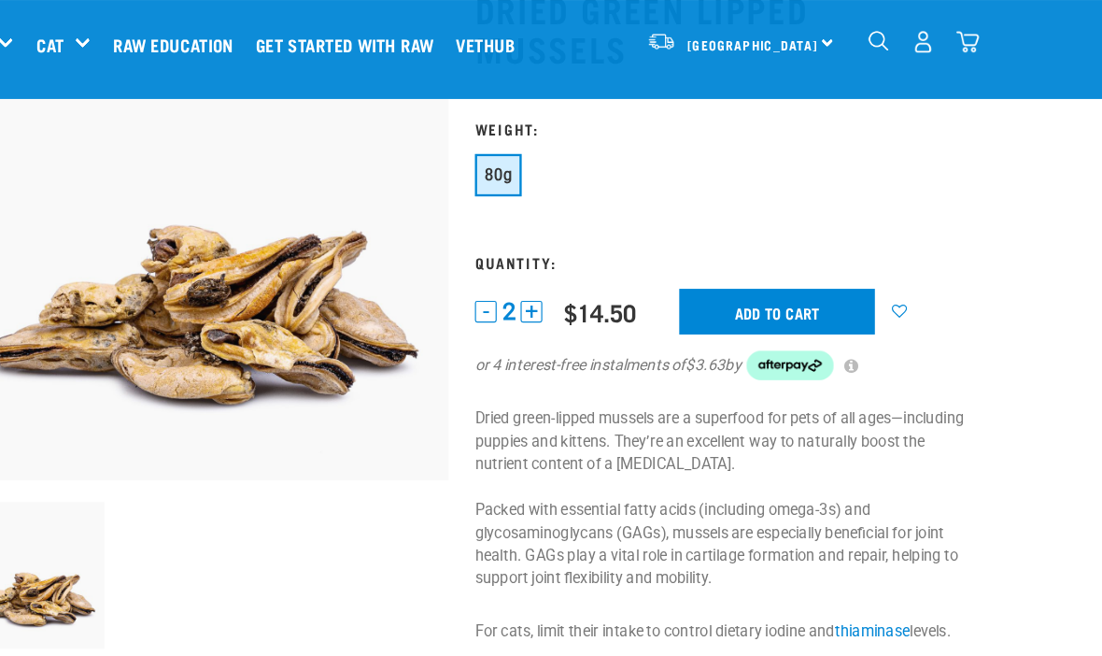
scroll to position [0, 0]
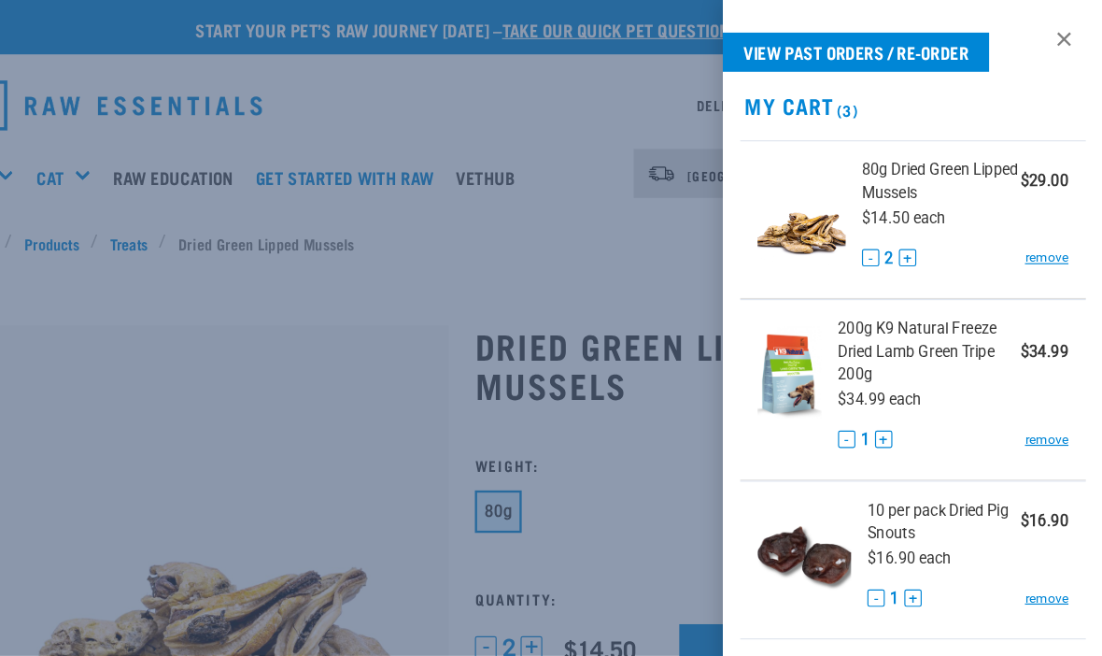
click at [926, 11] on div "View past orders / re-order My Cart (3) 80g Dried Green Lipped Mussels $29.00 $…" at bounding box center [938, 328] width 327 height 656
click at [1054, 39] on link at bounding box center [1069, 34] width 30 height 30
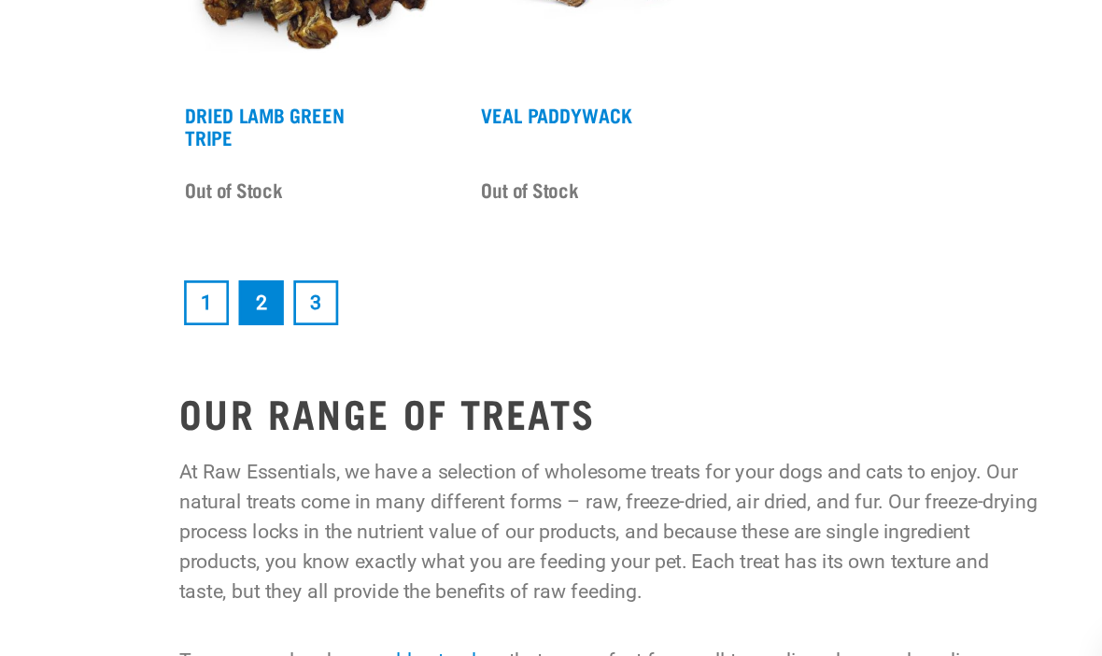
scroll to position [3760, 0]
click at [344, 325] on link "1" at bounding box center [361, 342] width 34 height 34
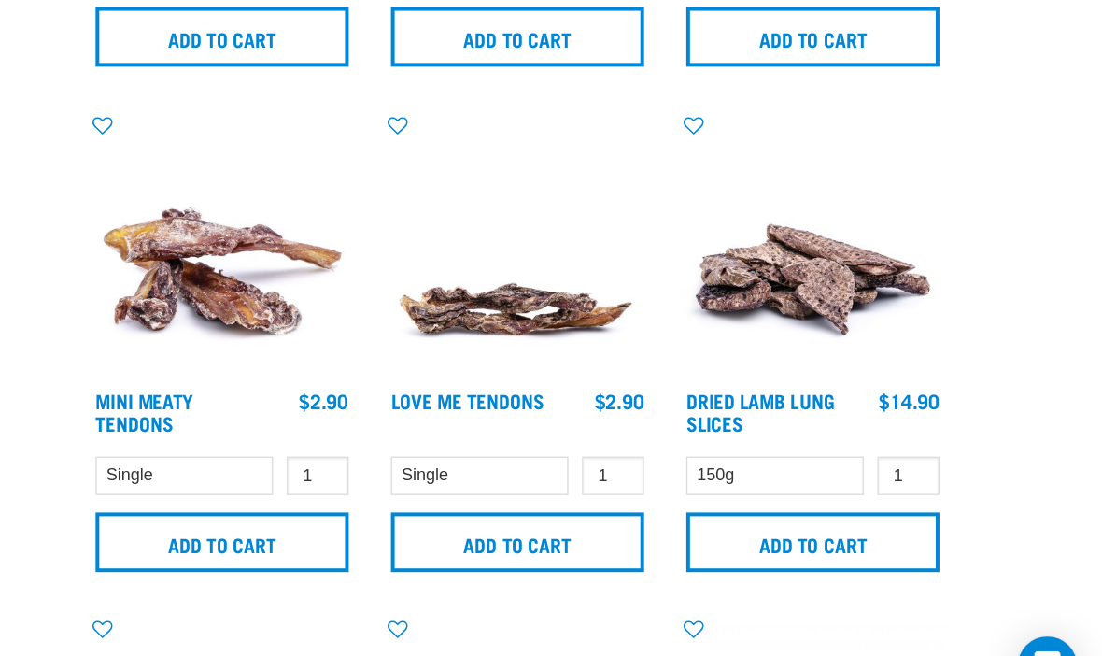
scroll to position [1083, 0]
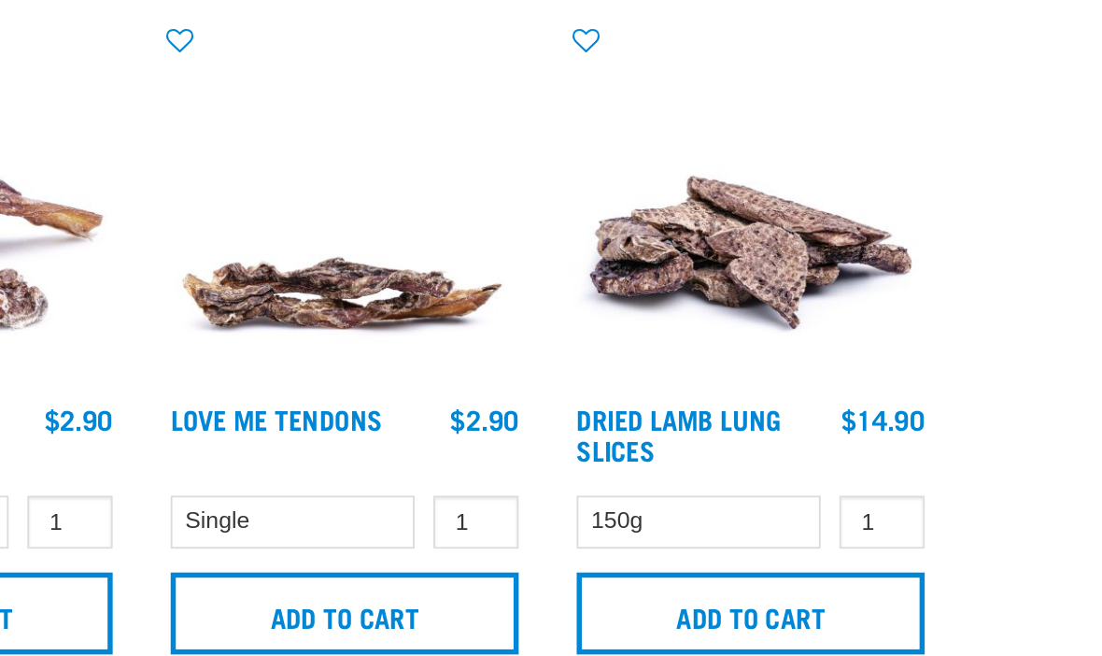
click at [789, 492] on input "Add to cart" at bounding box center [884, 514] width 191 height 45
click at [785, 191] on img at bounding box center [885, 291] width 200 height 200
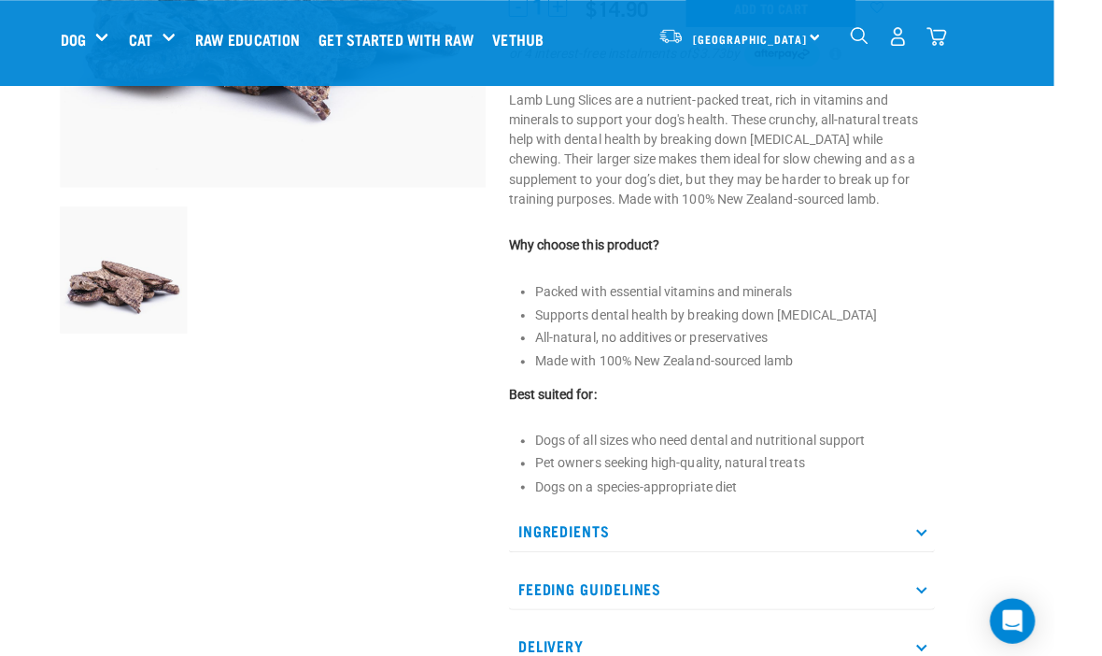
scroll to position [385, 28]
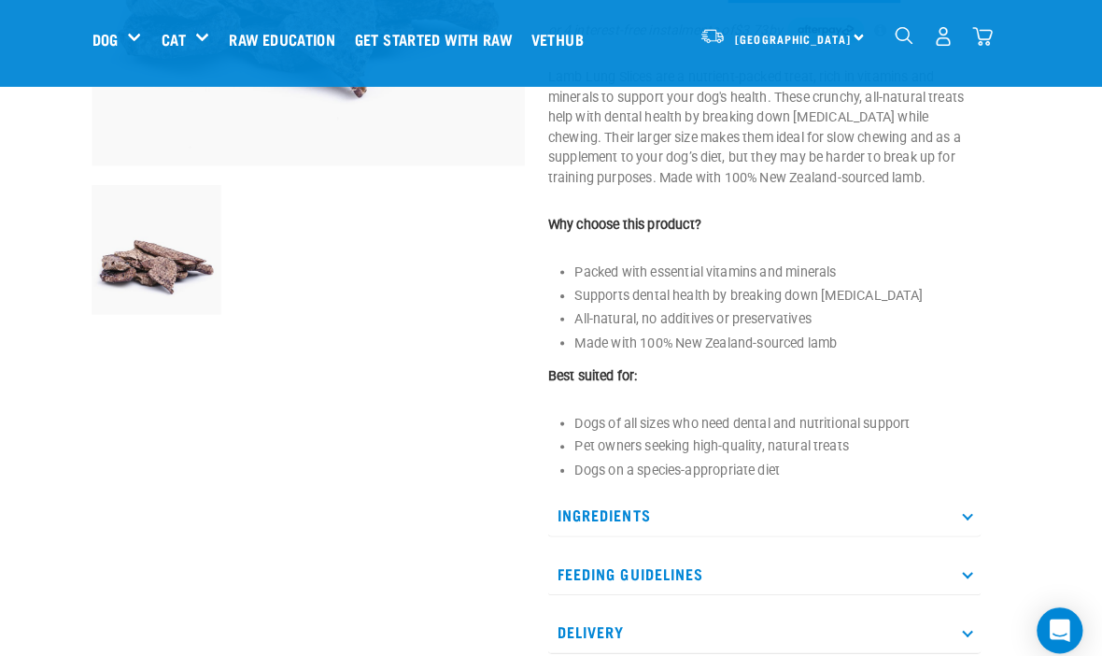
click at [583, 517] on p "Ingredients" at bounding box center [773, 503] width 422 height 42
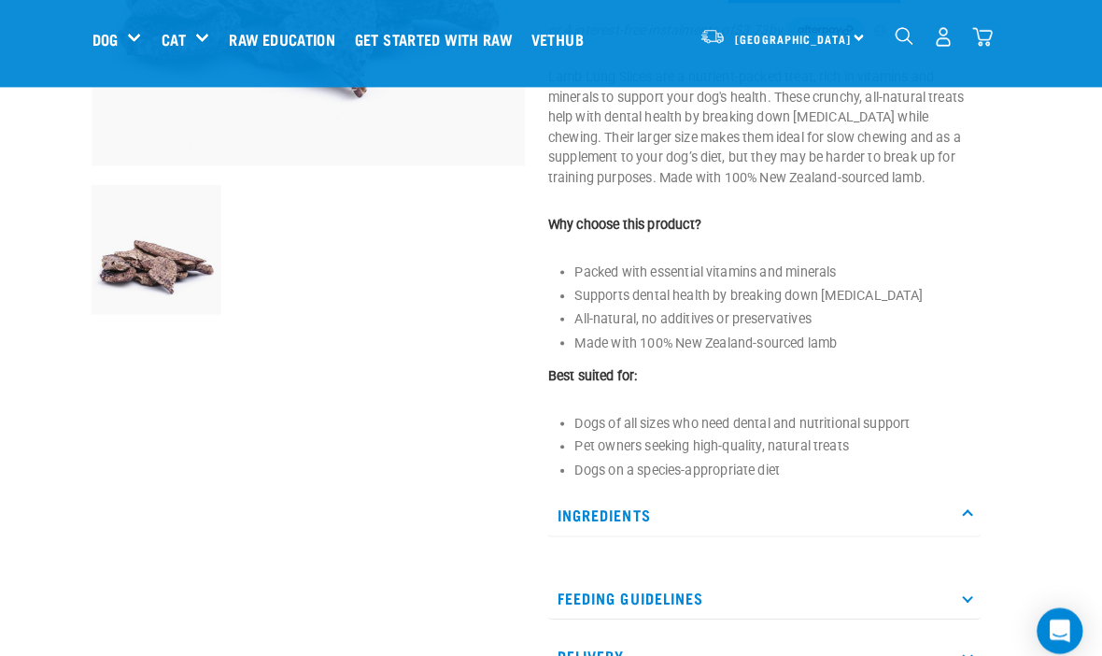
click at [620, 511] on p "Ingredients" at bounding box center [773, 502] width 422 height 42
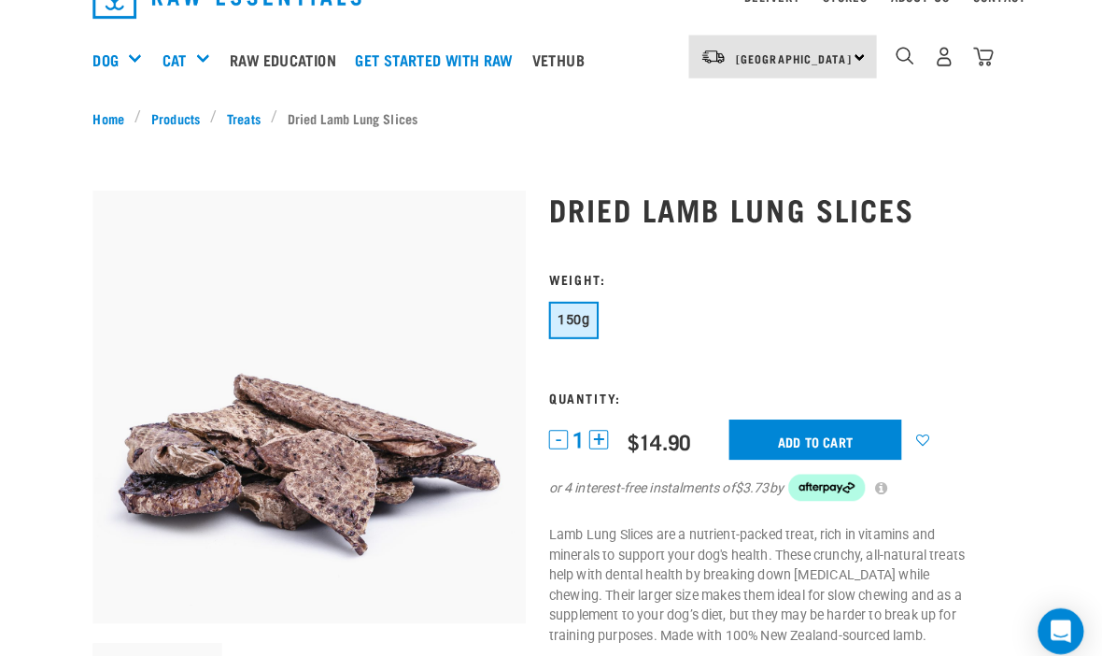
scroll to position [0, 0]
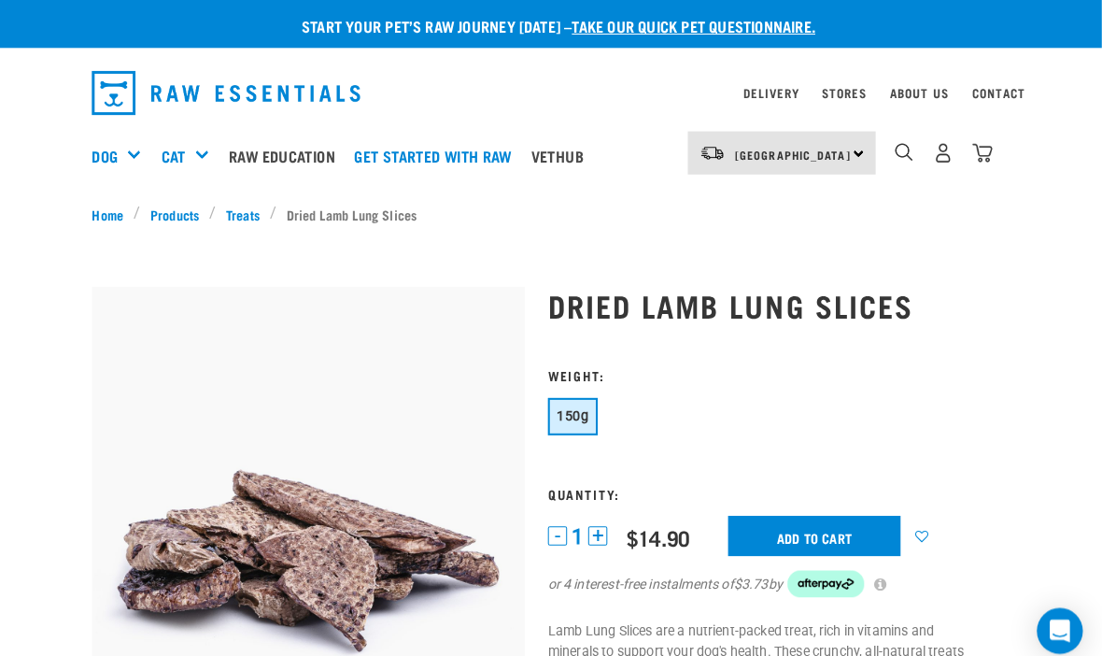
click at [794, 519] on input "Add to cart" at bounding box center [822, 522] width 168 height 39
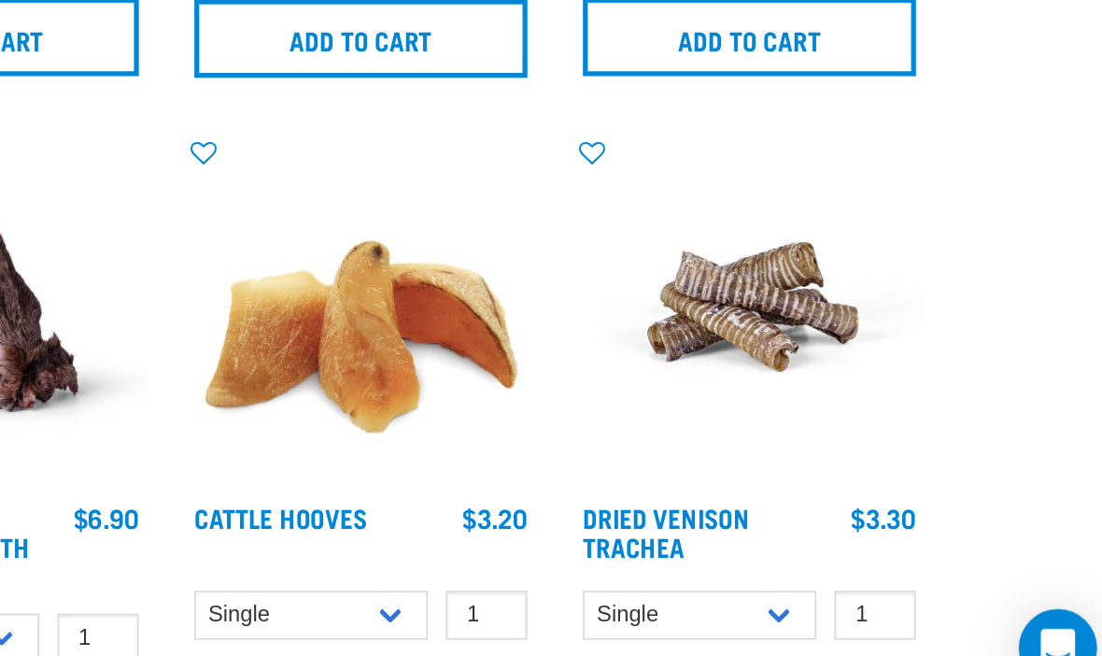
scroll to position [2093, 0]
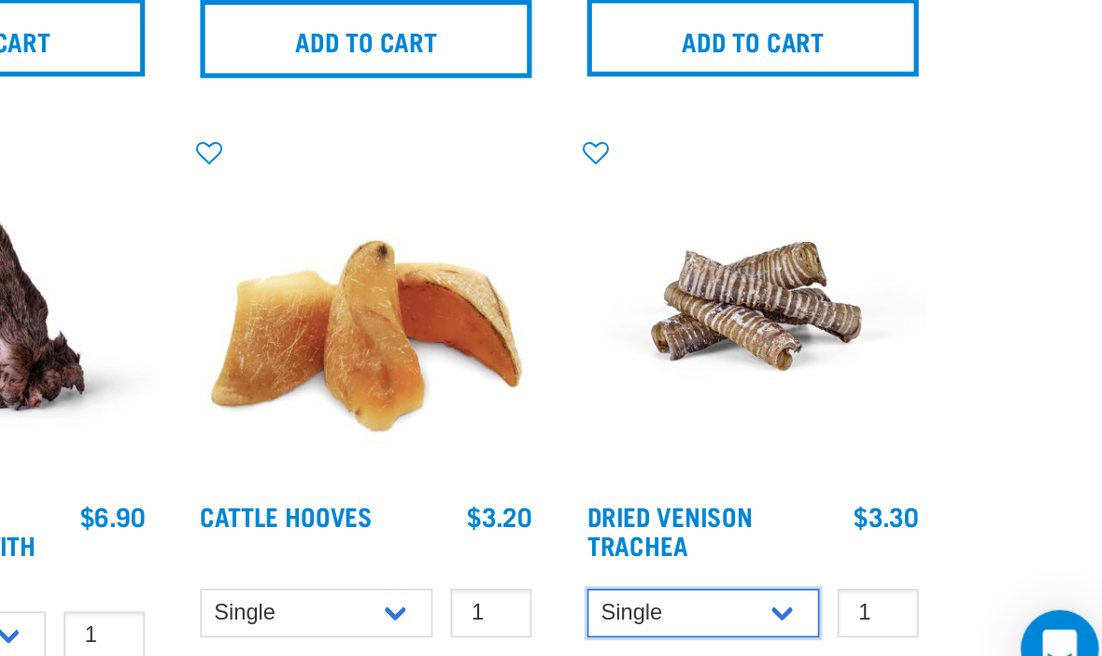
click at [789, 580] on select "Single 10 per pack 25 per pack" at bounding box center [856, 594] width 134 height 29
select select "443103"
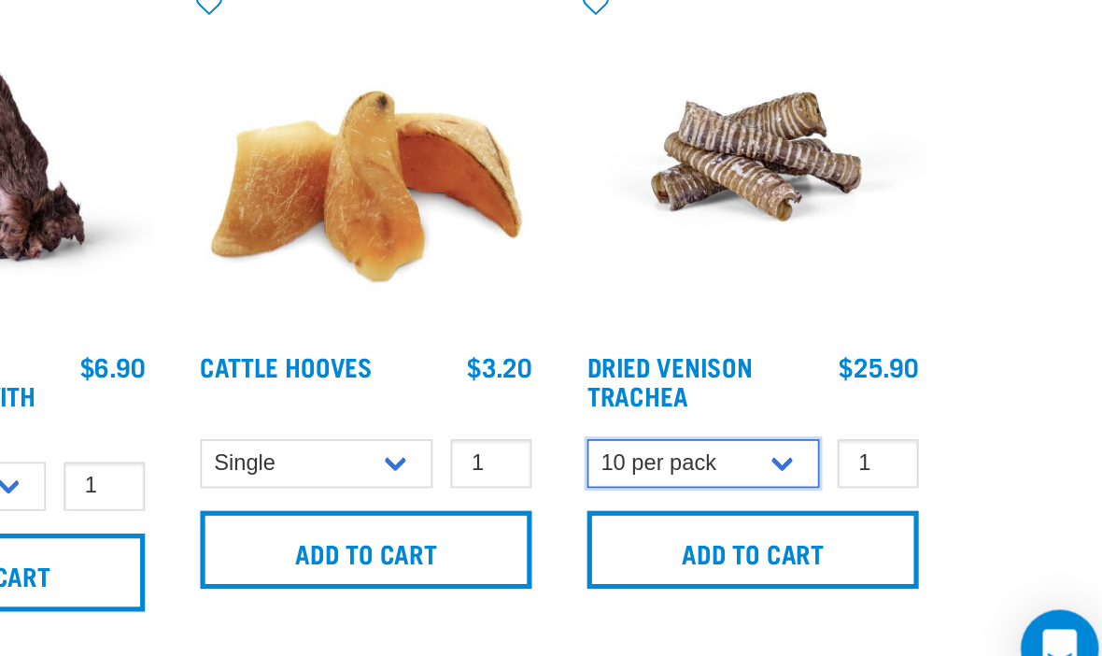
click at [789, 535] on input "Add to cart" at bounding box center [884, 557] width 191 height 45
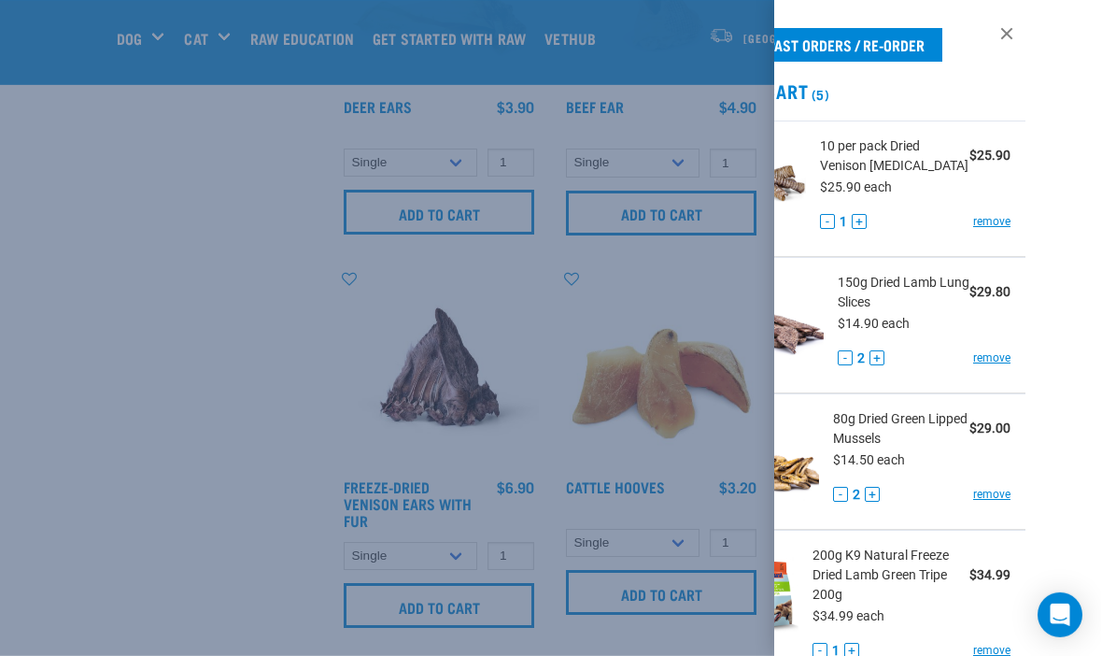
scroll to position [2231, 0]
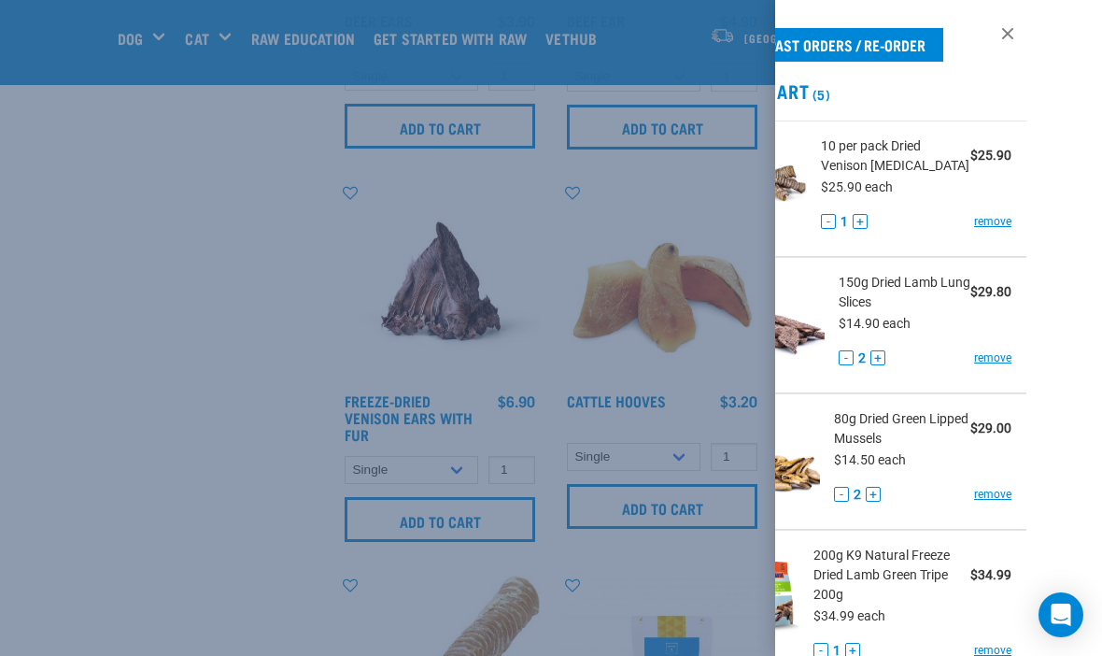
click at [1018, 21] on div "View past orders / re-order My Cart (5) 10 per pack Dried Venison Trachea $25.9…" at bounding box center [938, 328] width 327 height 656
click at [1016, 17] on div "View past orders / re-order My Cart (5) 10 per pack Dried Venison Trachea $25.9…" at bounding box center [938, 328] width 327 height 656
click at [1018, 16] on div "View past orders / re-order My Cart (5) 10 per pack Dried Venison Trachea $25.9…" at bounding box center [938, 328] width 327 height 656
click at [1016, 18] on div "View past orders / re-order My Cart (5) 10 per pack Dried Venison Trachea $25.9…" at bounding box center [938, 328] width 327 height 656
click at [1009, 22] on link at bounding box center [1008, 34] width 30 height 30
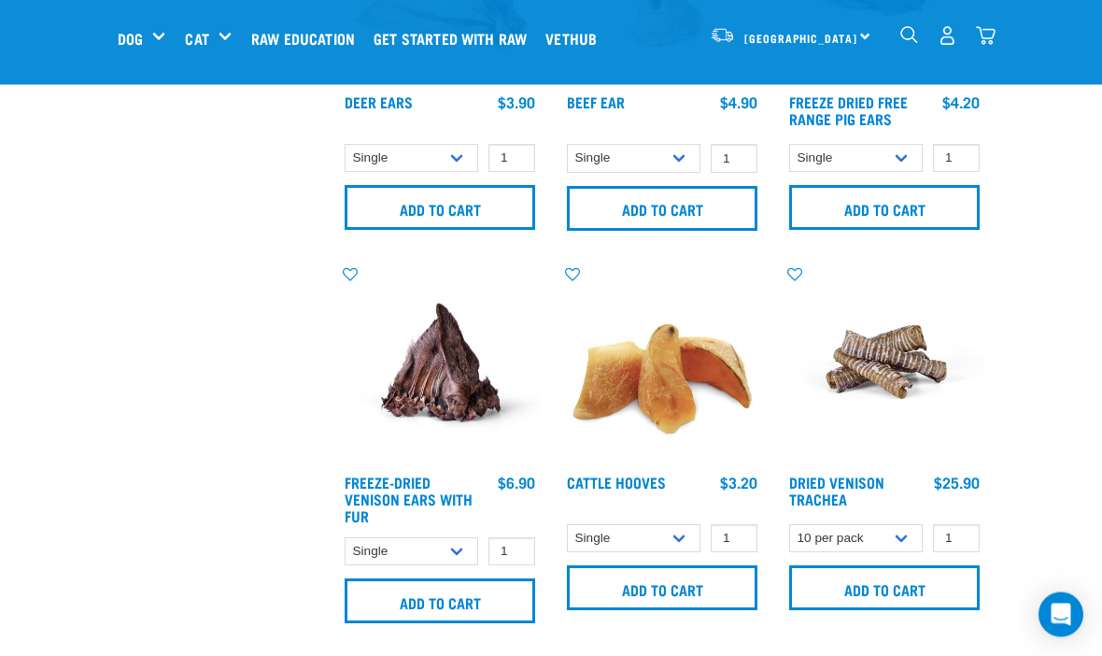
scroll to position [2149, 0]
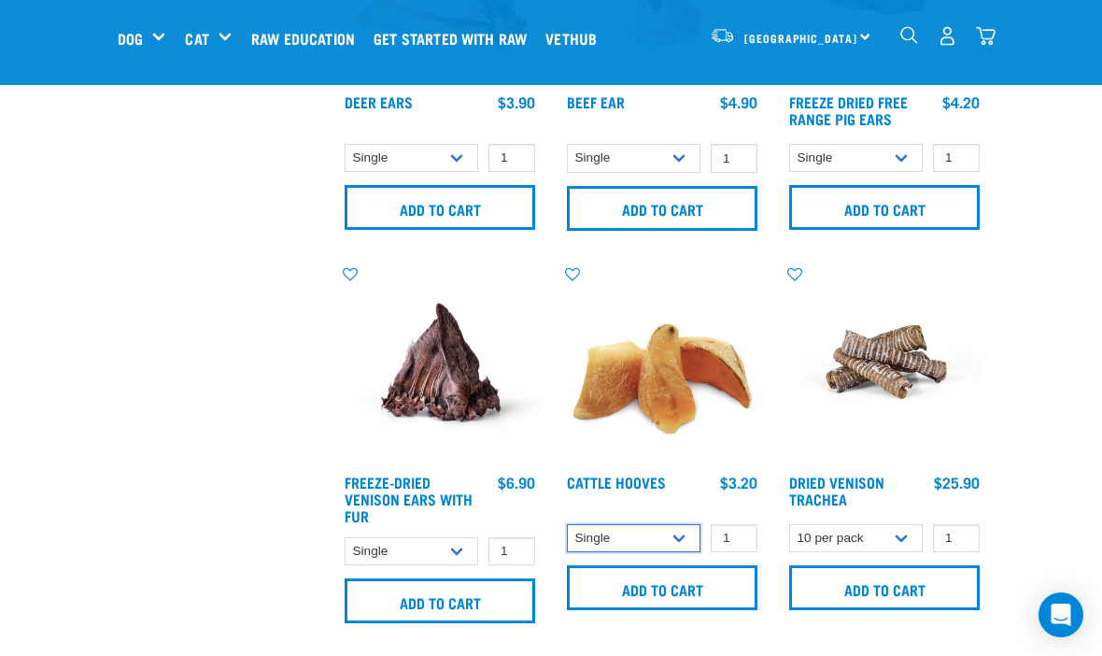
click at [685, 535] on select "Single 10 per pack Bulk (30 pack)" at bounding box center [634, 538] width 134 height 29
select select "724"
click at [648, 591] on input "Add to cart" at bounding box center [662, 587] width 191 height 45
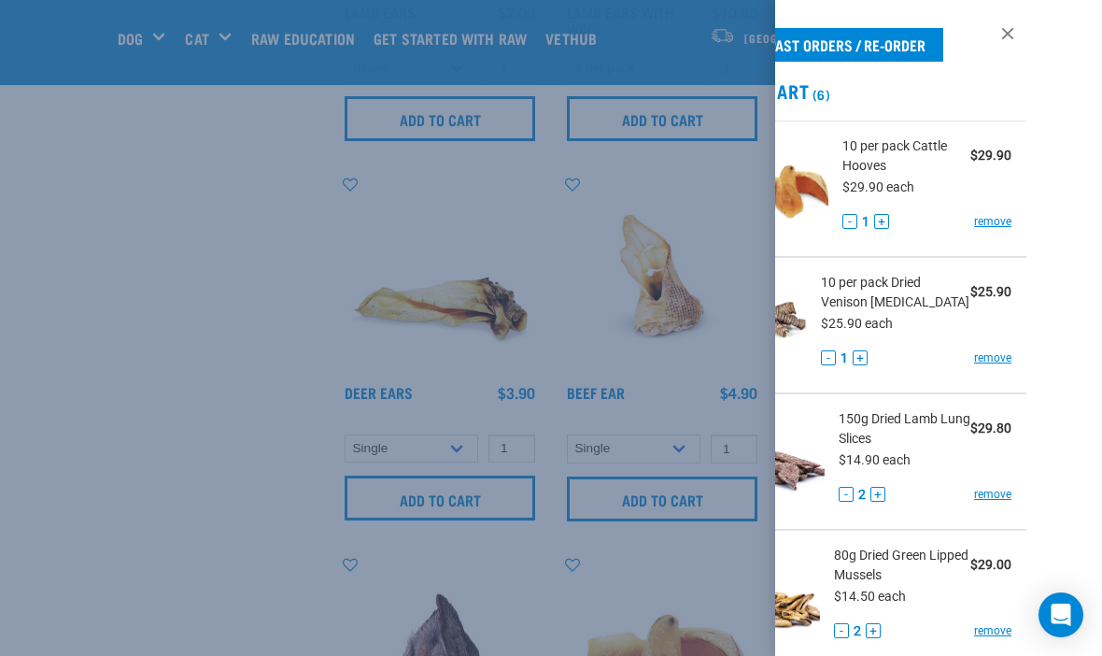
scroll to position [1840, 0]
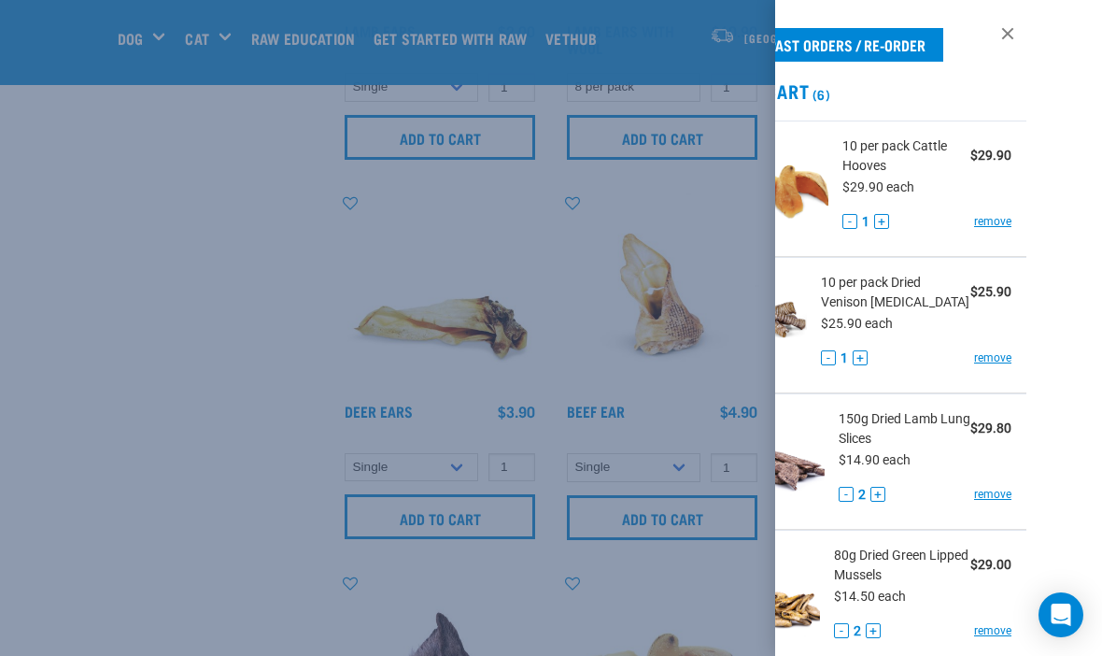
click at [1014, 39] on link at bounding box center [1008, 34] width 30 height 30
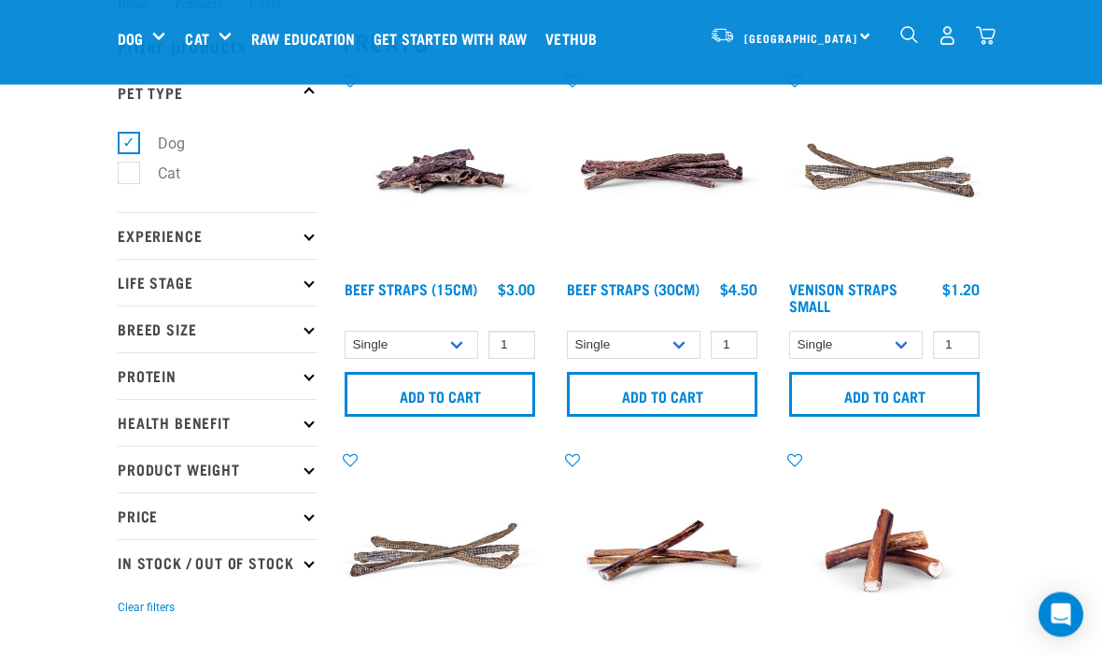
scroll to position [63, 0]
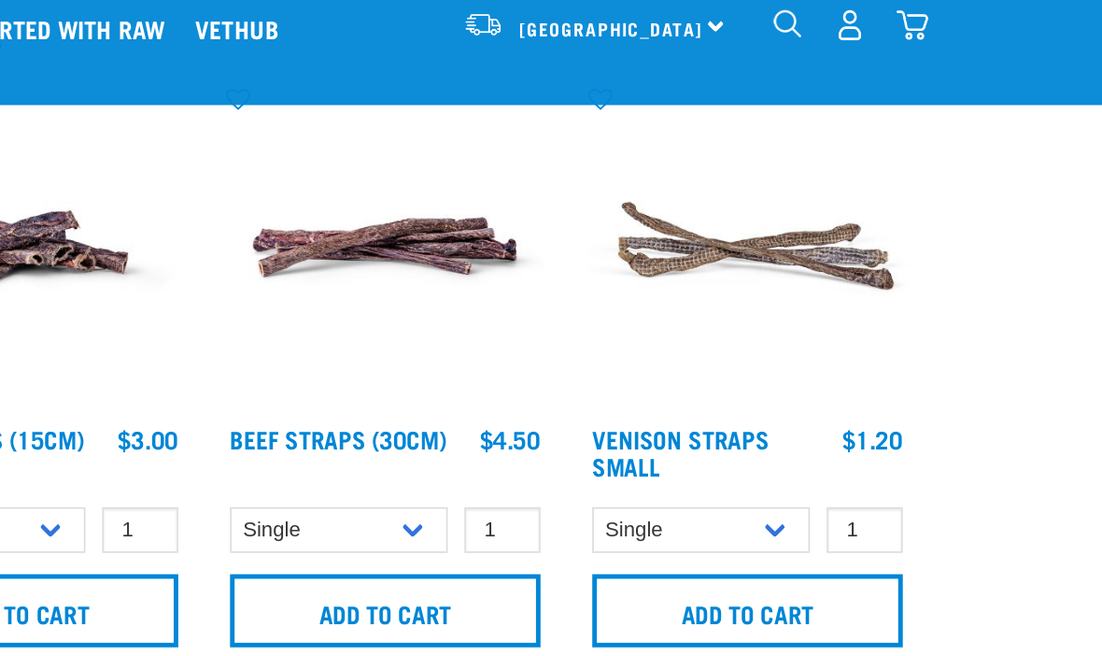
click at [785, 149] on img at bounding box center [885, 172] width 200 height 200
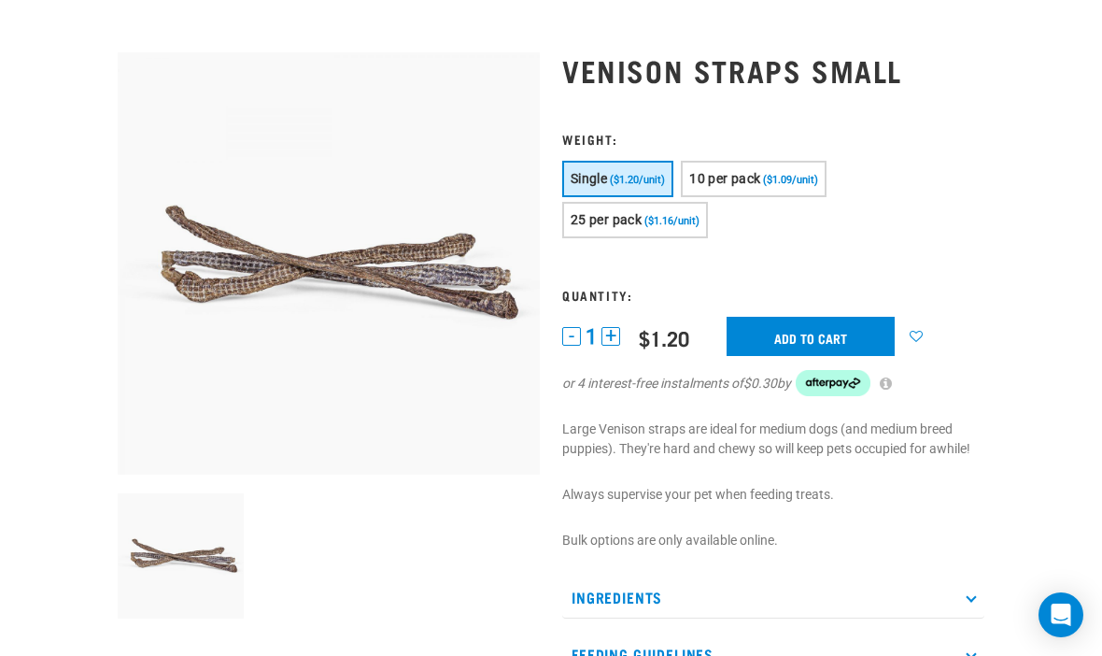
scroll to position [274, 0]
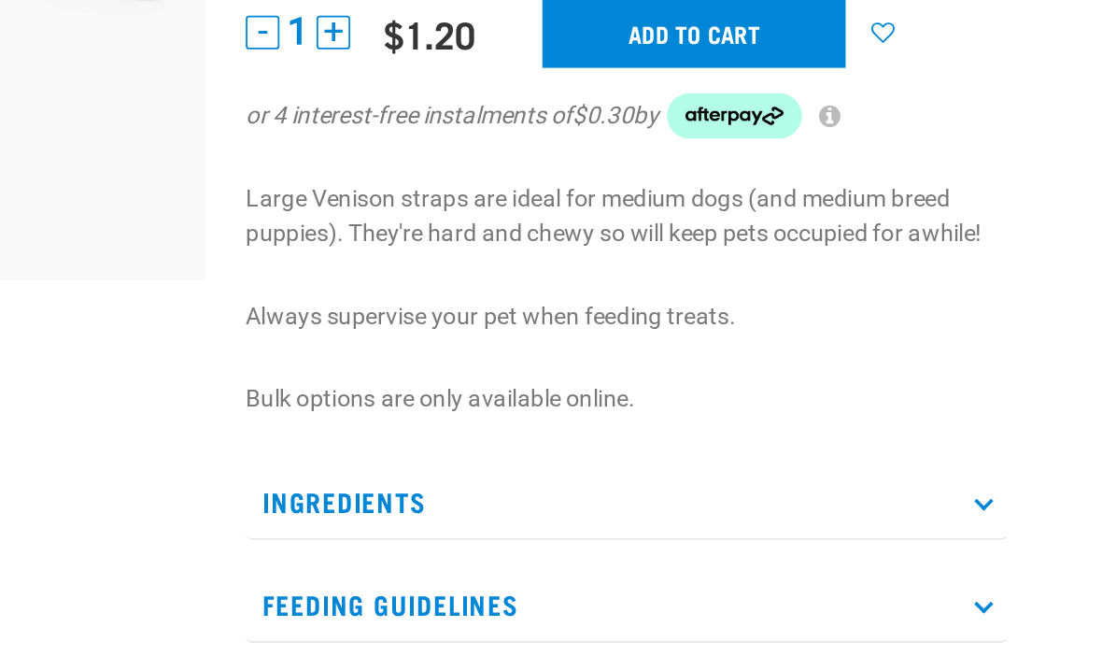
click at [562, 387] on p "Ingredients" at bounding box center [773, 408] width 422 height 42
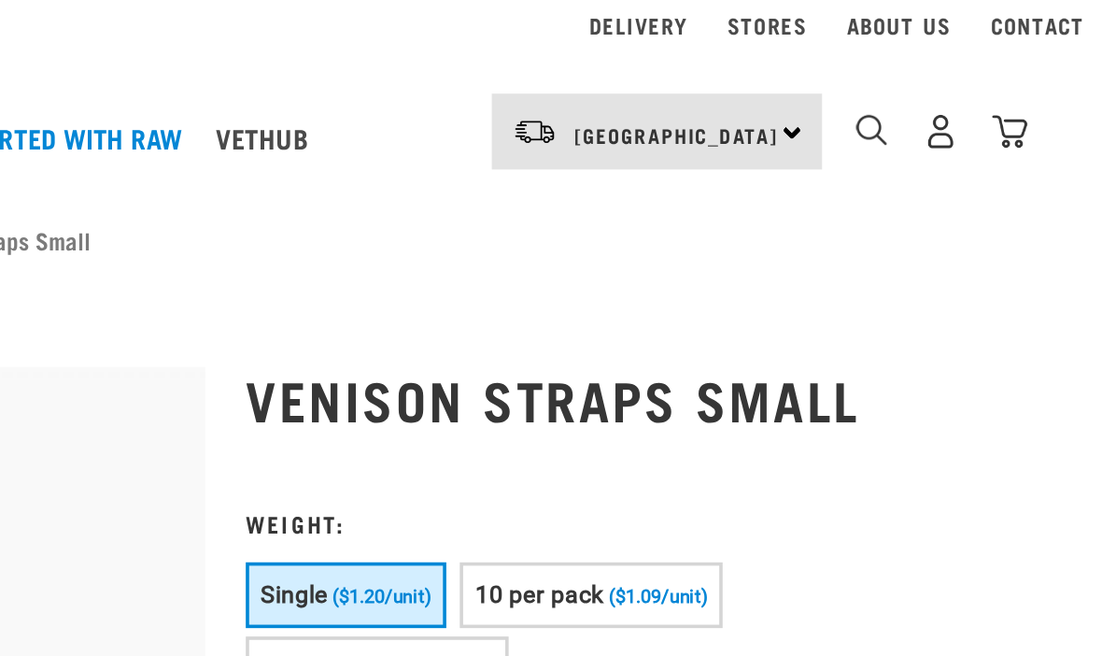
scroll to position [0, 0]
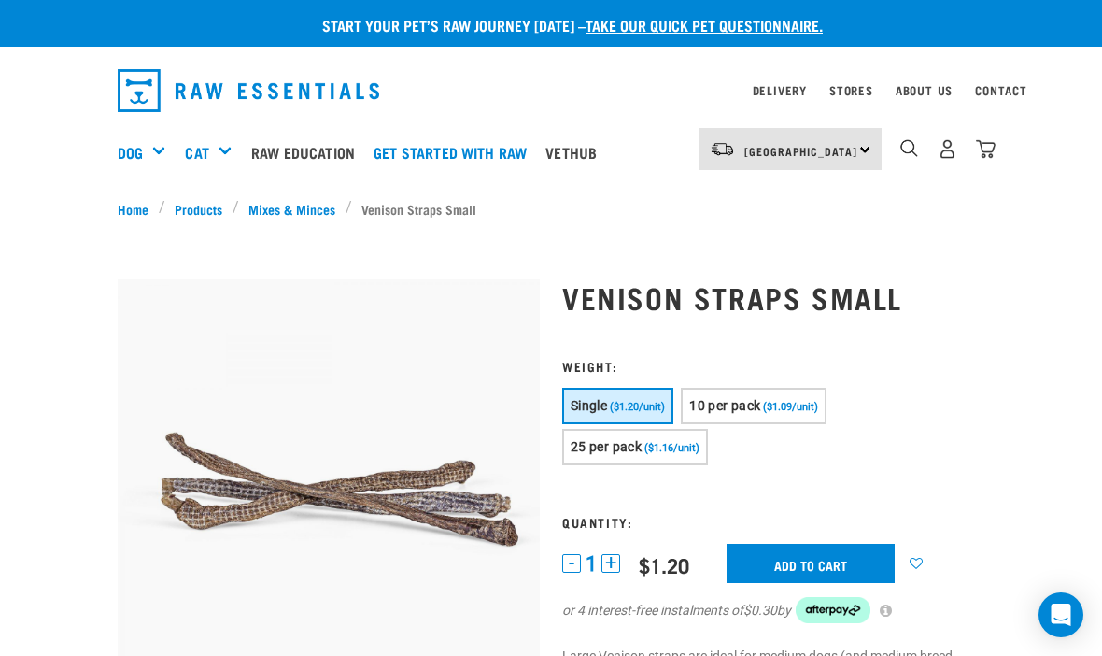
click at [745, 391] on button "10 per pack ($1.09/unit)" at bounding box center [754, 406] width 146 height 36
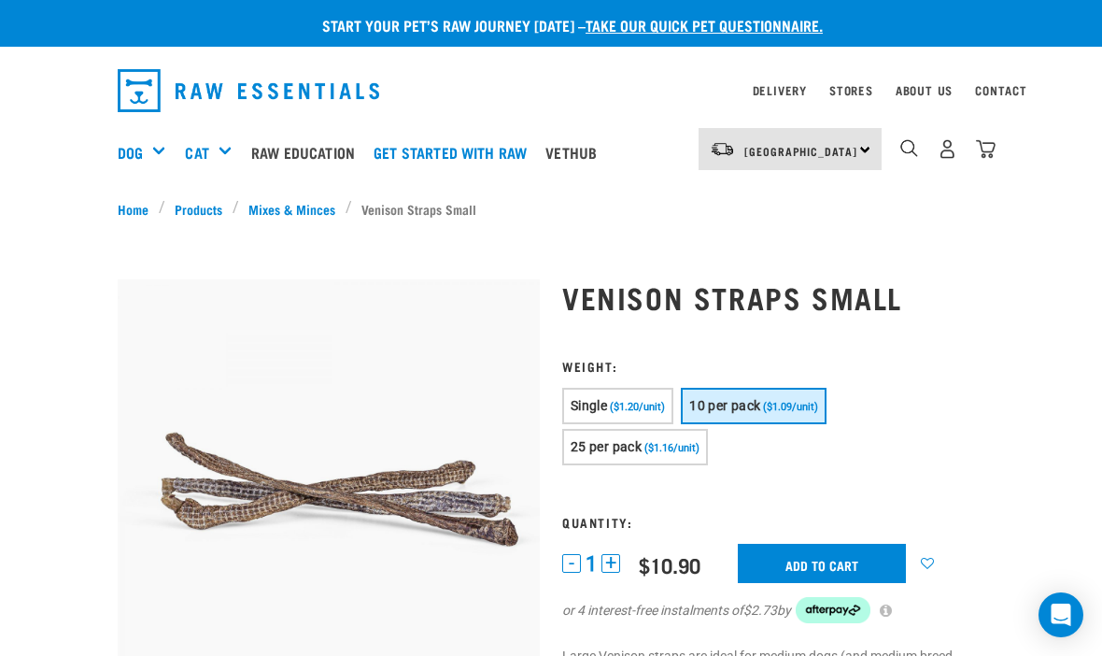
click at [818, 560] on input "Add to cart" at bounding box center [822, 563] width 168 height 39
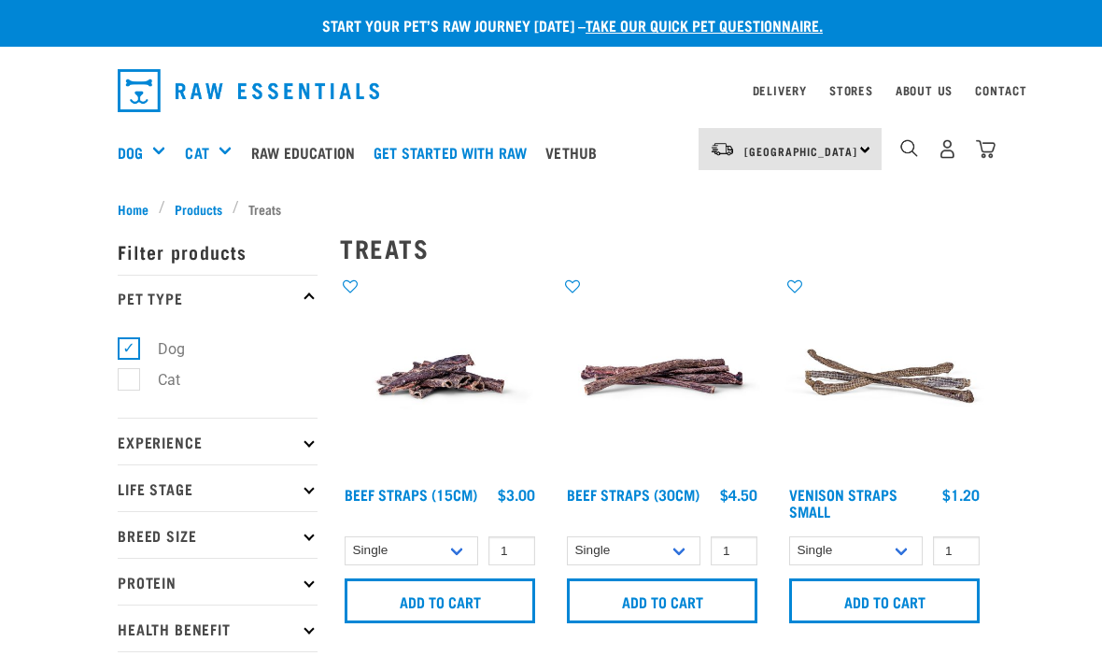
select select "724"
select select "443103"
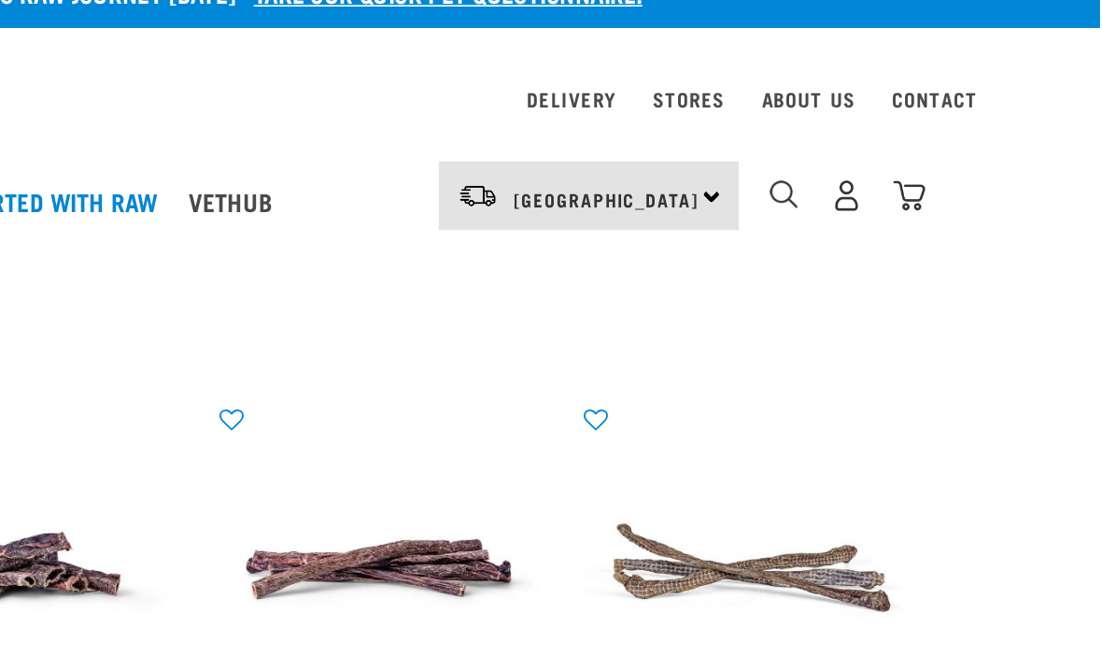
click at [976, 139] on img "dropdown navigation" at bounding box center [986, 149] width 20 height 20
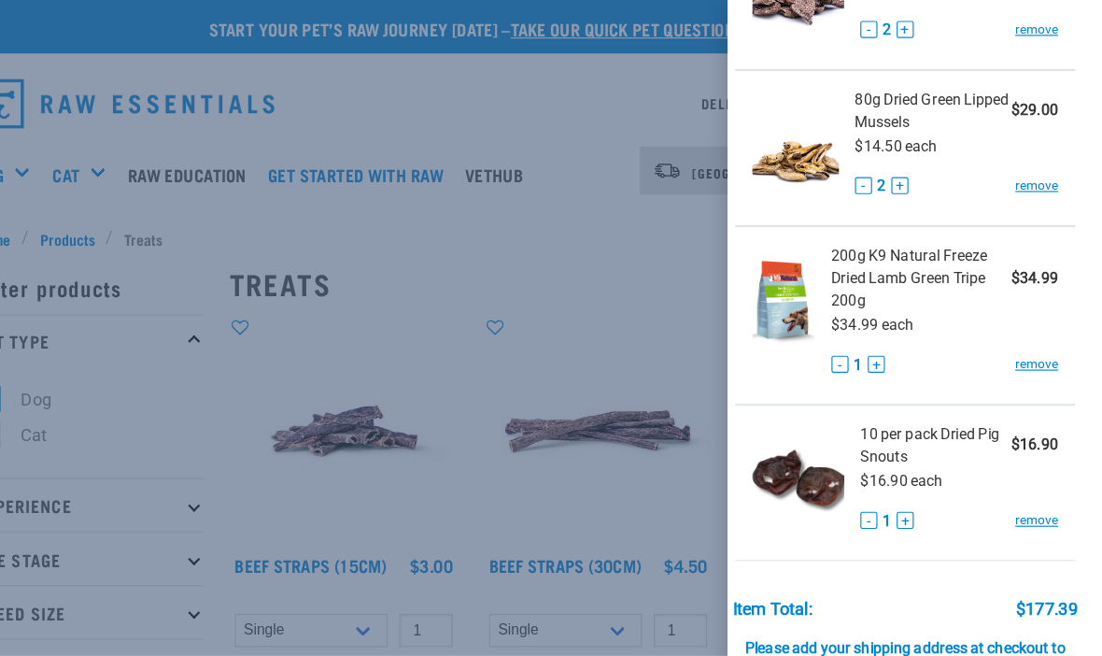
click at [517, 249] on div at bounding box center [551, 328] width 1102 height 656
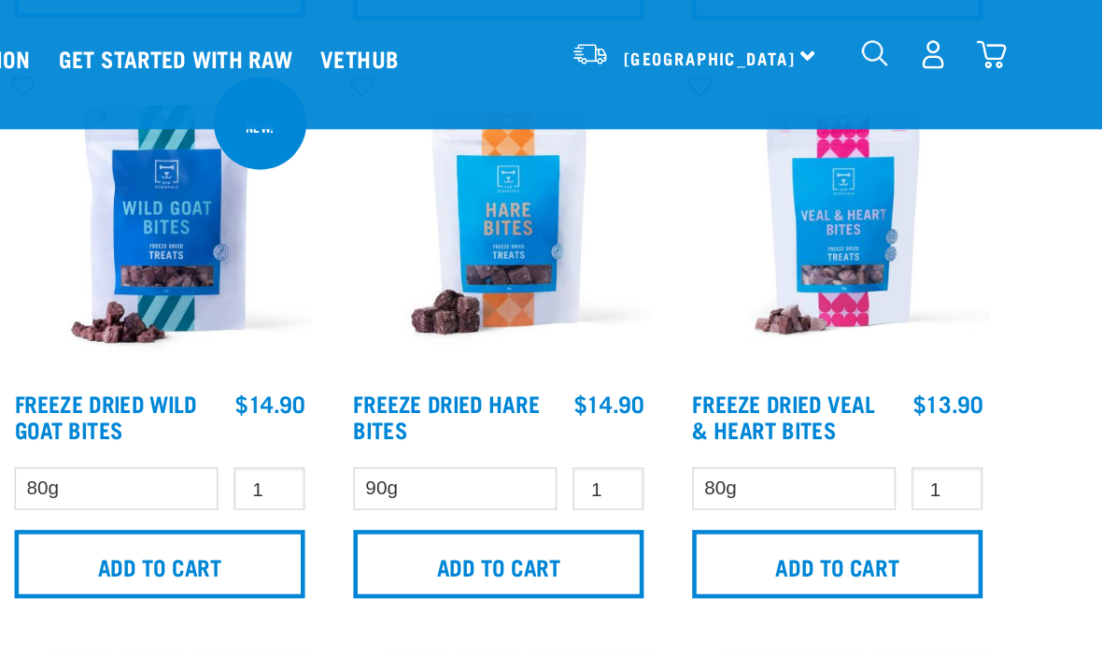
scroll to position [3131, 0]
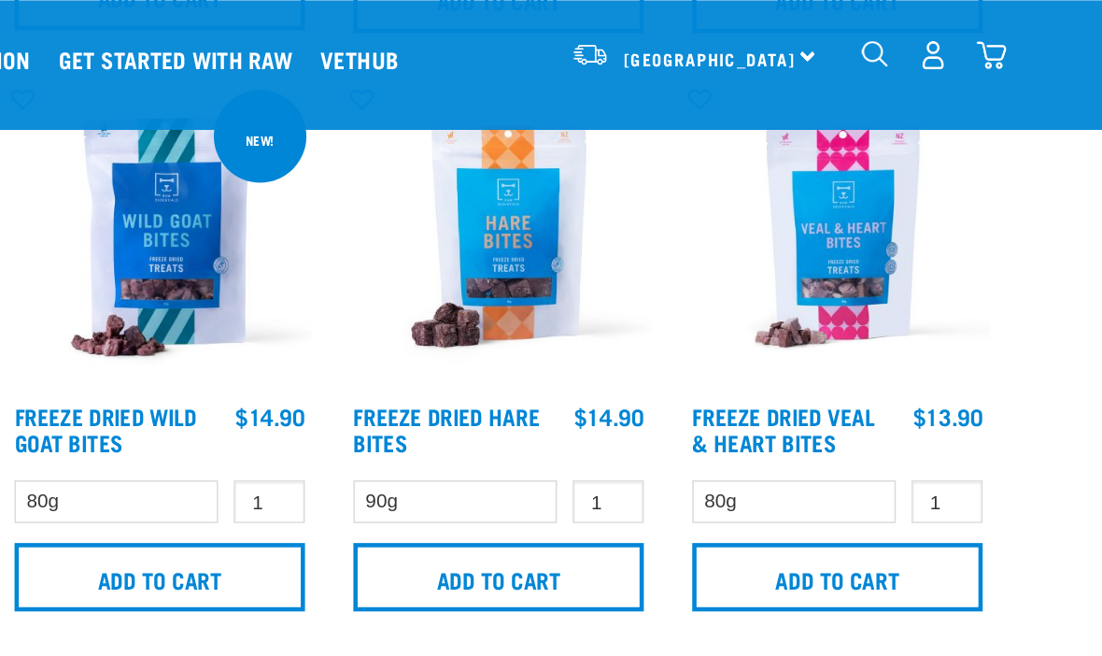
click at [562, 155] on img at bounding box center [662, 155] width 200 height 200
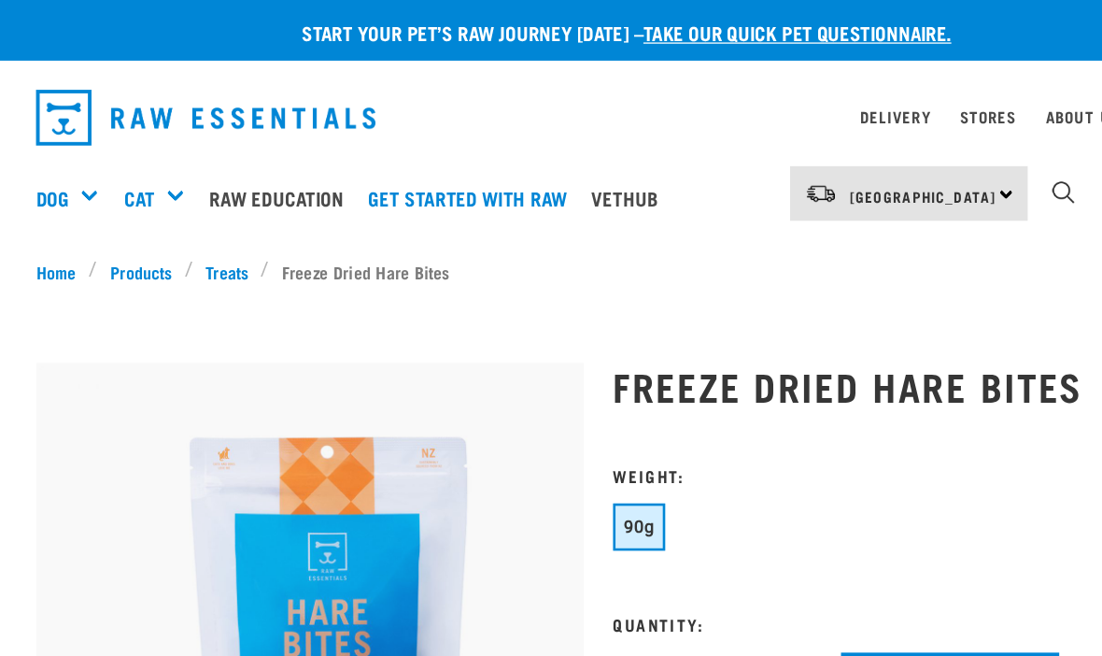
click at [738, 503] on input "Add to cart" at bounding box center [822, 522] width 168 height 39
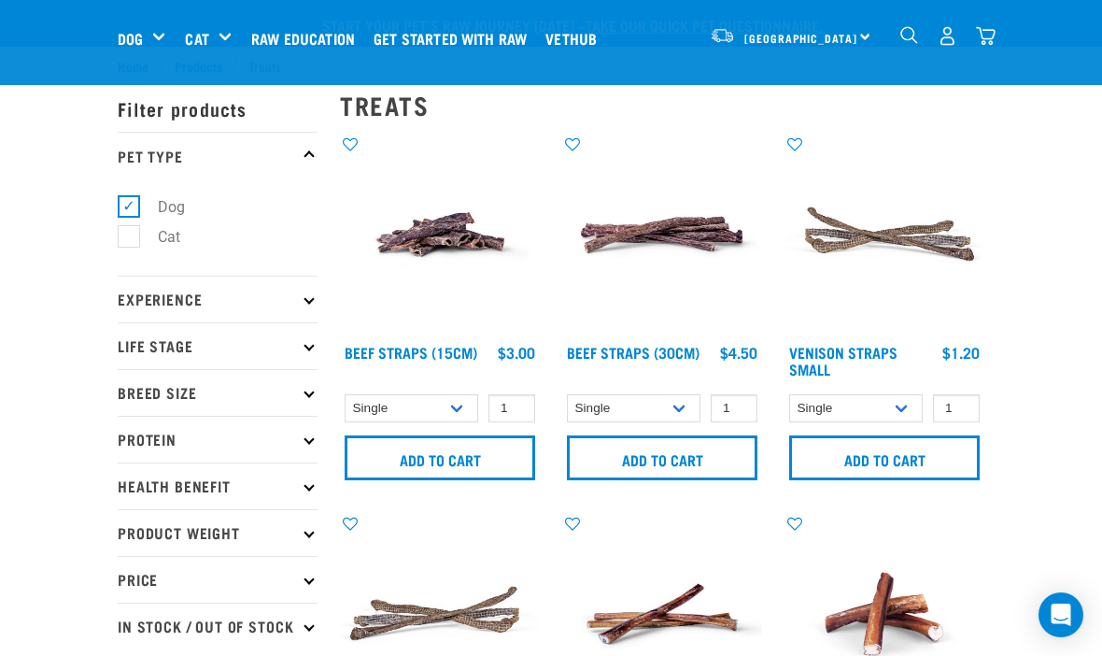
select select "724"
select select "443103"
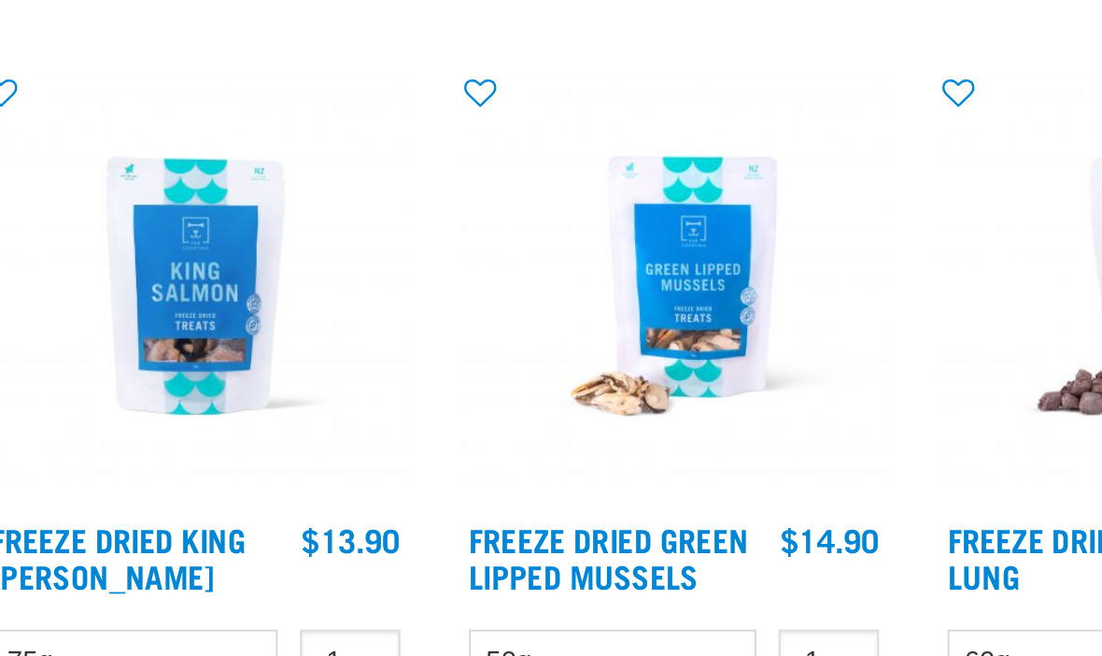
scroll to position [3213, 0]
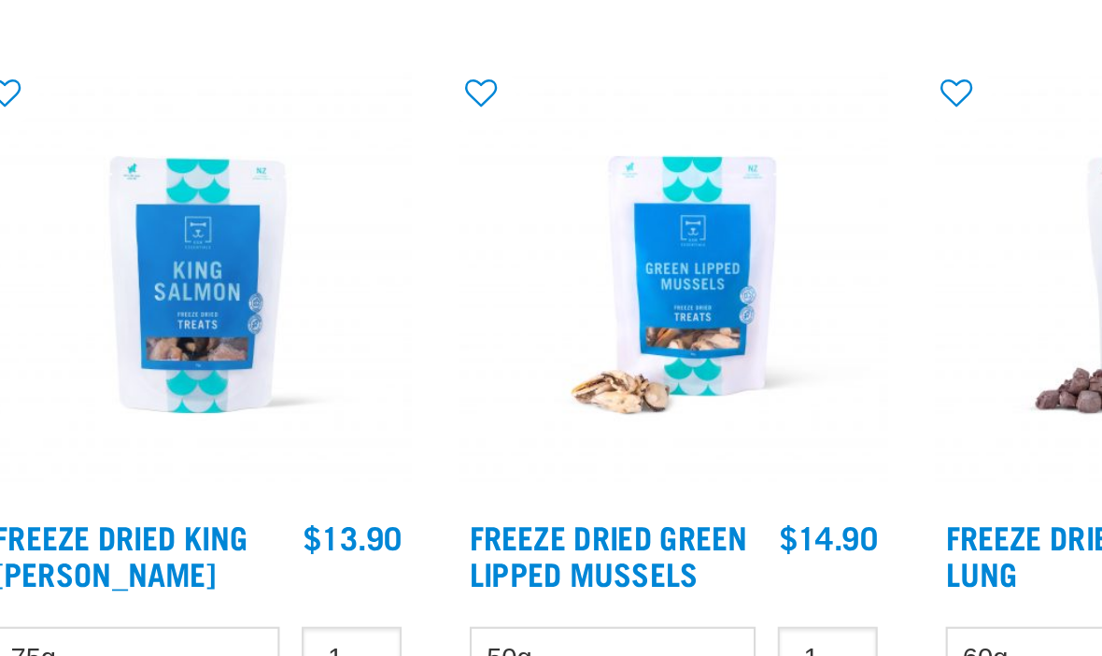
click at [340, 352] on img at bounding box center [440, 452] width 200 height 200
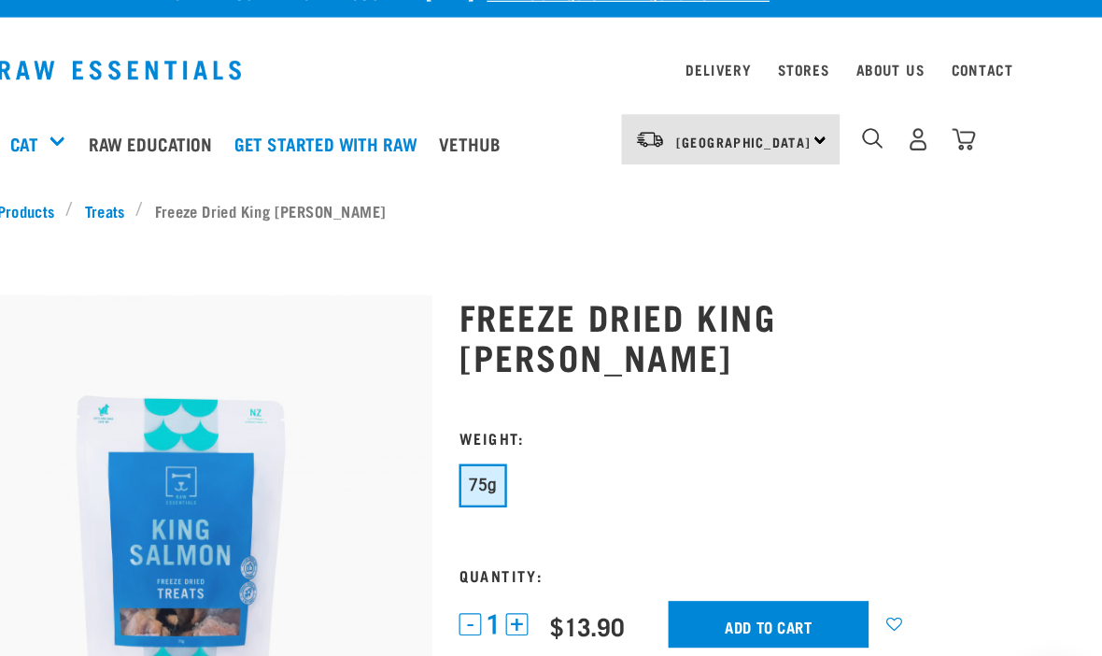
click at [738, 536] on input "Add to cart" at bounding box center [822, 555] width 168 height 39
click at [976, 139] on img "dropdown navigation" at bounding box center [986, 149] width 20 height 20
click at [827, 115] on nav "North Island North Island South Island Dog Shop All Dog Rolls Cat" at bounding box center [551, 152] width 1102 height 75
click at [976, 139] on img "dropdown navigation" at bounding box center [986, 149] width 20 height 20
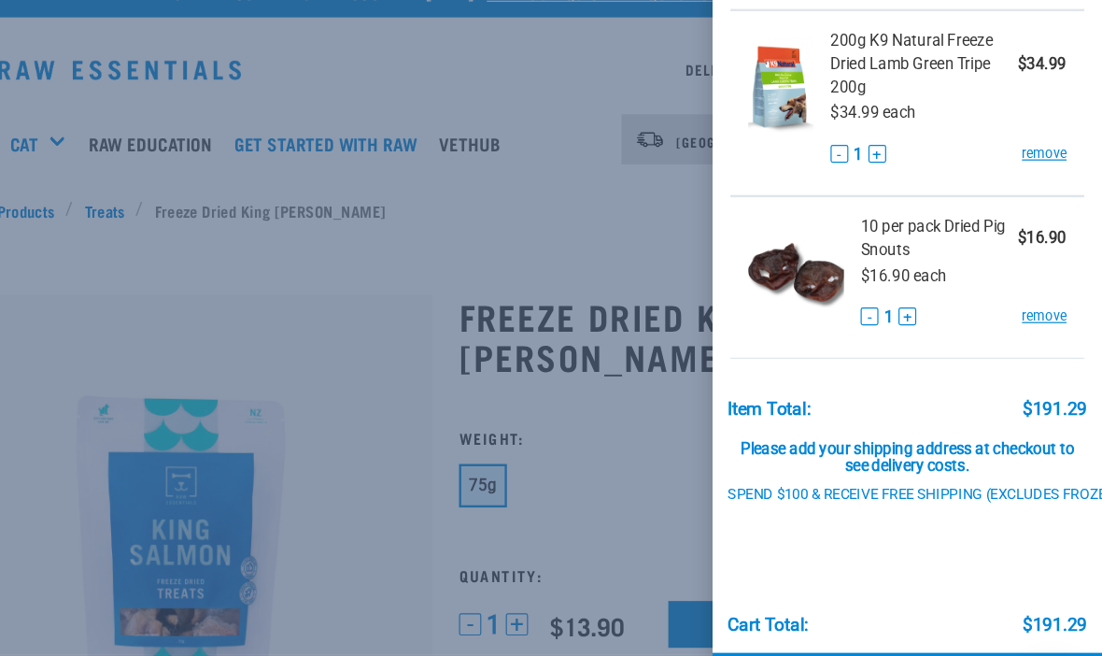
scroll to position [898, 0]
click at [775, 586] on link "Checkout" at bounding box center [938, 608] width 327 height 56
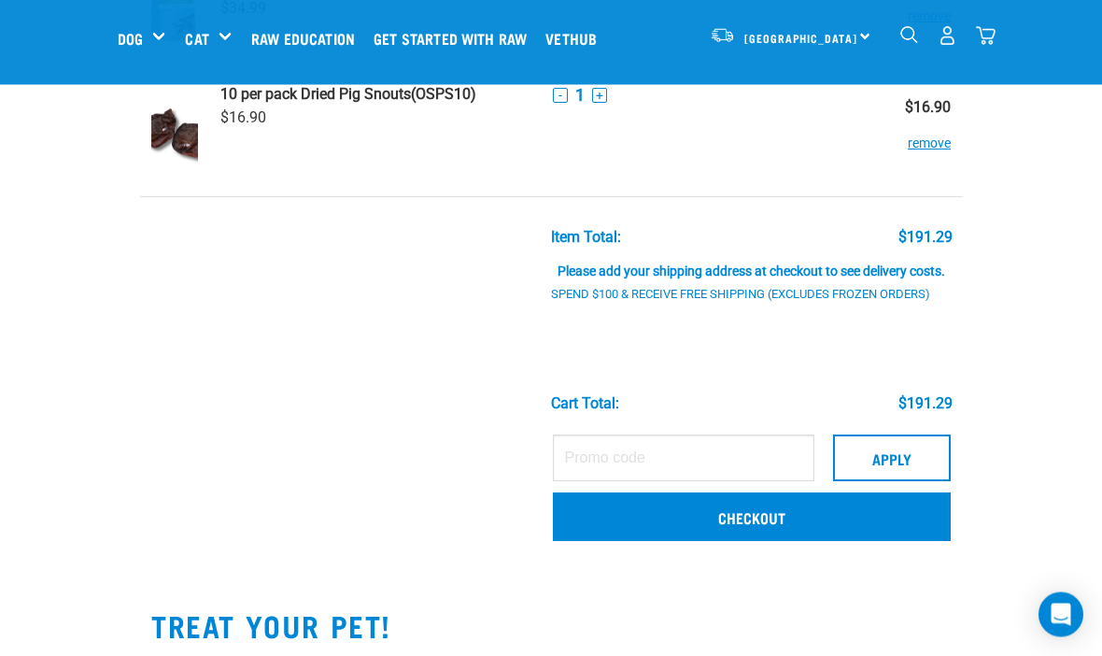
scroll to position [979, 0]
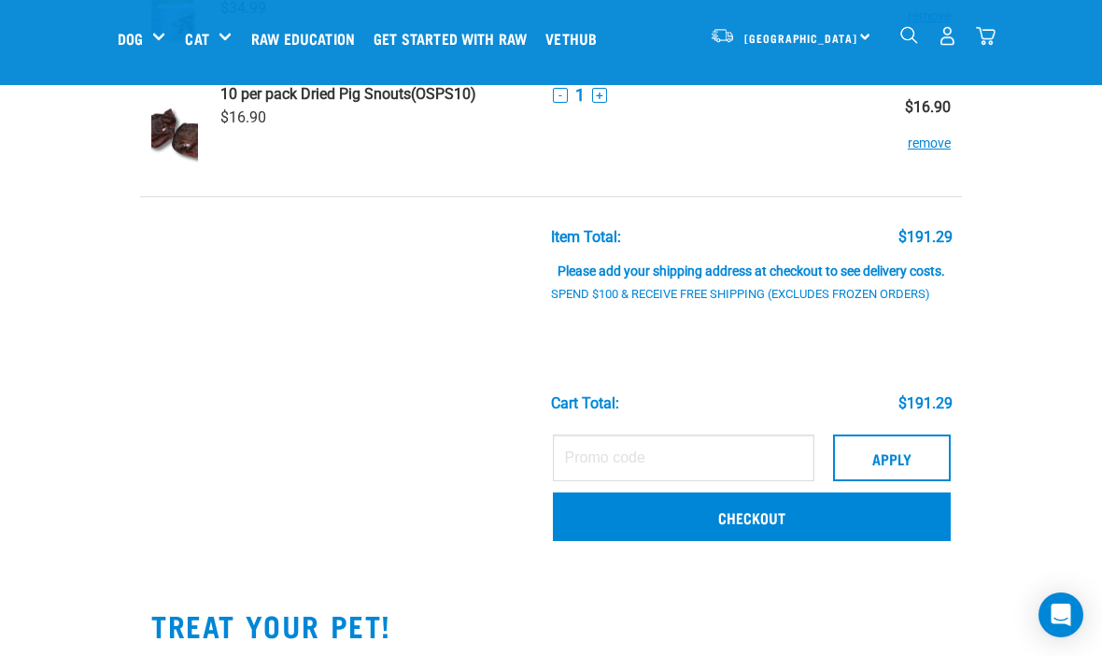
click at [744, 531] on link "Checkout" at bounding box center [752, 516] width 398 height 49
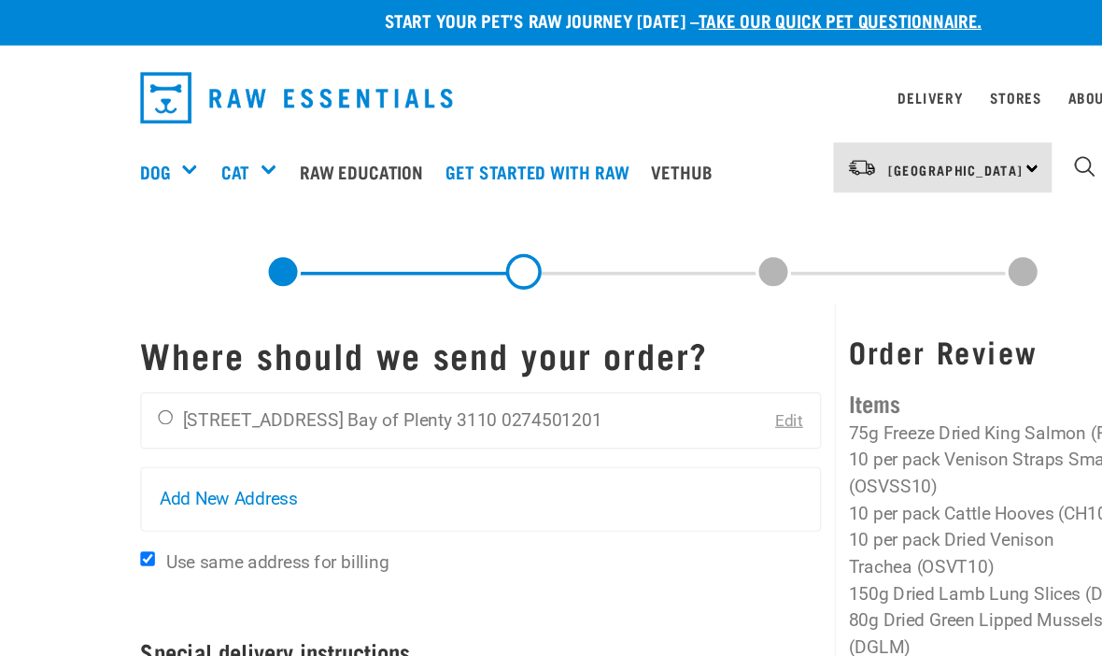
click at [145, 352] on input "radio" at bounding box center [139, 358] width 12 height 12
radio input "true"
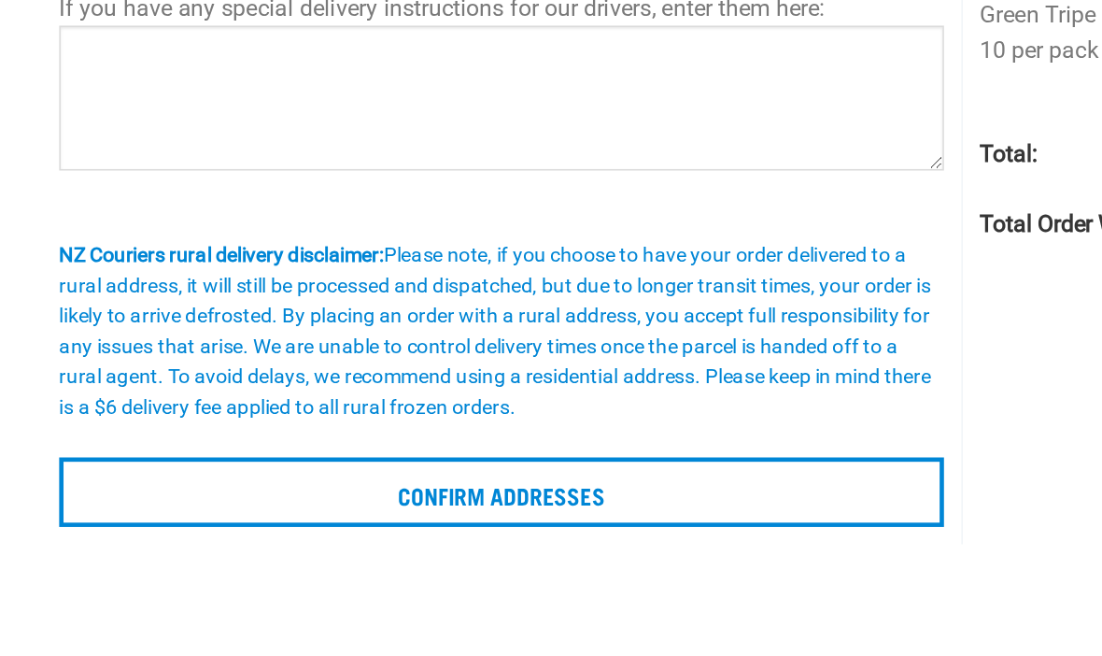
scroll to position [257, 0]
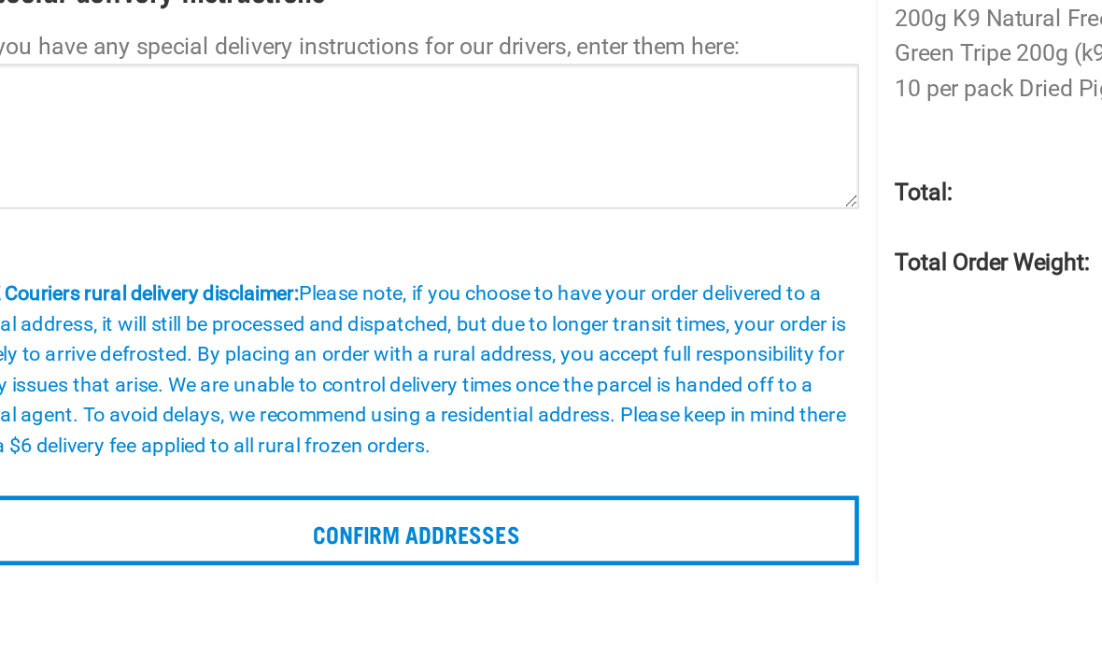
click at [311, 482] on input "Confirm addresses" at bounding box center [403, 504] width 571 height 45
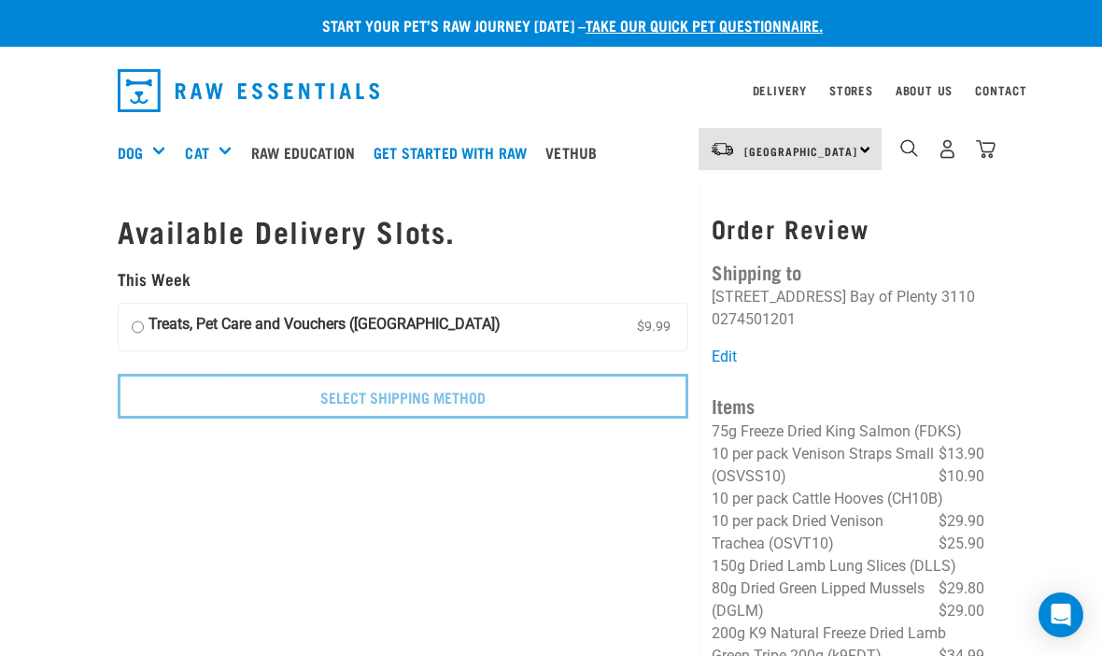
click at [142, 324] on input "Treats, Pet Care and Vouchers (North Island) $9.99" at bounding box center [138, 327] width 12 height 28
radio input "true"
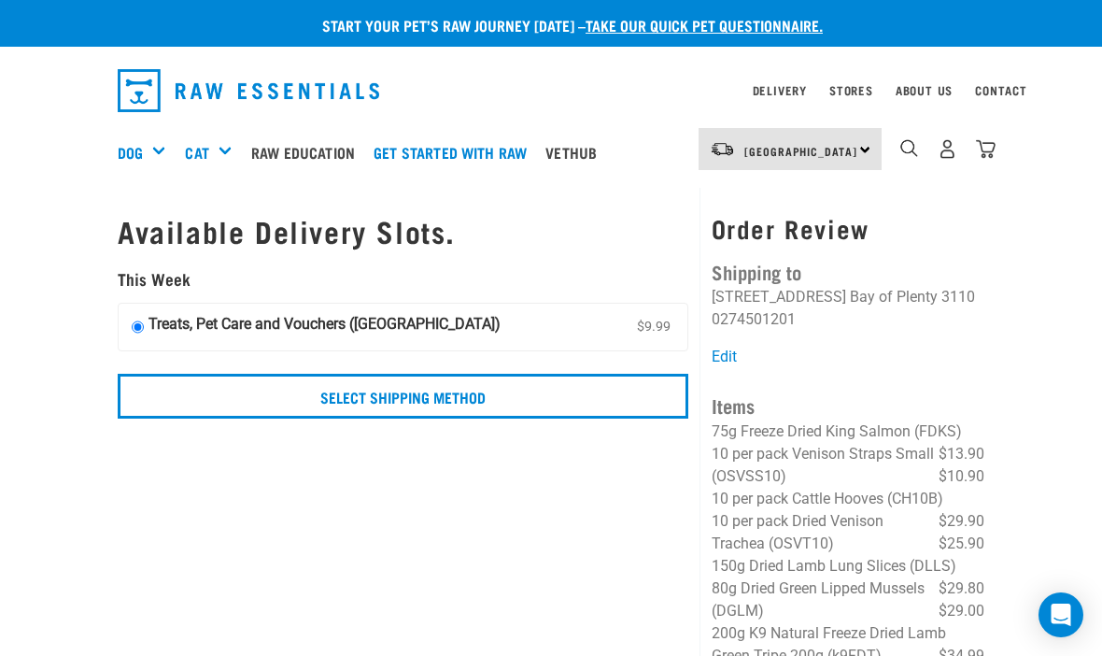
click at [355, 399] on input "Select Shipping Method" at bounding box center [403, 396] width 571 height 45
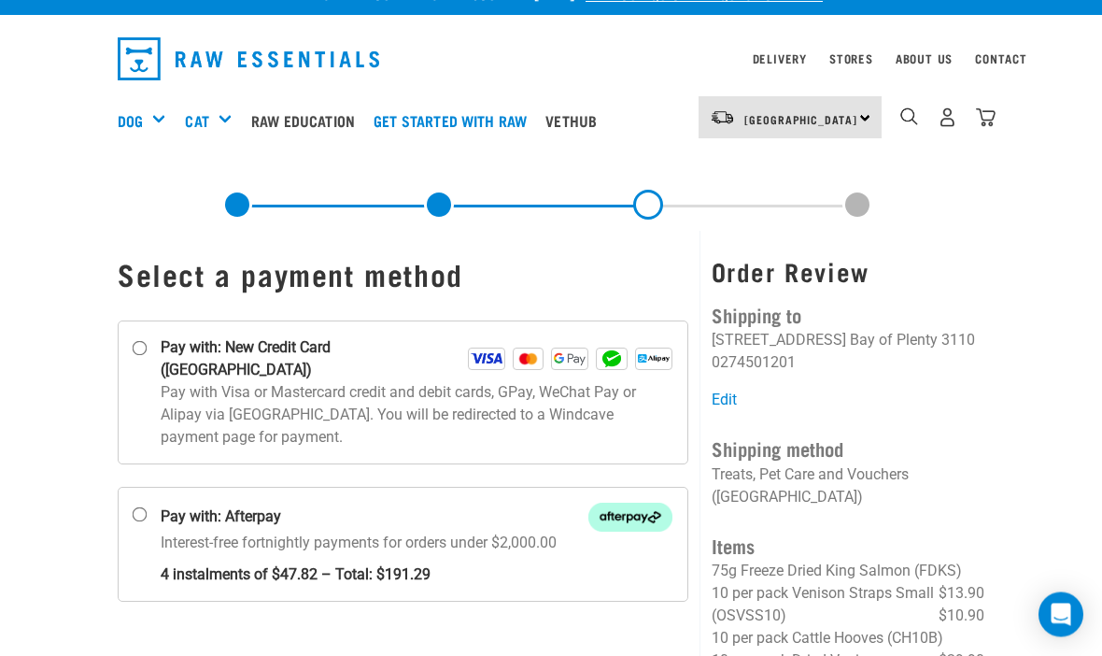
click at [136, 352] on input "Pay with: New Credit Card ([GEOGRAPHIC_DATA])" at bounding box center [140, 349] width 15 height 15
radio input "true"
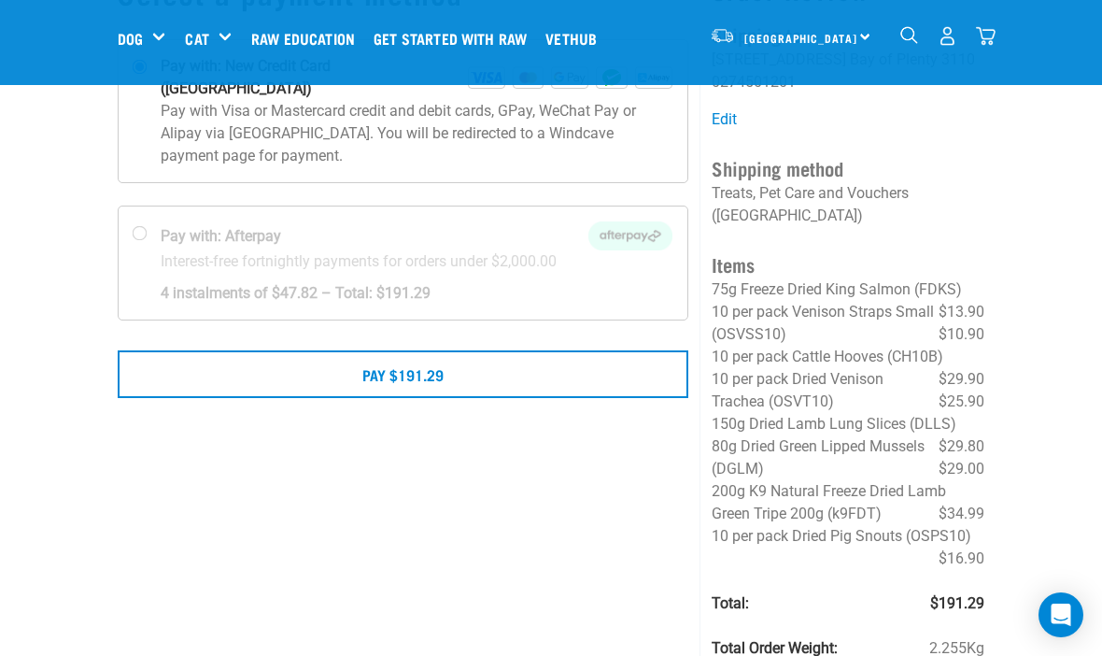
scroll to position [166, 0]
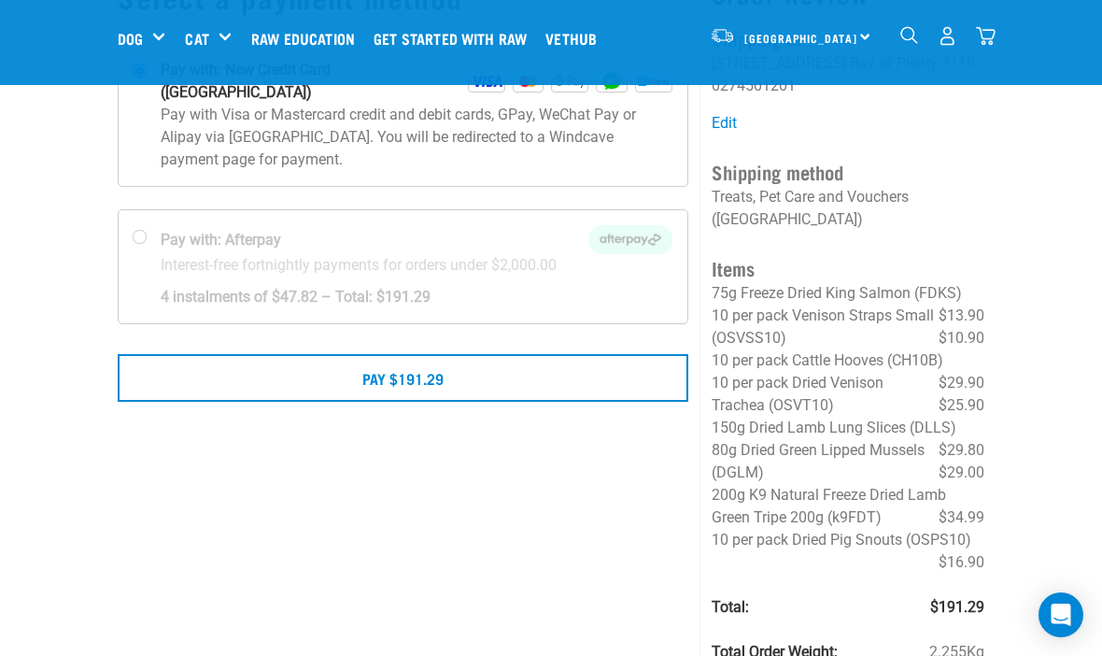
click at [381, 356] on button "Pay $191.29" at bounding box center [403, 377] width 571 height 47
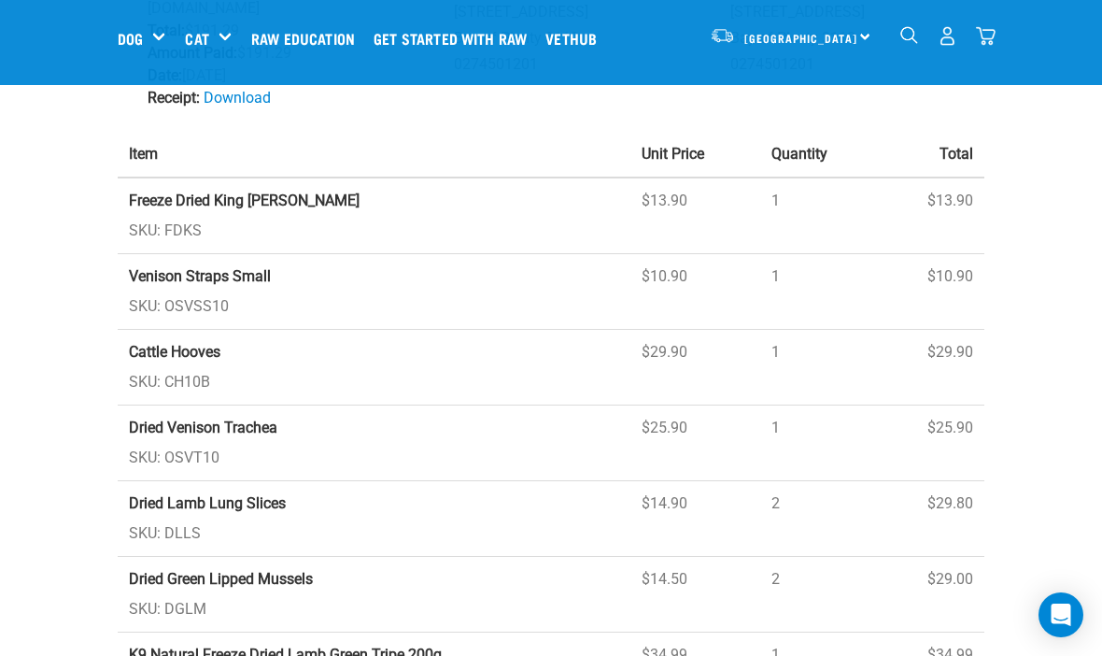
scroll to position [256, 0]
